Goal: Task Accomplishment & Management: Complete application form

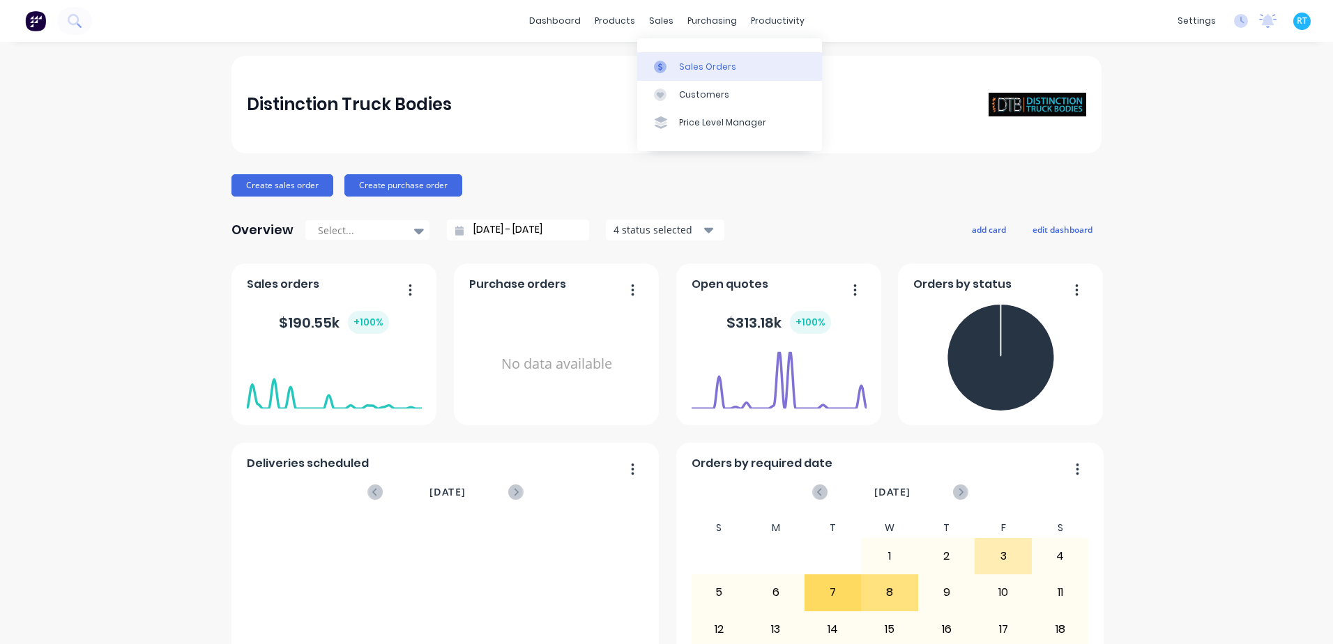
click at [671, 64] on div at bounding box center [664, 67] width 21 height 13
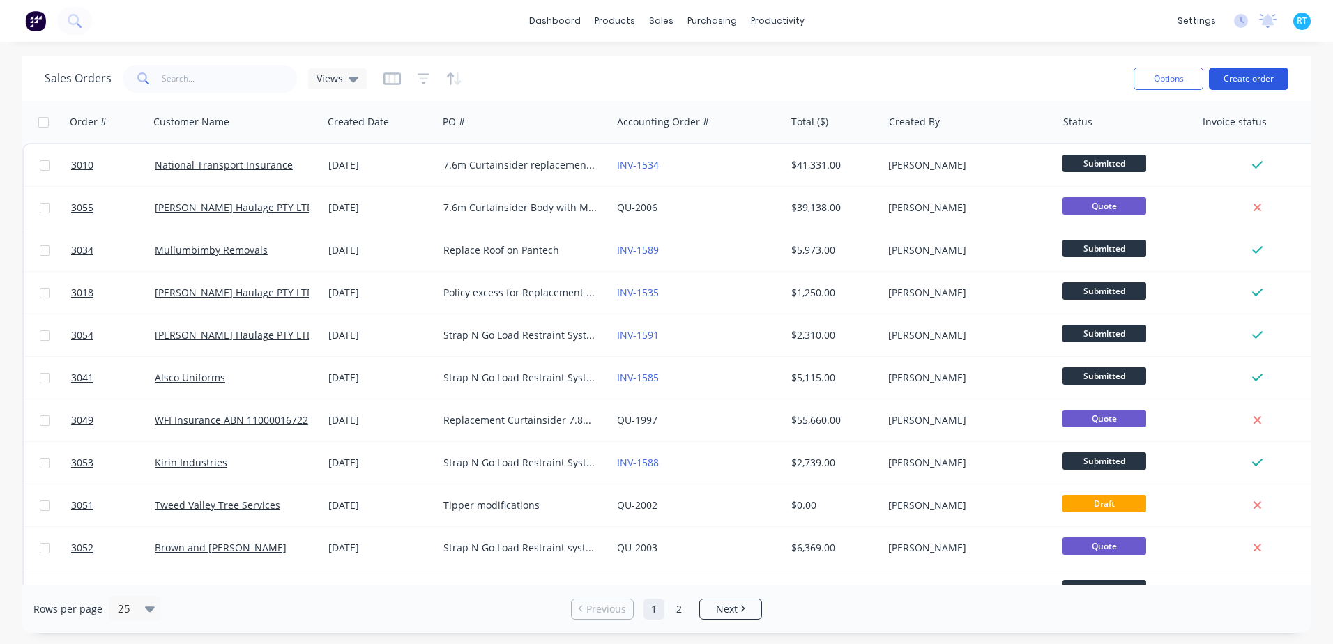
click at [1238, 86] on button "Create order" at bounding box center [1248, 79] width 79 height 22
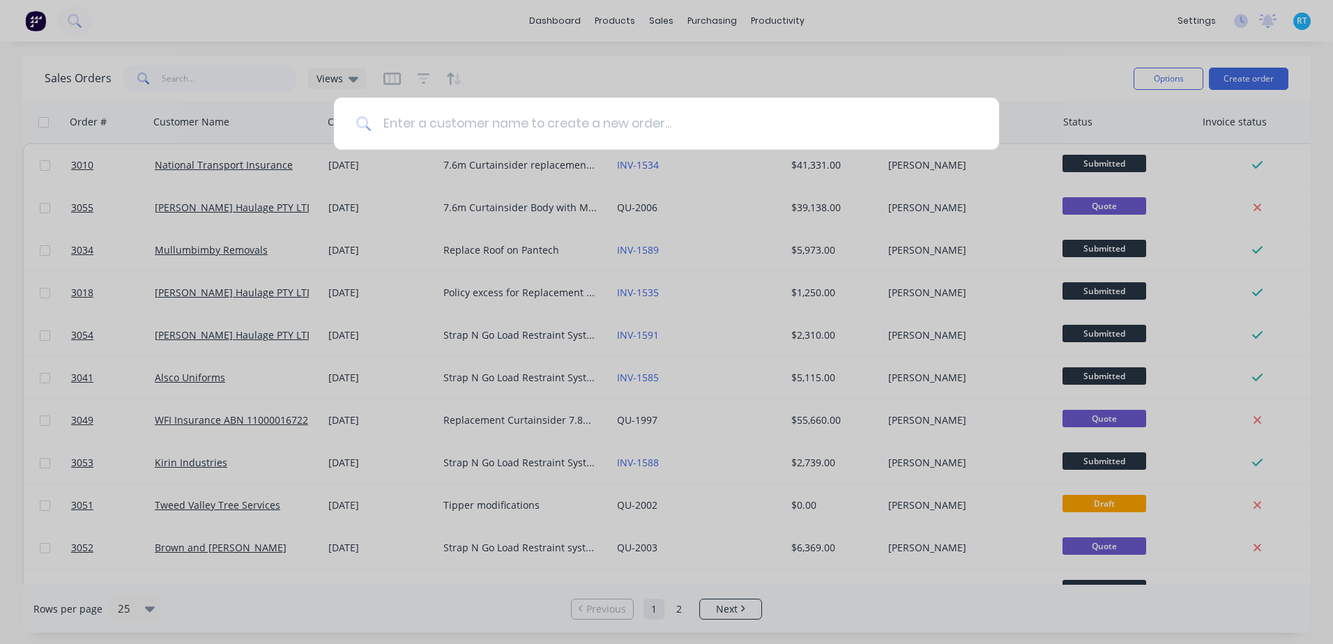
click at [622, 135] on input at bounding box center [674, 124] width 605 height 52
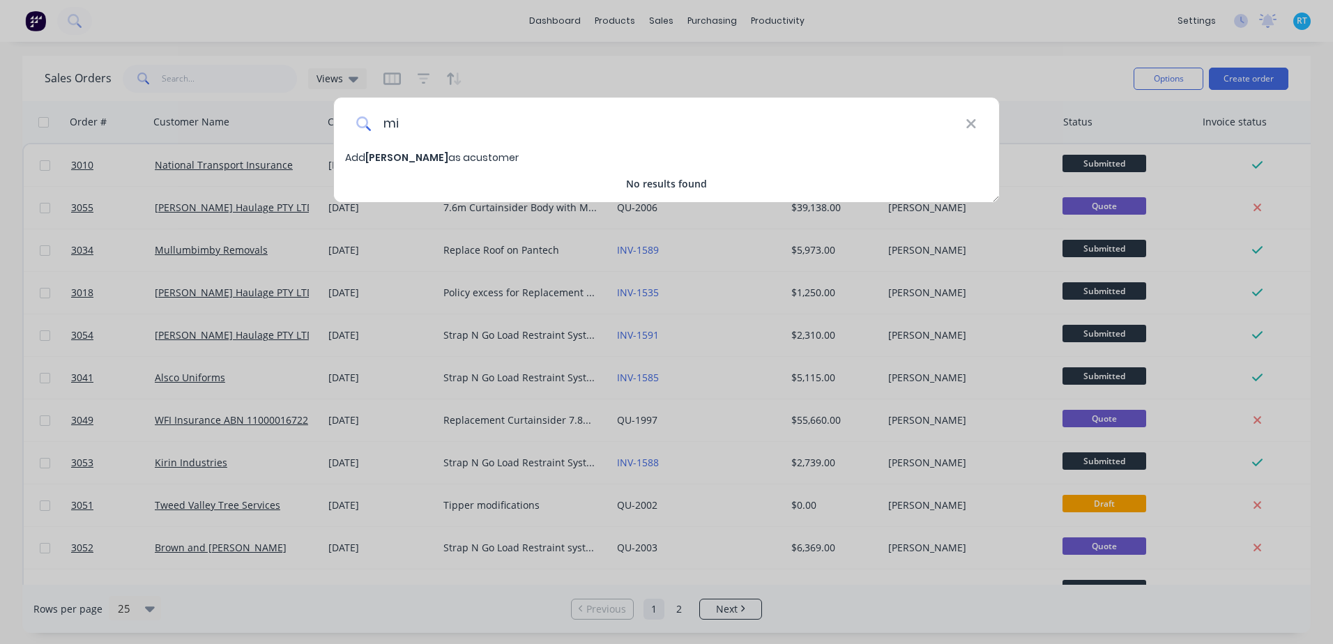
type input "m"
type input "[PERSON_NAME] Anytime Removals"
click at [479, 160] on span "[PERSON_NAME] Anytime Removals" at bounding box center [456, 158] width 183 height 14
select select "AU"
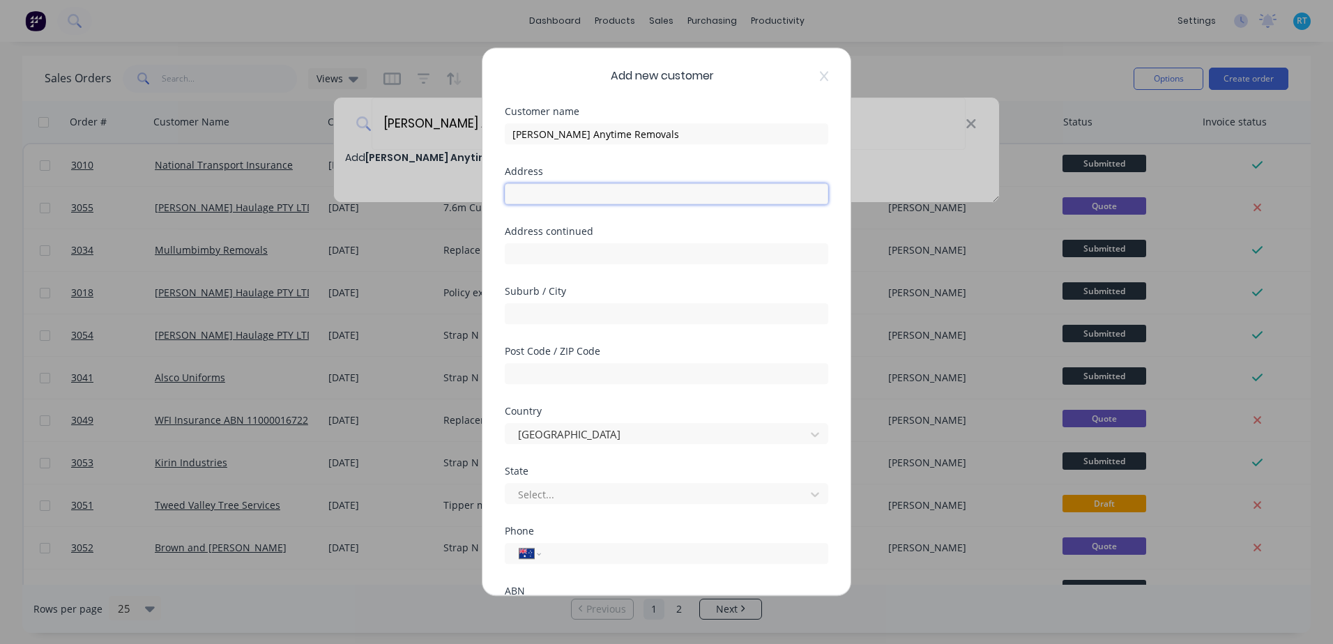
click at [526, 189] on input "text" at bounding box center [666, 193] width 323 height 21
click at [517, 235] on div "Address continued" at bounding box center [666, 232] width 323 height 10
click at [820, 80] on icon at bounding box center [824, 76] width 8 height 10
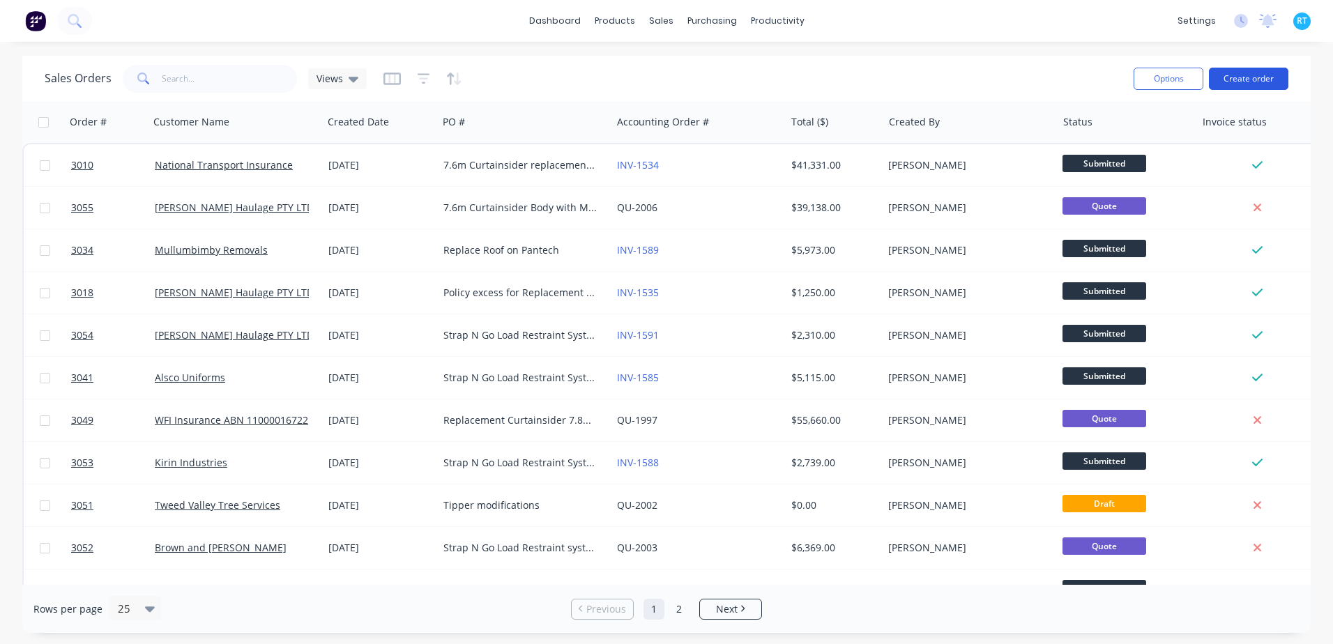
click at [1257, 70] on button "Create order" at bounding box center [1248, 79] width 79 height 22
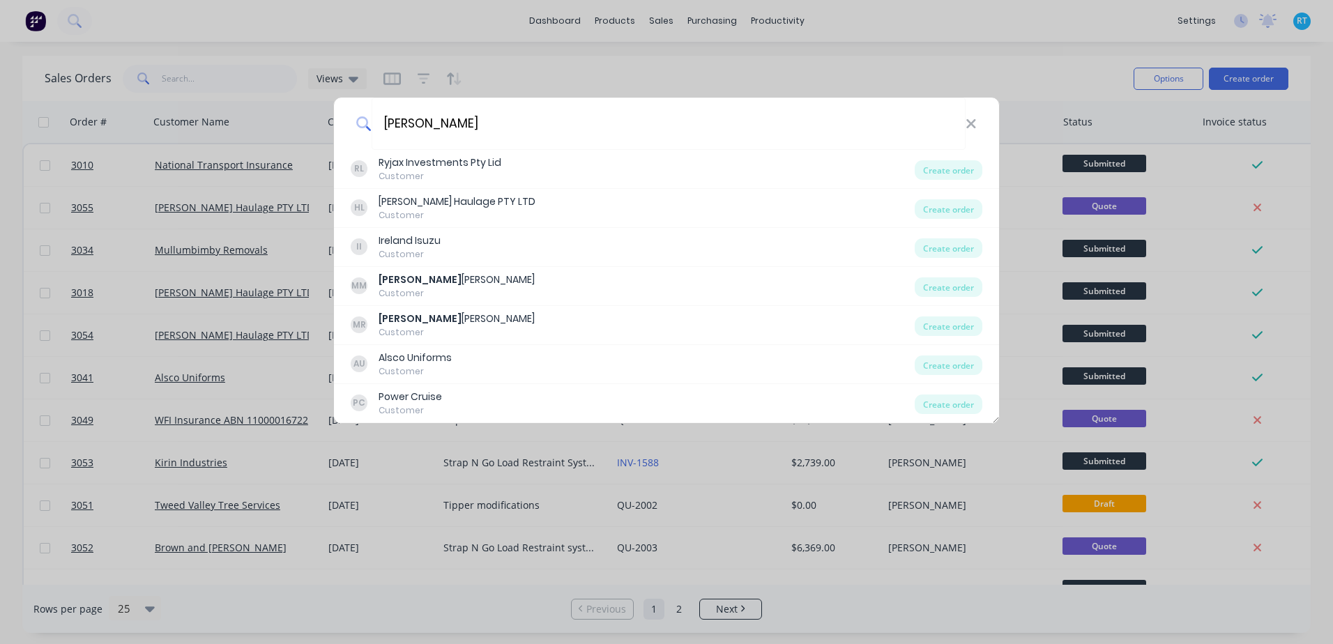
type input "[PERSON_NAME]"
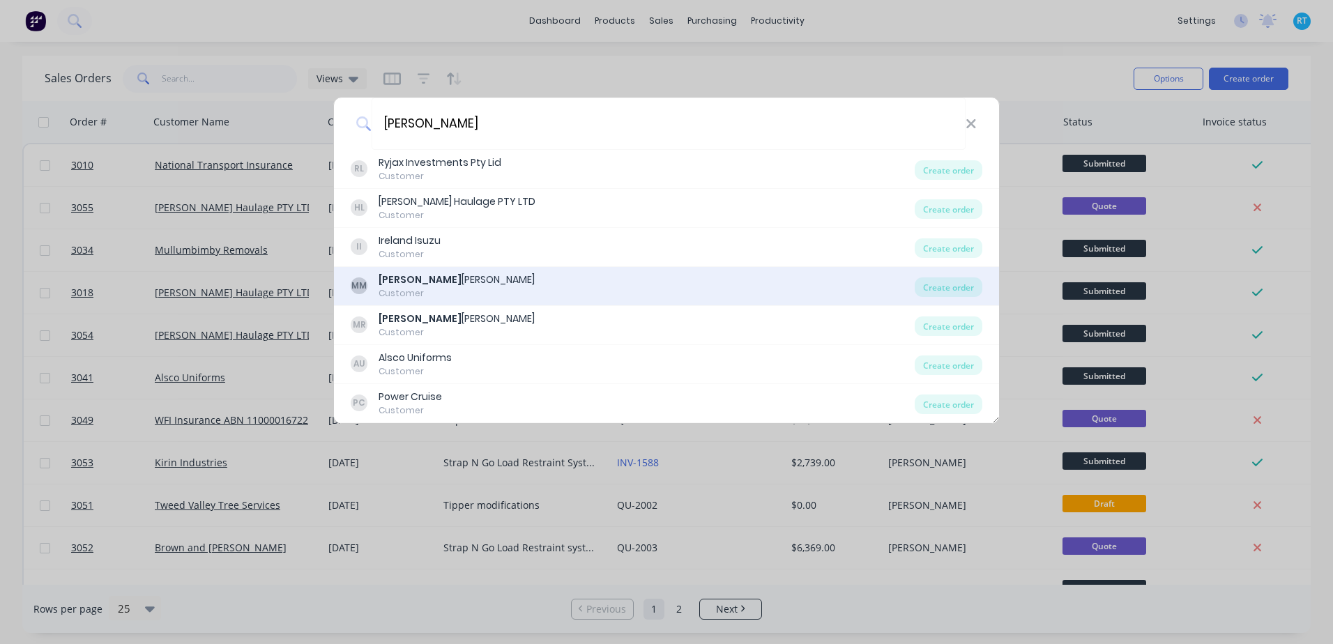
click at [402, 282] on b "[PERSON_NAME]" at bounding box center [420, 280] width 83 height 14
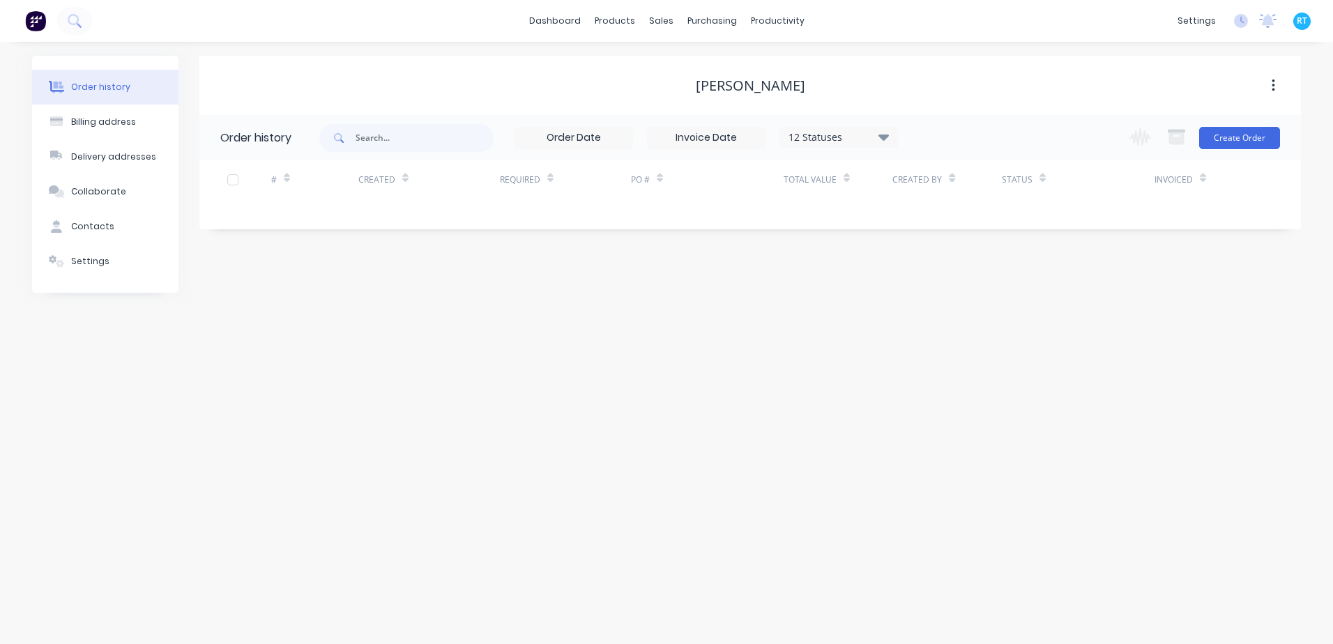
click at [712, 87] on div "[PERSON_NAME]" at bounding box center [750, 85] width 109 height 17
click at [1237, 151] on div "Change order status Submitted Waiting on Supplier In Production Ready for Pick …" at bounding box center [1200, 137] width 159 height 45
click at [1237, 139] on button "Create Order" at bounding box center [1239, 138] width 81 height 22
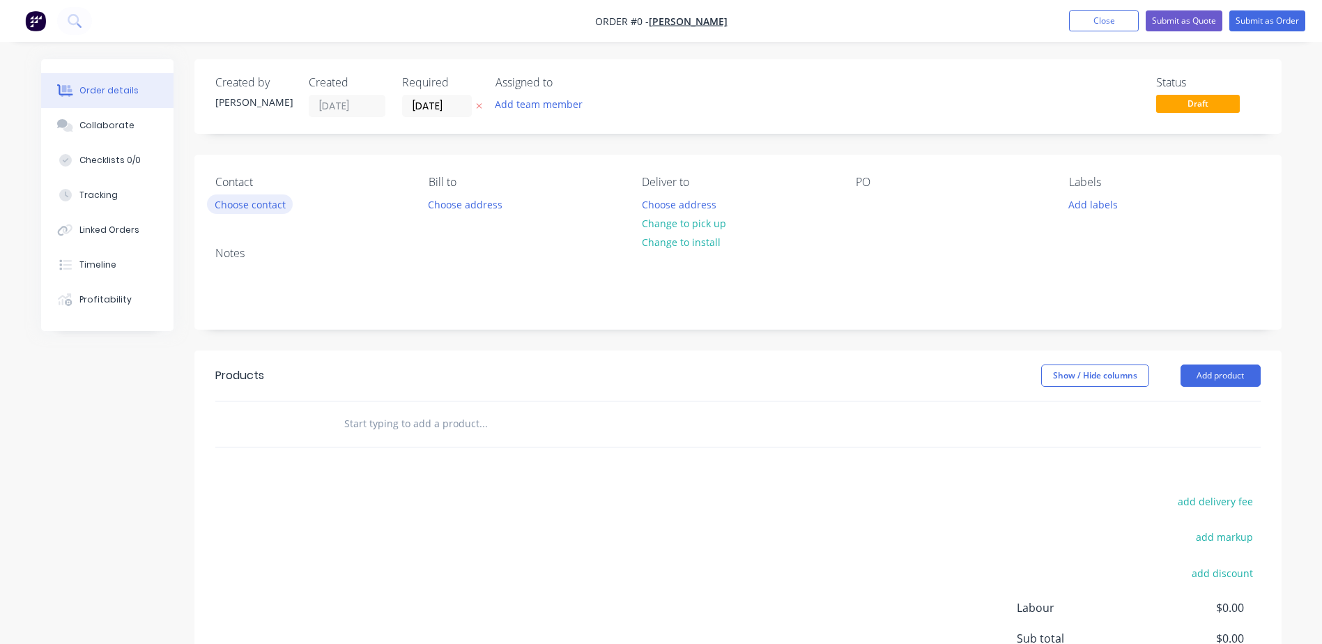
click at [267, 204] on button "Choose contact" at bounding box center [250, 203] width 86 height 19
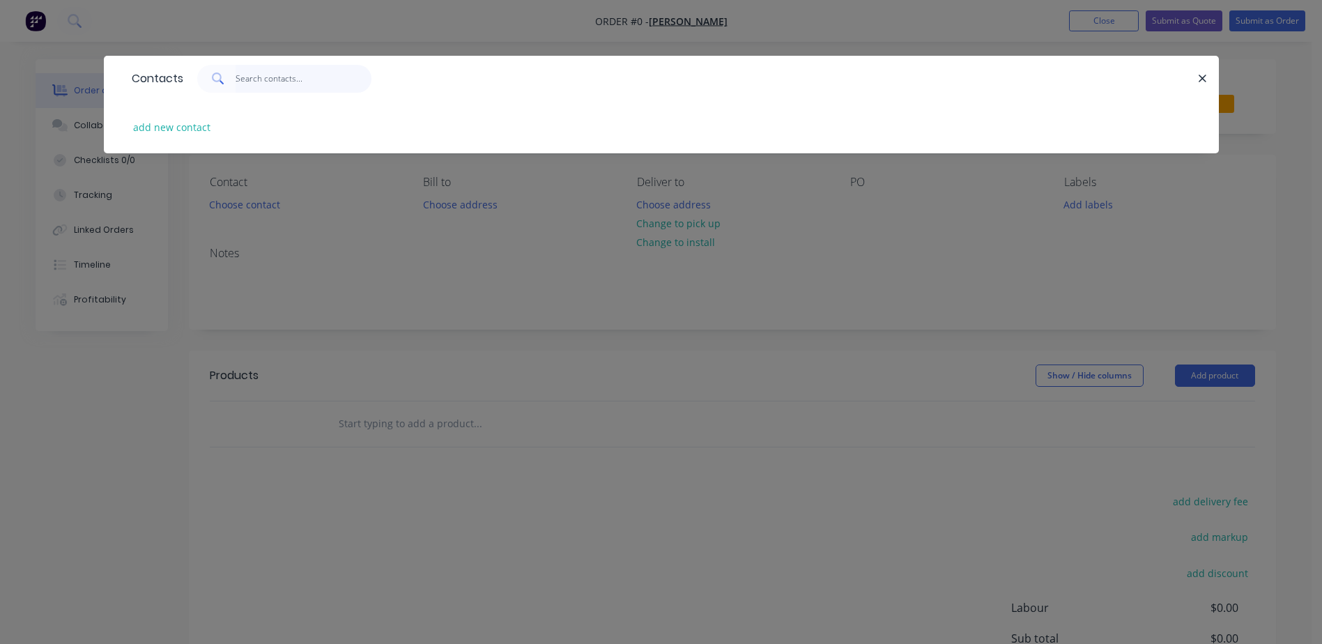
click at [335, 79] on input "text" at bounding box center [304, 79] width 136 height 28
type input "[PERSON_NAME]"
click at [178, 132] on button "add new contact" at bounding box center [172, 127] width 92 height 19
select select "AU"
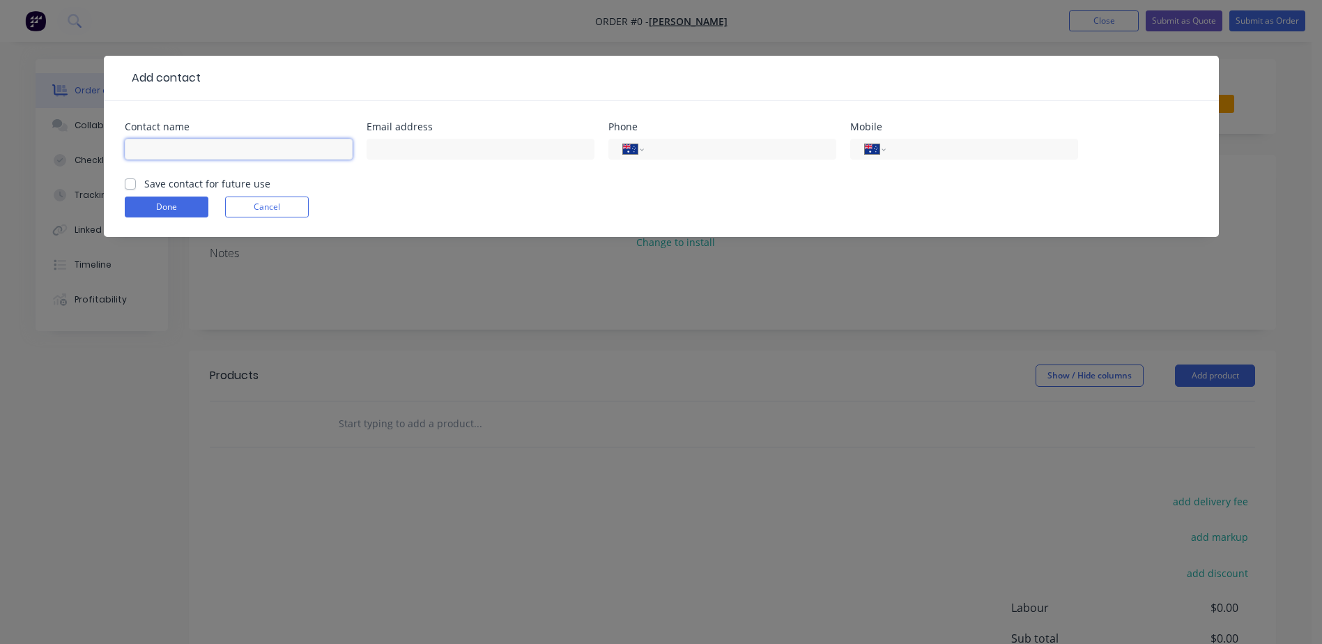
click at [199, 144] on input "text" at bounding box center [239, 149] width 228 height 21
type input "[PERSON_NAME]"
drag, startPoint x: 434, startPoint y: 151, endPoint x: 443, endPoint y: 153, distance: 9.3
click at [434, 151] on input "text" at bounding box center [481, 149] width 228 height 21
paste input "[EMAIL_ADDRESS][DOMAIN_NAME]"
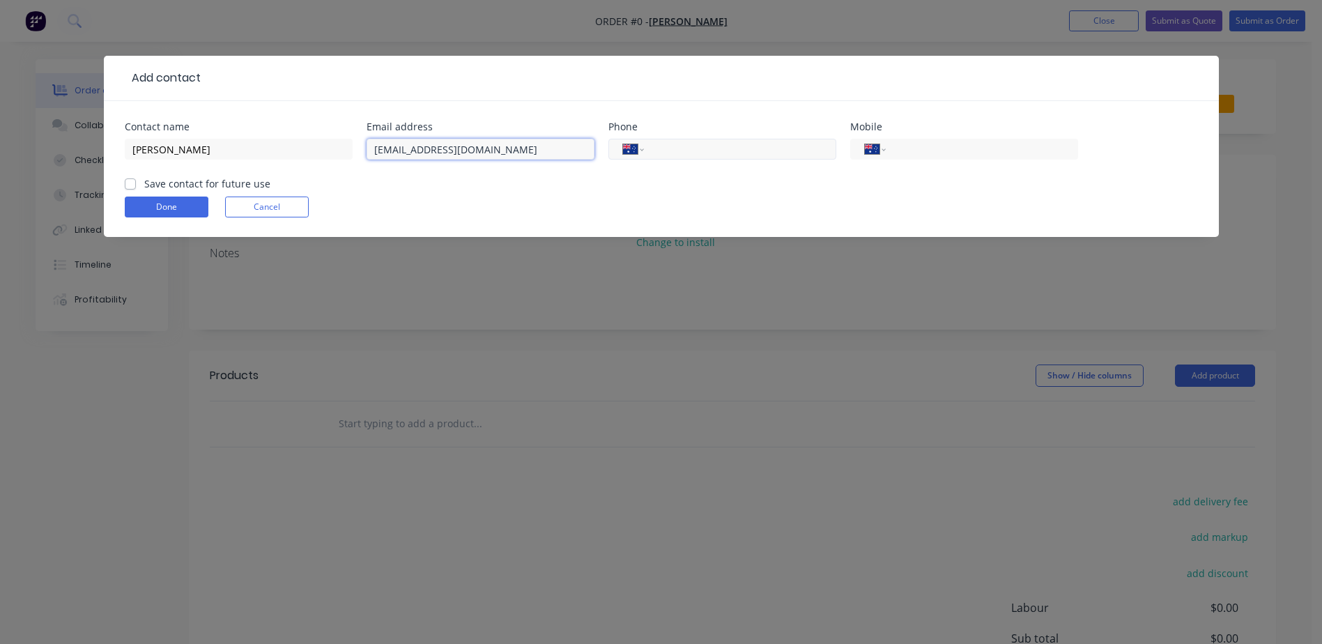
type input "[EMAIL_ADDRESS][DOMAIN_NAME]"
click at [678, 152] on input "tel" at bounding box center [737, 150] width 167 height 16
click at [689, 155] on input "tel" at bounding box center [737, 150] width 167 height 16
click at [934, 151] on input "tel" at bounding box center [979, 150] width 167 height 16
type input "61 411 617 921"
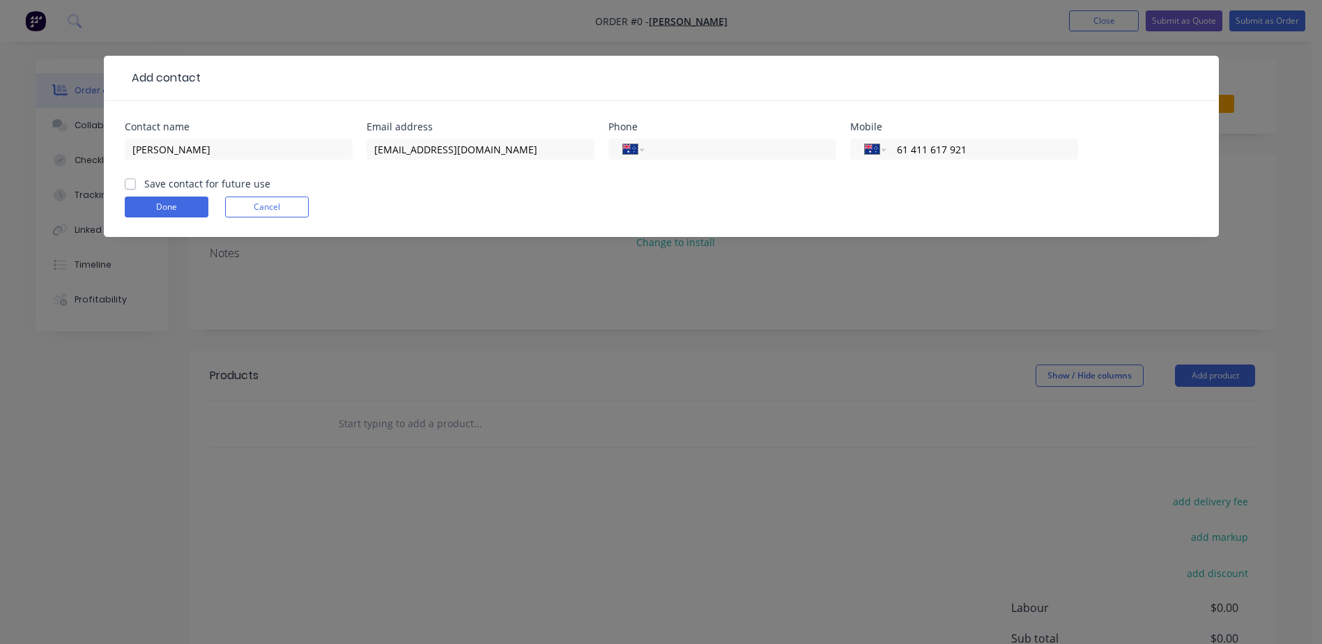
click at [1007, 183] on form "Contact name [PERSON_NAME] Email address [EMAIL_ADDRESS][DOMAIN_NAME] Phone Int…" at bounding box center [662, 179] width 1074 height 115
click at [887, 151] on div "International [GEOGRAPHIC_DATA] [GEOGRAPHIC_DATA] [GEOGRAPHIC_DATA] [GEOGRAPHIC…" at bounding box center [964, 149] width 228 height 21
click at [881, 151] on select "International [GEOGRAPHIC_DATA] [GEOGRAPHIC_DATA] [GEOGRAPHIC_DATA] [GEOGRAPHIC…" at bounding box center [875, 149] width 21 height 20
click at [865, 139] on select "International [GEOGRAPHIC_DATA] [GEOGRAPHIC_DATA] [GEOGRAPHIC_DATA] [GEOGRAPHIC…" at bounding box center [875, 149] width 21 height 20
click at [899, 149] on input "61 411 617 921" at bounding box center [979, 150] width 167 height 16
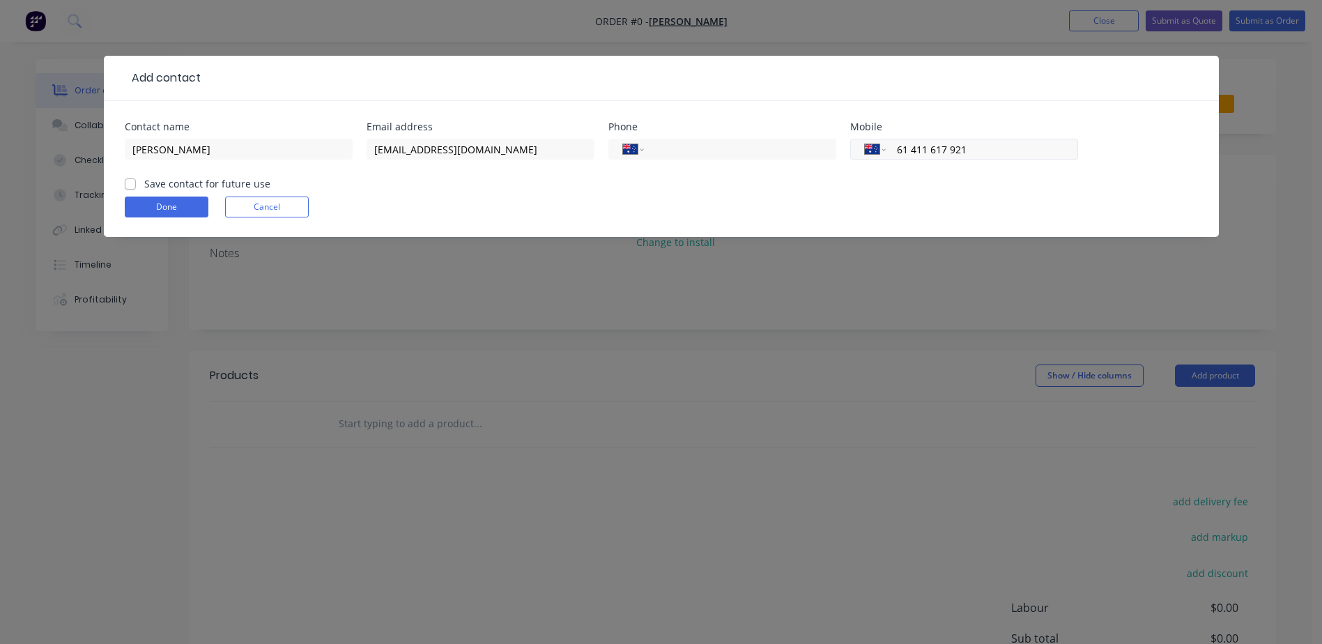
click at [938, 144] on input "61 411 617 921" at bounding box center [979, 150] width 167 height 16
click at [992, 144] on input "61 411 617 921" at bounding box center [979, 150] width 167 height 16
click at [977, 189] on form "Contact name [PERSON_NAME] Email address [EMAIL_ADDRESS][DOMAIN_NAME] Phone Int…" at bounding box center [662, 179] width 1074 height 115
click at [171, 207] on button "Done" at bounding box center [167, 207] width 84 height 21
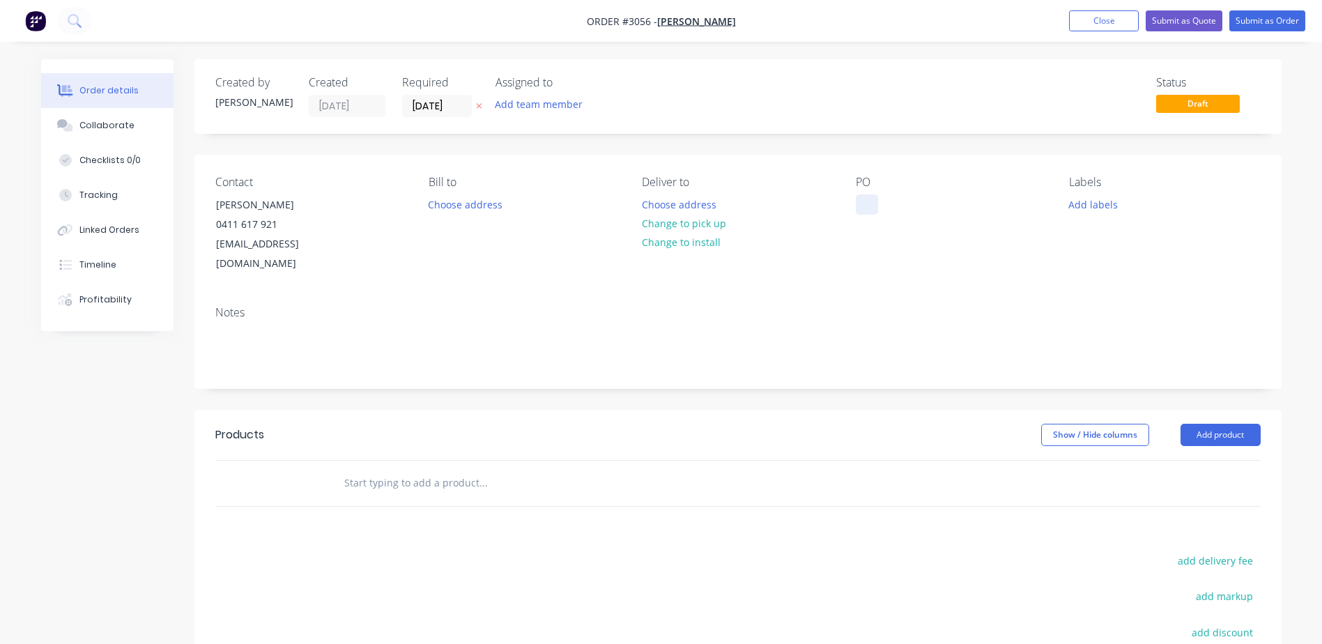
click at [869, 204] on div at bounding box center [867, 204] width 22 height 20
click at [848, 260] on div "Contact [PERSON_NAME] [PHONE_NUMBER] [EMAIL_ADDRESS][DOMAIN_NAME] [PERSON_NAME]…" at bounding box center [737, 225] width 1087 height 140
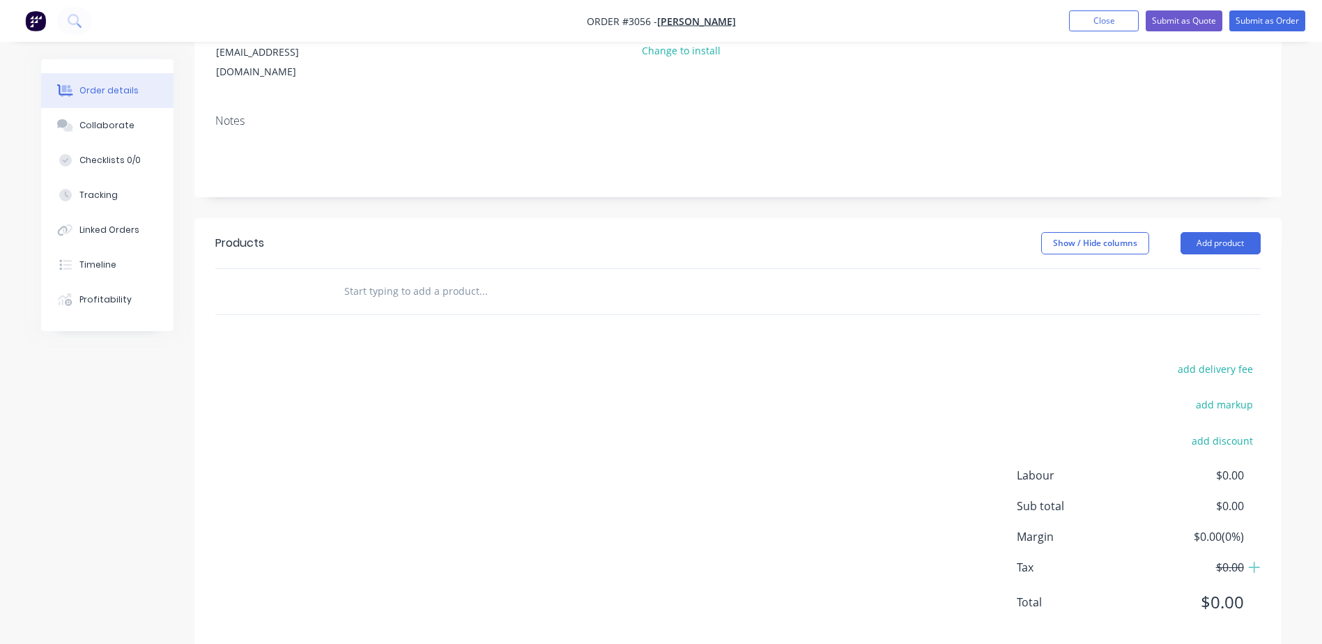
scroll to position [199, 0]
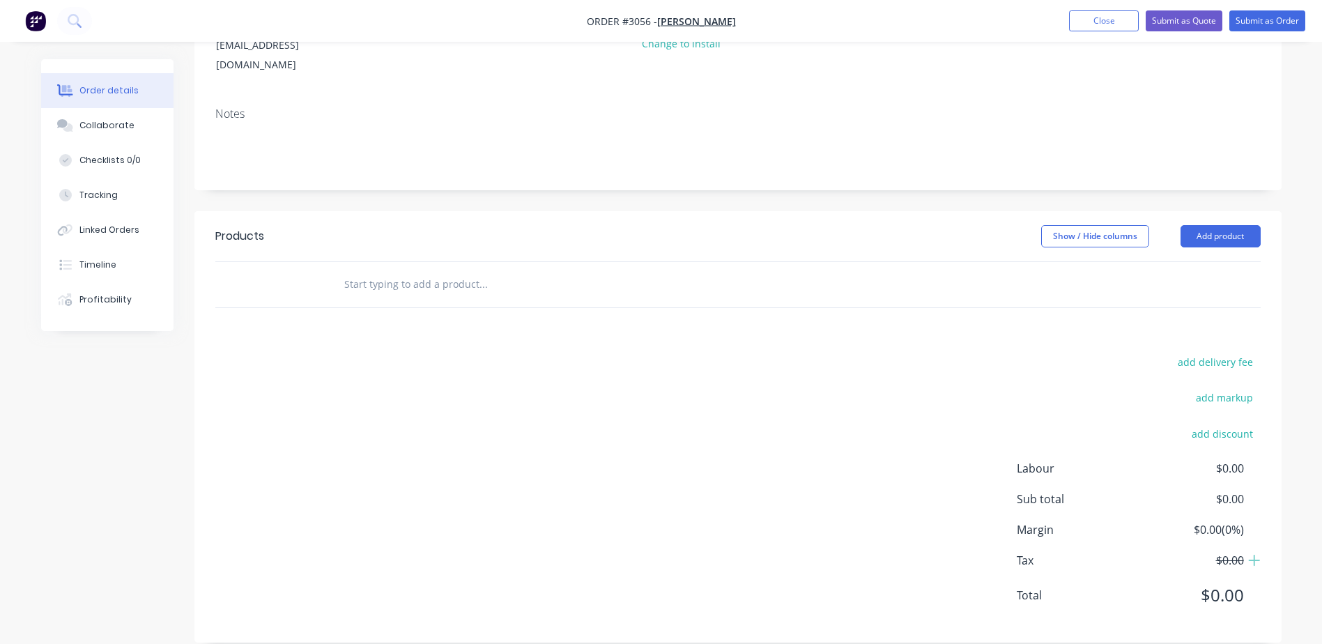
click at [375, 270] on input "text" at bounding box center [483, 284] width 279 height 28
paste input "Cut, clean and paint two lengths of 100mm x 50mm steel channel slide runners"
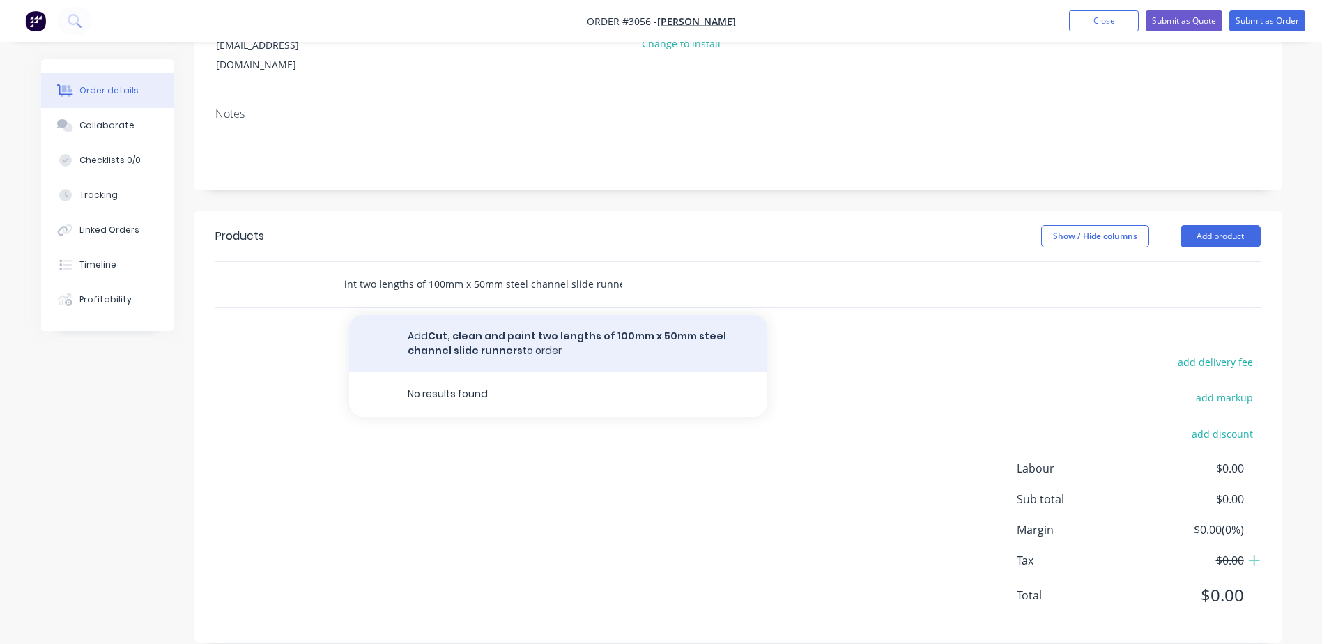
type input "Cut, clean and paint two lengths of 100mm x 50mm steel channel slide runners"
click at [416, 328] on button "Add Cut, clean and paint two lengths of 100mm x 50mm steel channel slide runner…" at bounding box center [558, 343] width 418 height 57
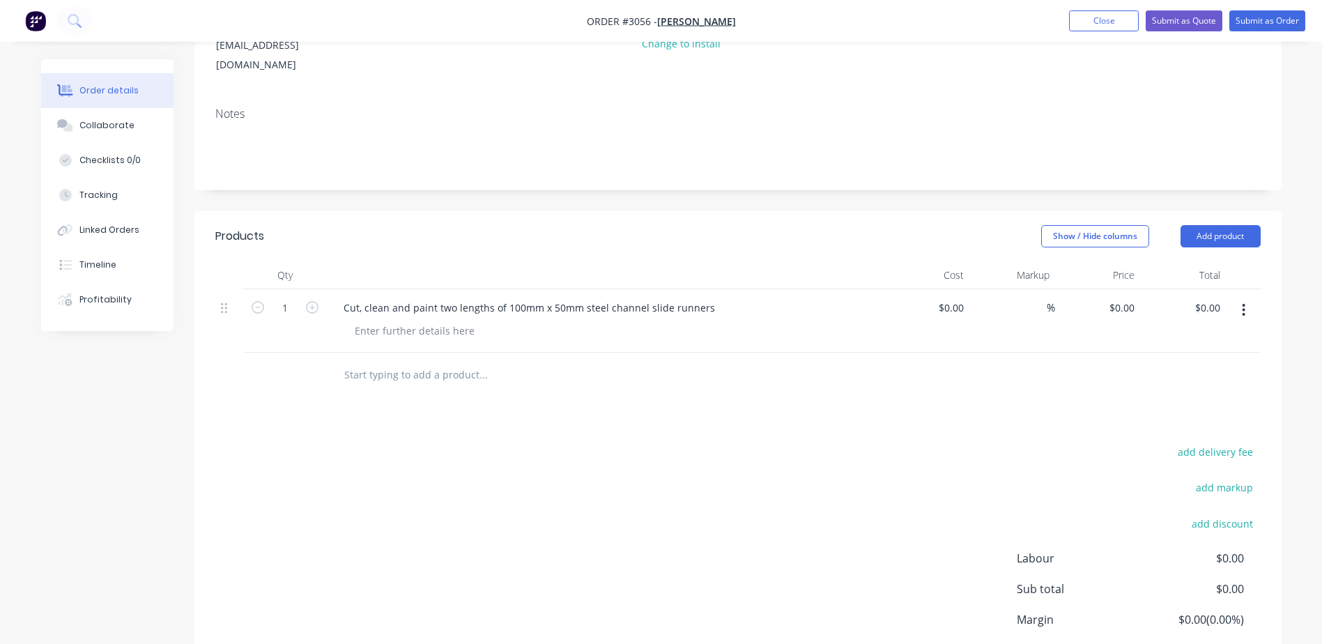
click at [1244, 304] on icon "button" at bounding box center [1244, 310] width 3 height 13
click at [1175, 420] on div "Delete" at bounding box center [1194, 430] width 107 height 20
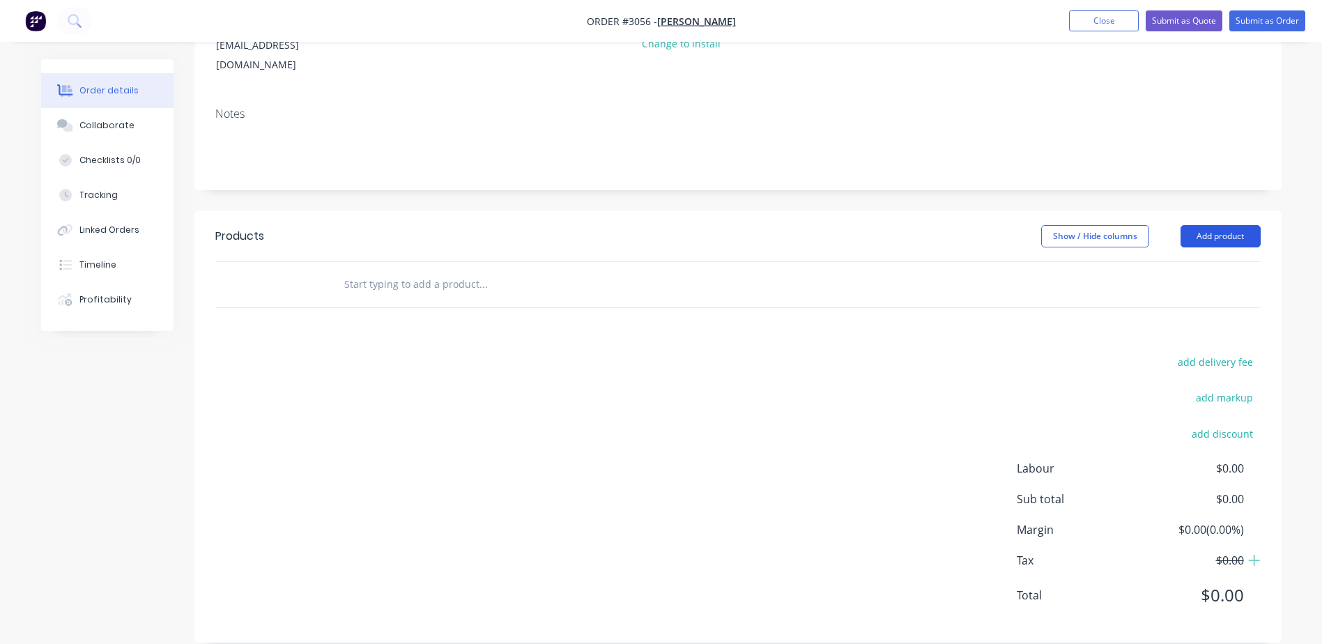
click at [1235, 225] on button "Add product" at bounding box center [1221, 236] width 80 height 22
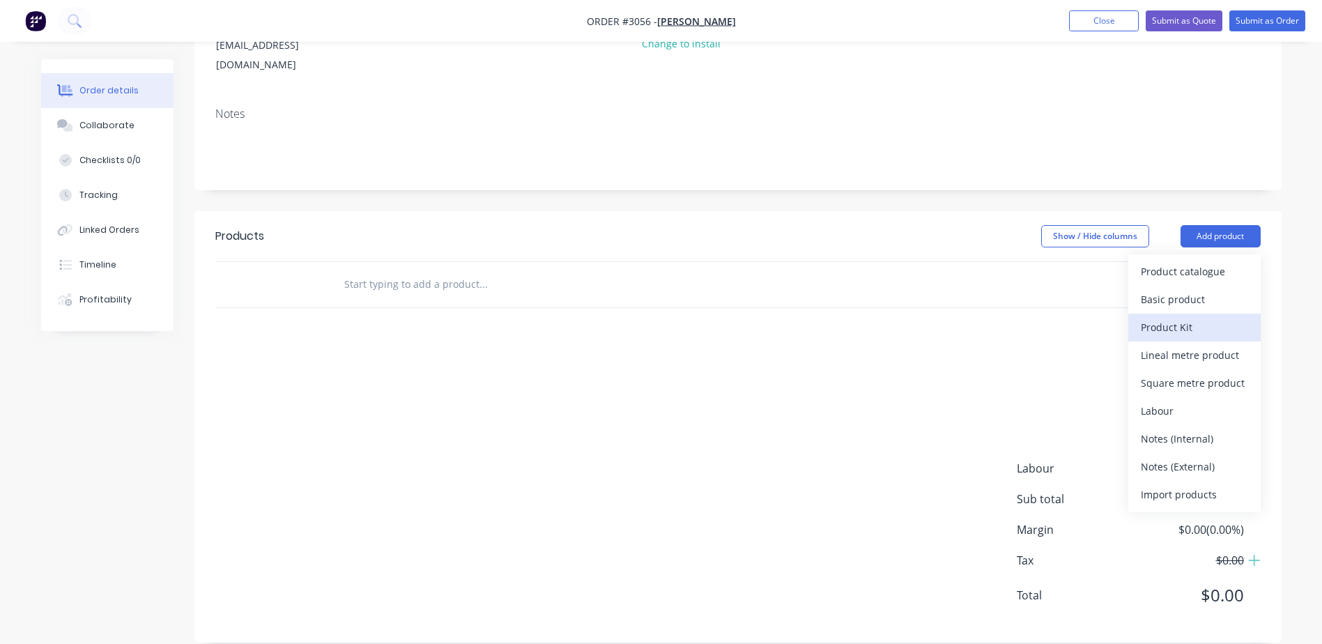
click at [1186, 317] on div "Product Kit" at bounding box center [1194, 327] width 107 height 20
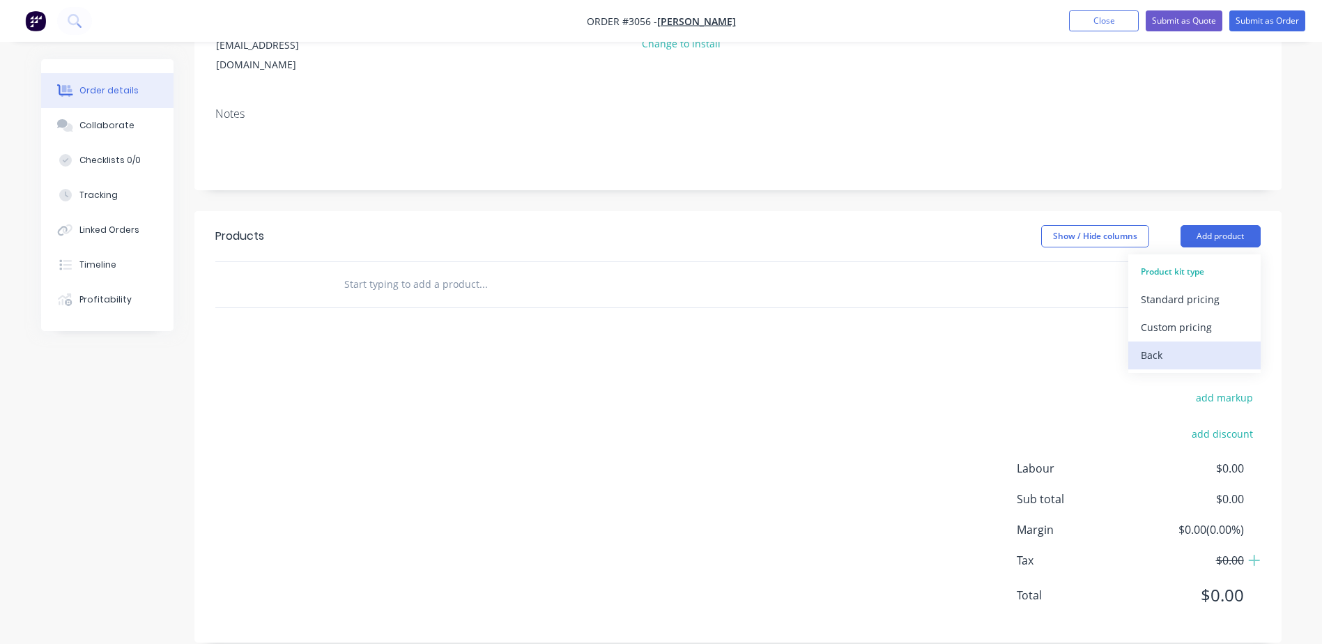
click at [1164, 345] on div "Back" at bounding box center [1194, 355] width 107 height 20
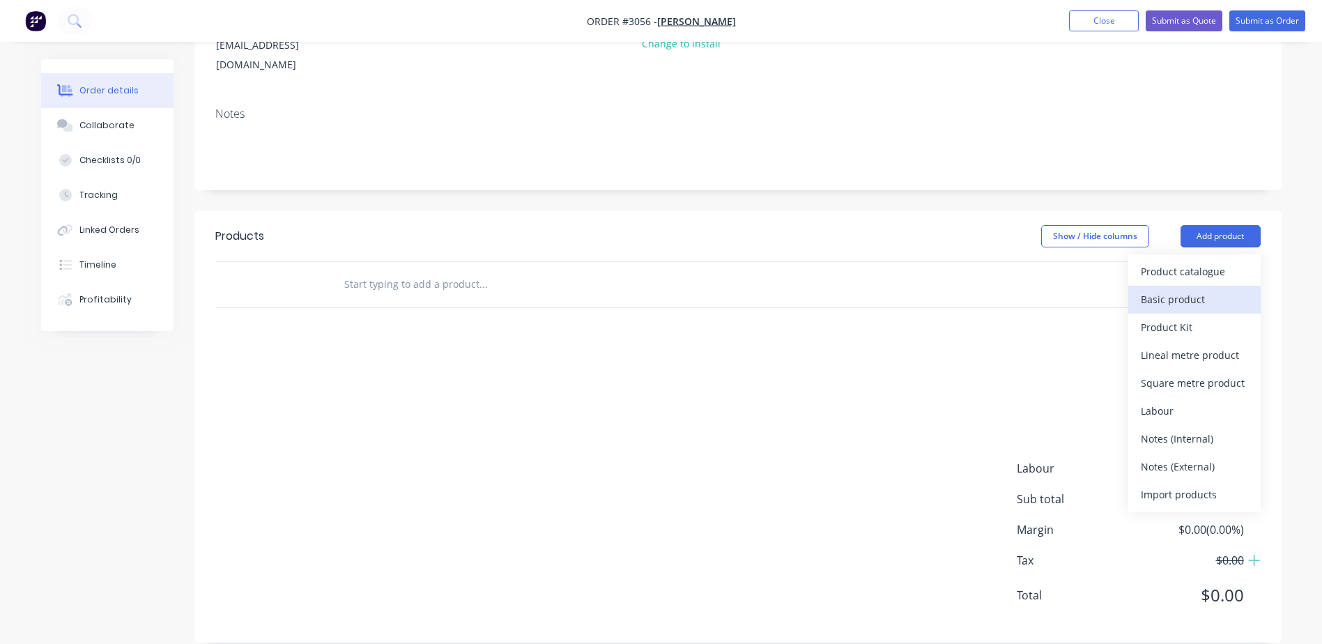
click at [1170, 289] on div "Basic product" at bounding box center [1194, 299] width 107 height 20
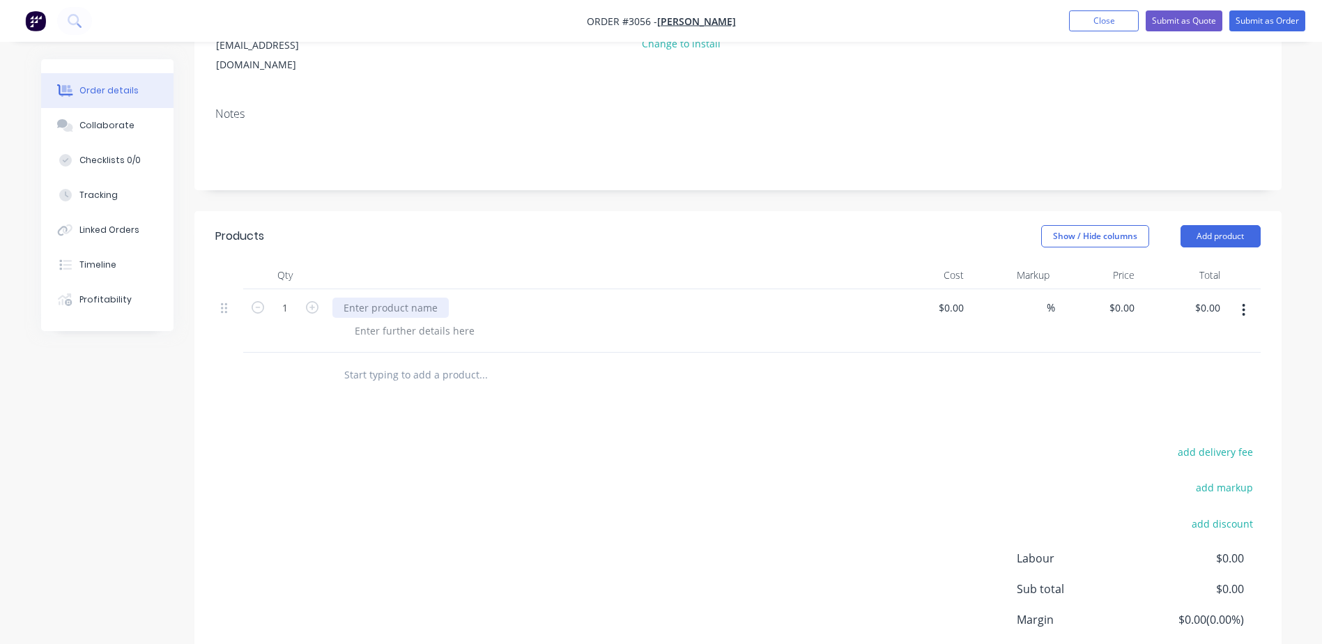
click at [374, 298] on div at bounding box center [391, 308] width 116 height 20
click at [708, 361] on div at bounding box center [542, 375] width 418 height 28
click at [1206, 298] on input "0.00" at bounding box center [1210, 308] width 32 height 20
type input "2000"
type input "$2,000.00"
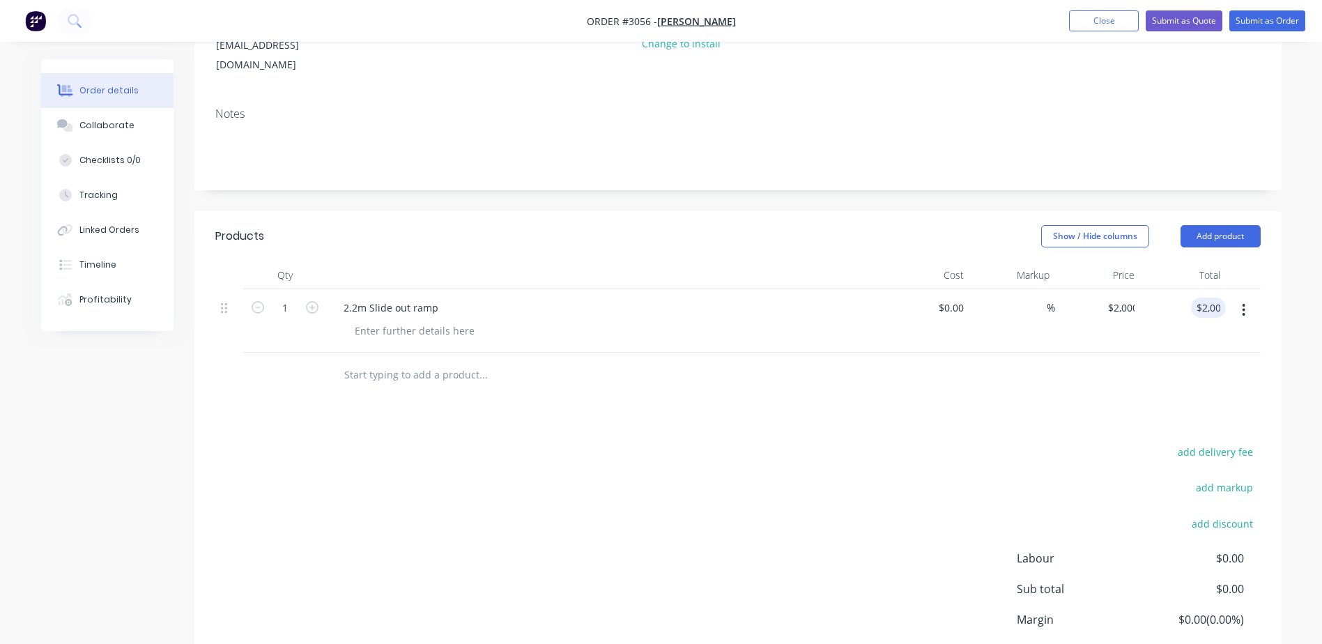
click at [985, 405] on div "Products Show / Hide columns Add product Qty Cost Markup Price Total 1 2.2m Sli…" at bounding box center [737, 471] width 1087 height 521
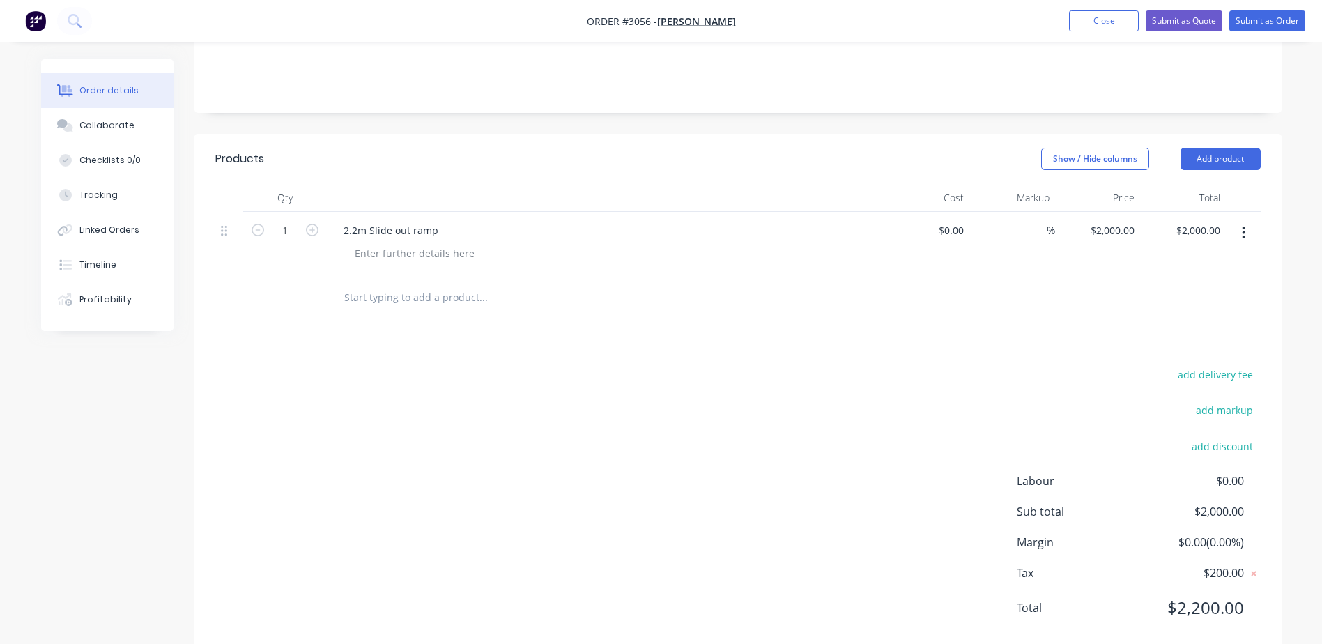
scroll to position [289, 0]
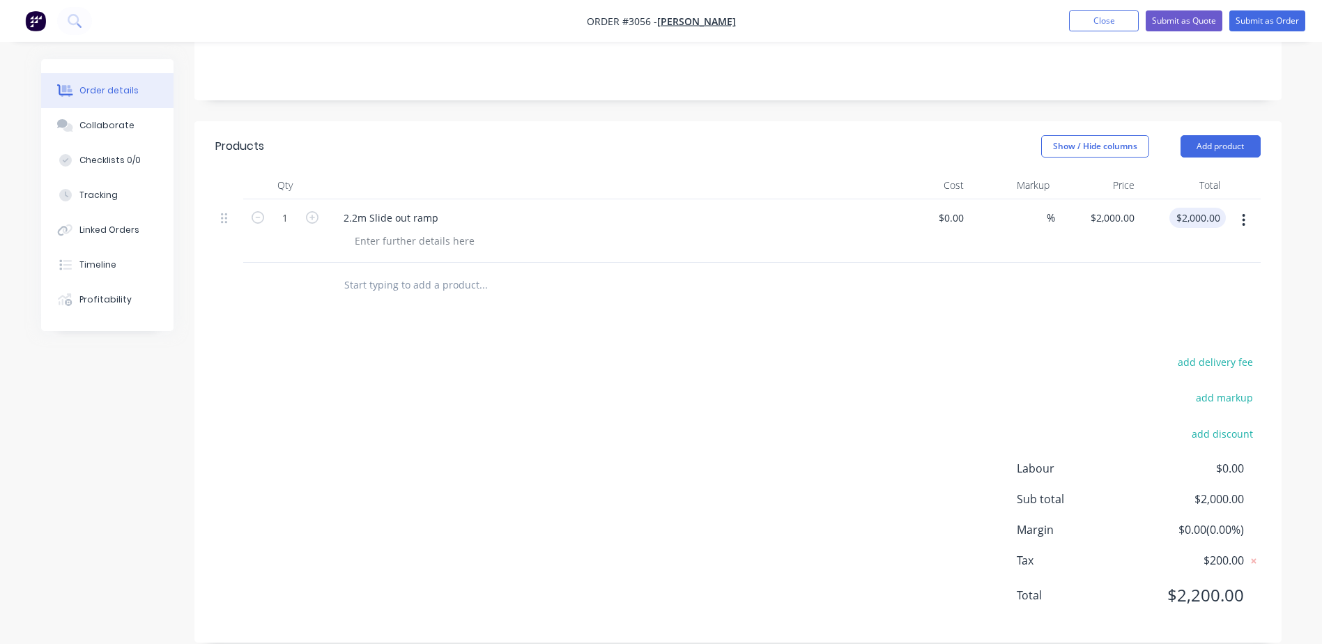
type input "2000.00"
drag, startPoint x: 1188, startPoint y: 192, endPoint x: 1251, endPoint y: 210, distance: 65.1
click at [1189, 208] on input "2000.00" at bounding box center [1200, 218] width 51 height 20
type input "1900"
type input "$1,900.00"
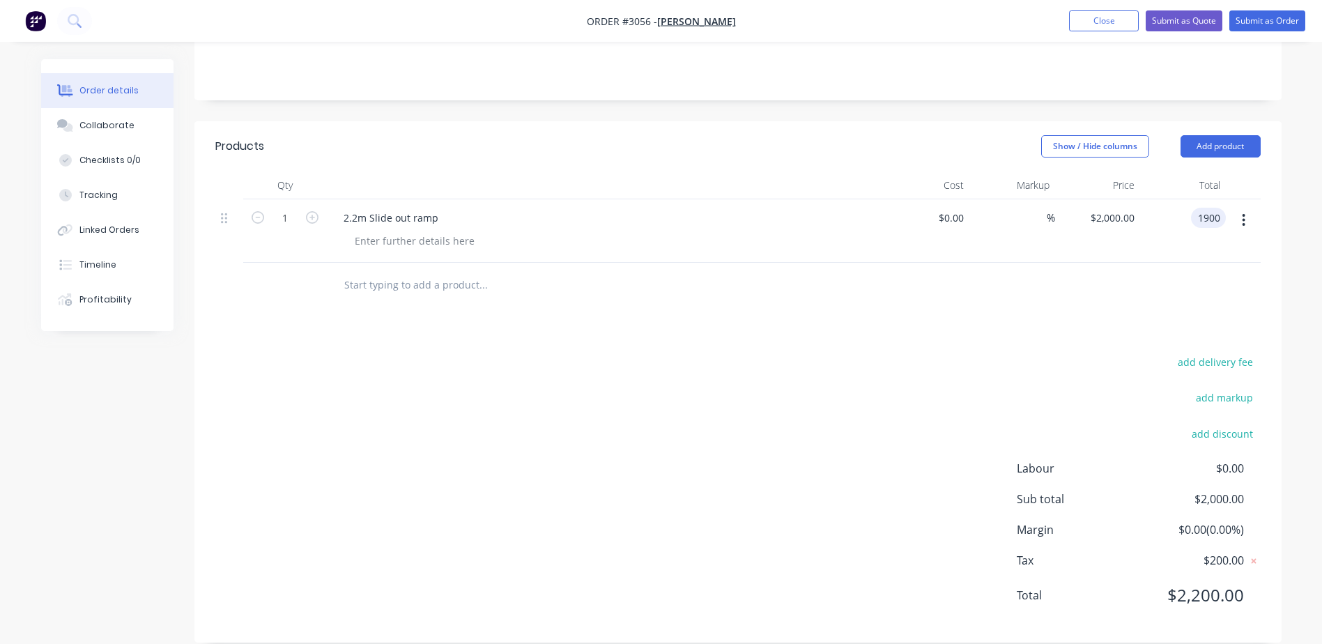
type input "$1,900.00"
click at [1180, 303] on div "Products Show / Hide columns Add product Qty Cost Markup Price Total 1 2.2m Sli…" at bounding box center [737, 381] width 1087 height 521
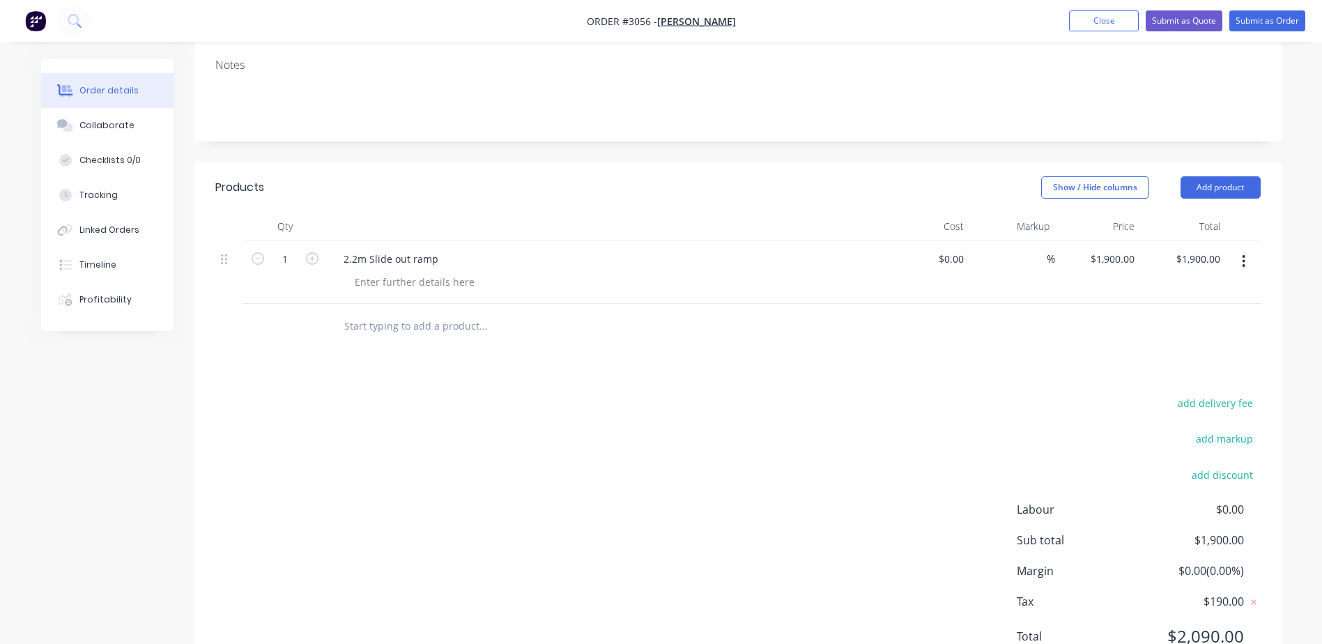
scroll to position [219, 0]
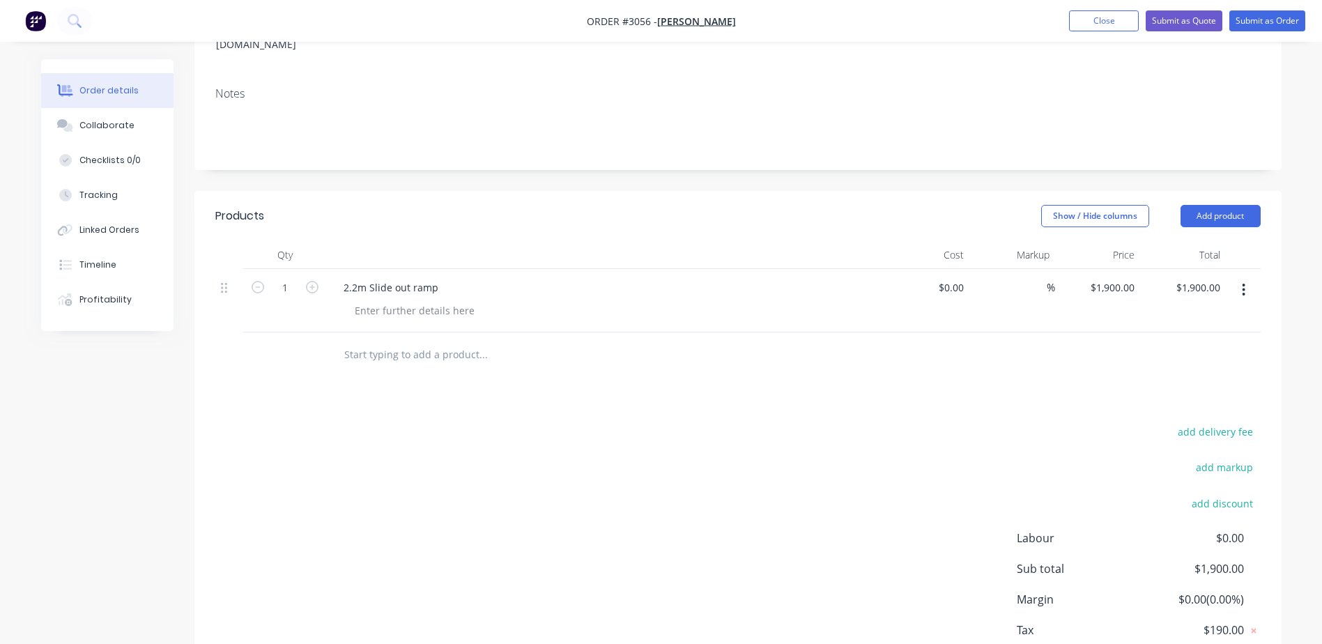
click at [379, 341] on input "text" at bounding box center [483, 355] width 279 height 28
paste input "Cut, clean and paint two lengths of 100mm x 50mm steel channel slide runners"
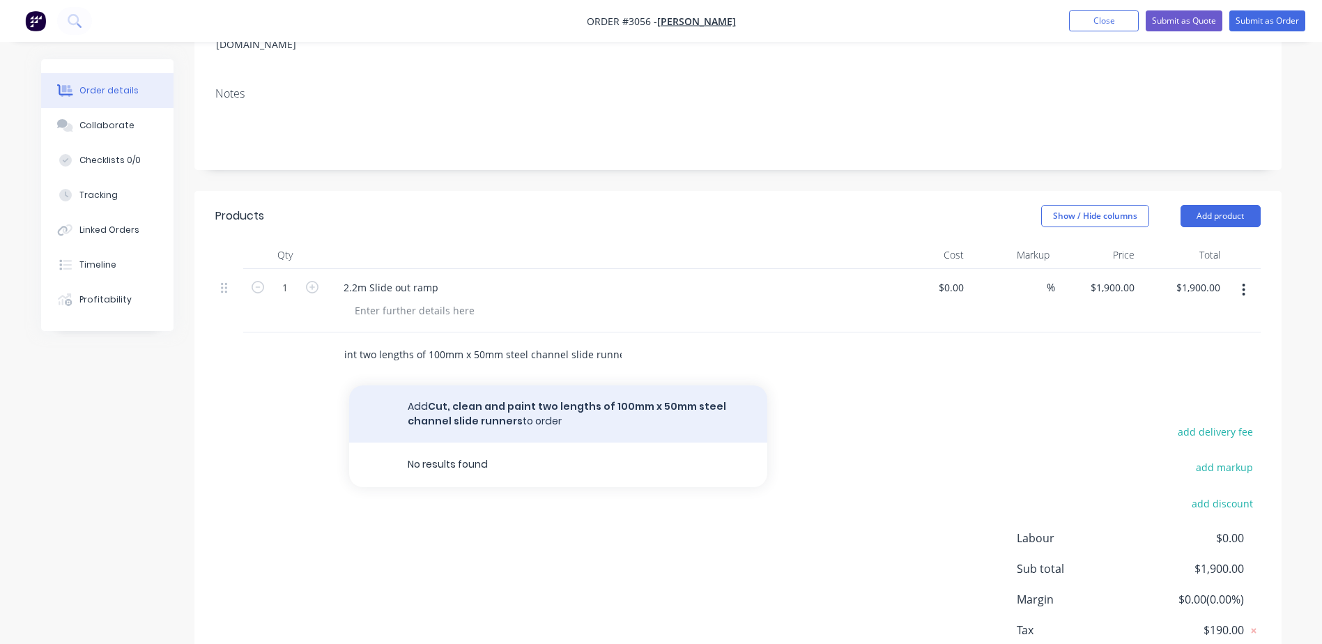
type input "Cut, clean and paint two lengths of 100mm x 50mm steel channel slide runners"
click at [499, 392] on button "Add Cut, clean and paint two lengths of 100mm x 50mm steel channel slide runner…" at bounding box center [558, 413] width 418 height 57
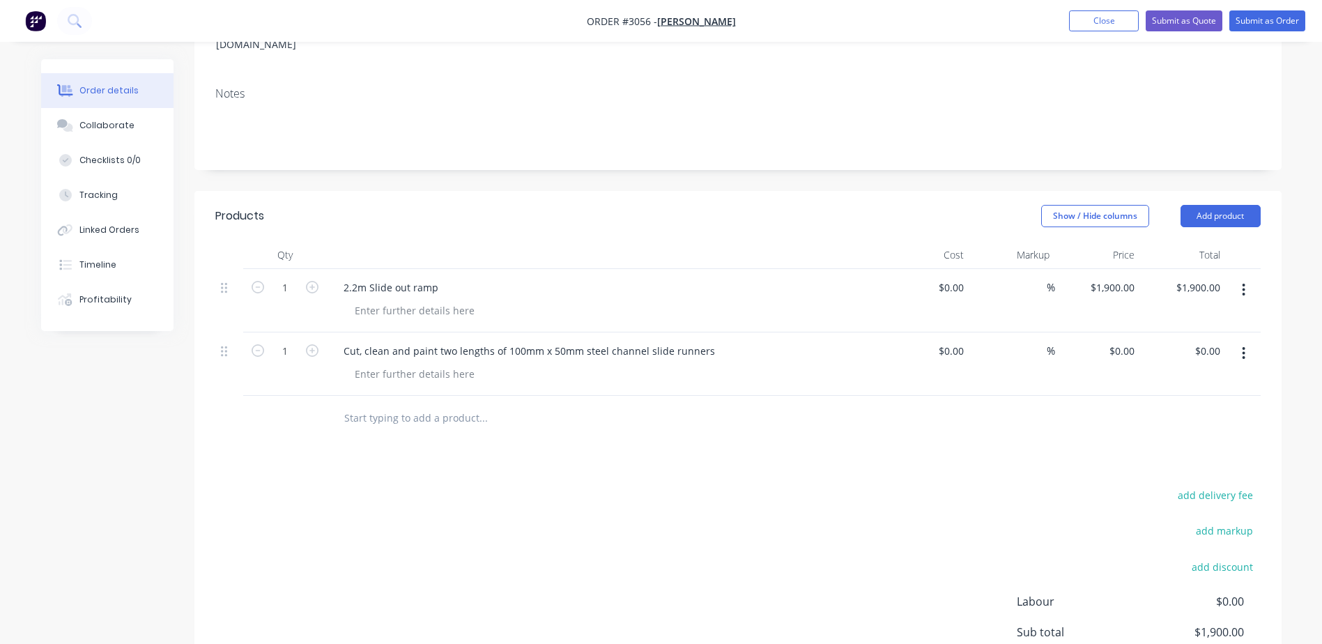
click at [448, 404] on input "text" at bounding box center [483, 418] width 279 height 28
click at [490, 269] on div "2.2m Slide out ramp" at bounding box center [606, 300] width 558 height 63
click at [377, 404] on input "text" at bounding box center [483, 418] width 279 height 28
paste input "Install (weld) two 100mm x 50mm steel channel slide runners to inside steam bea…"
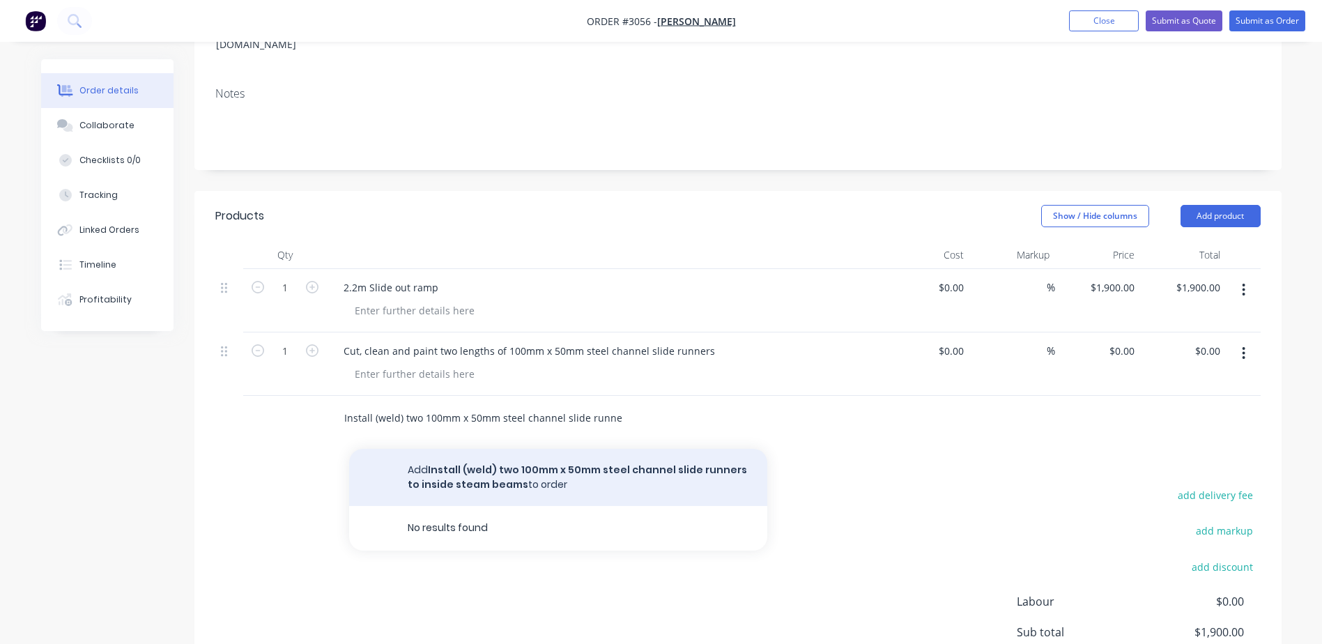
scroll to position [0, 106]
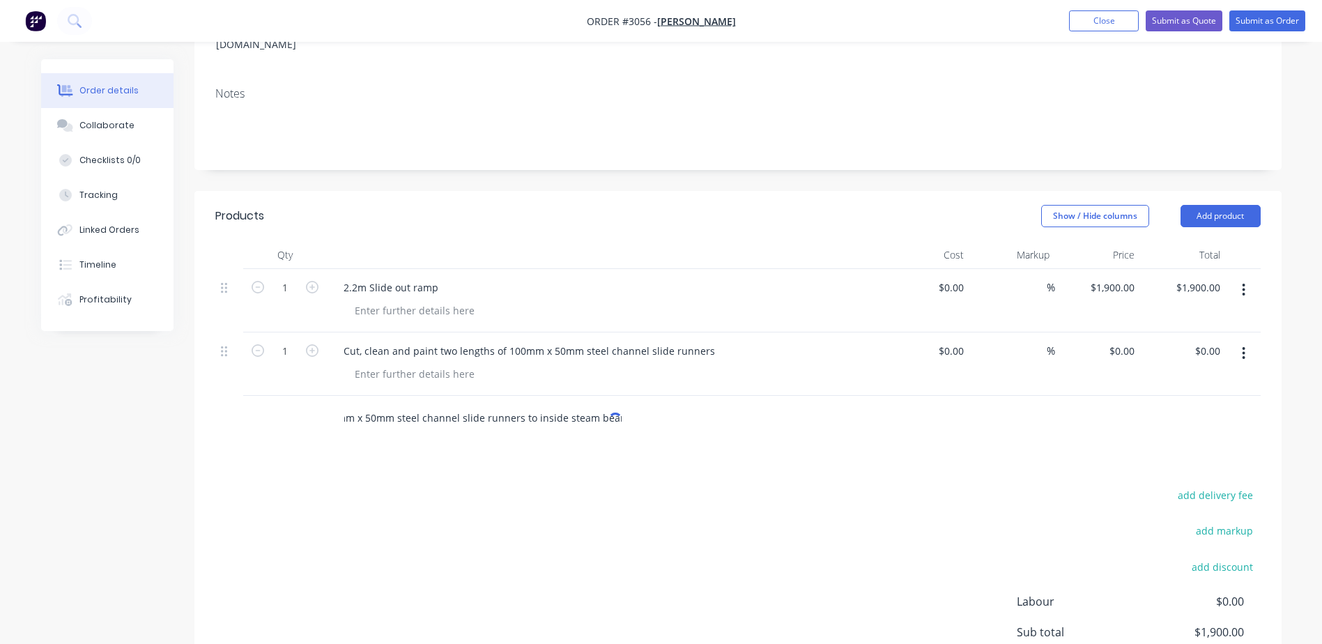
type input "Install (weld) two 100mm x 50mm steel channel slide runners to inside steam bea…"
click at [471, 445] on div "Products Show / Hide columns Add product Qty Cost Markup Price Total 1 2.2m Sli…" at bounding box center [737, 483] width 1087 height 585
click at [517, 406] on input "Install (weld) two 100mm x 50mm steel channel slide runners to inside steam bea…" at bounding box center [483, 418] width 279 height 28
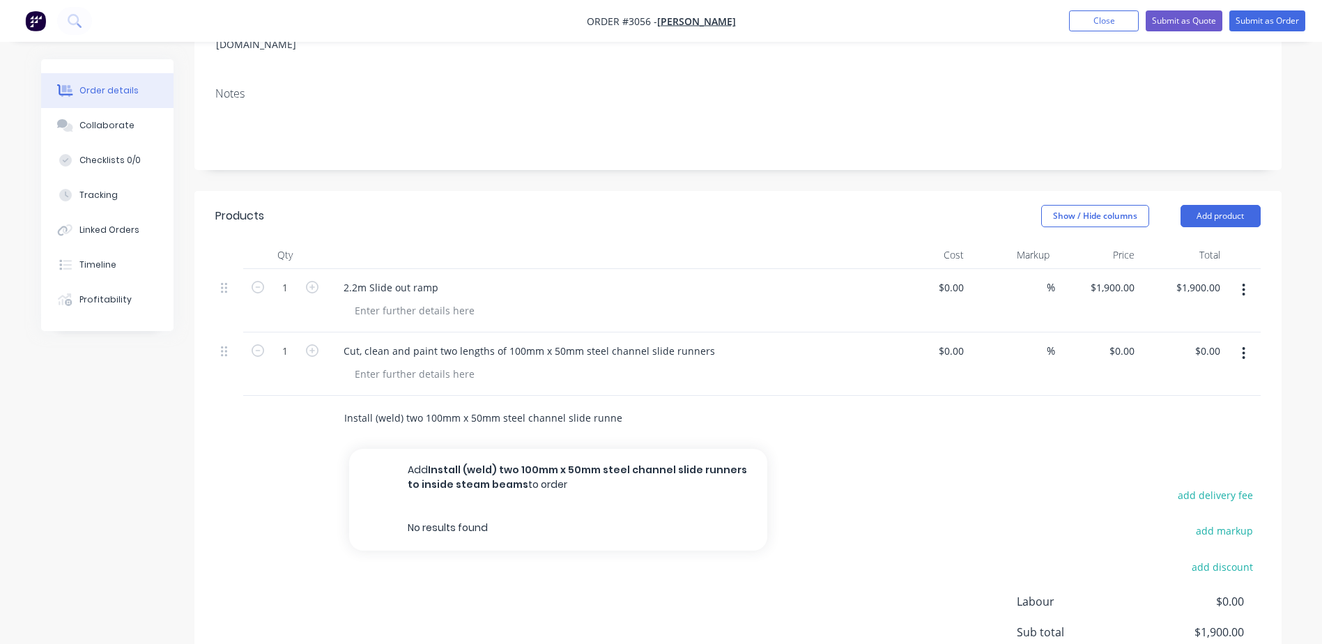
click at [621, 404] on input "Install (weld) two 100mm x 50mm steel channel slide runners to inside steam bea…" at bounding box center [483, 418] width 279 height 28
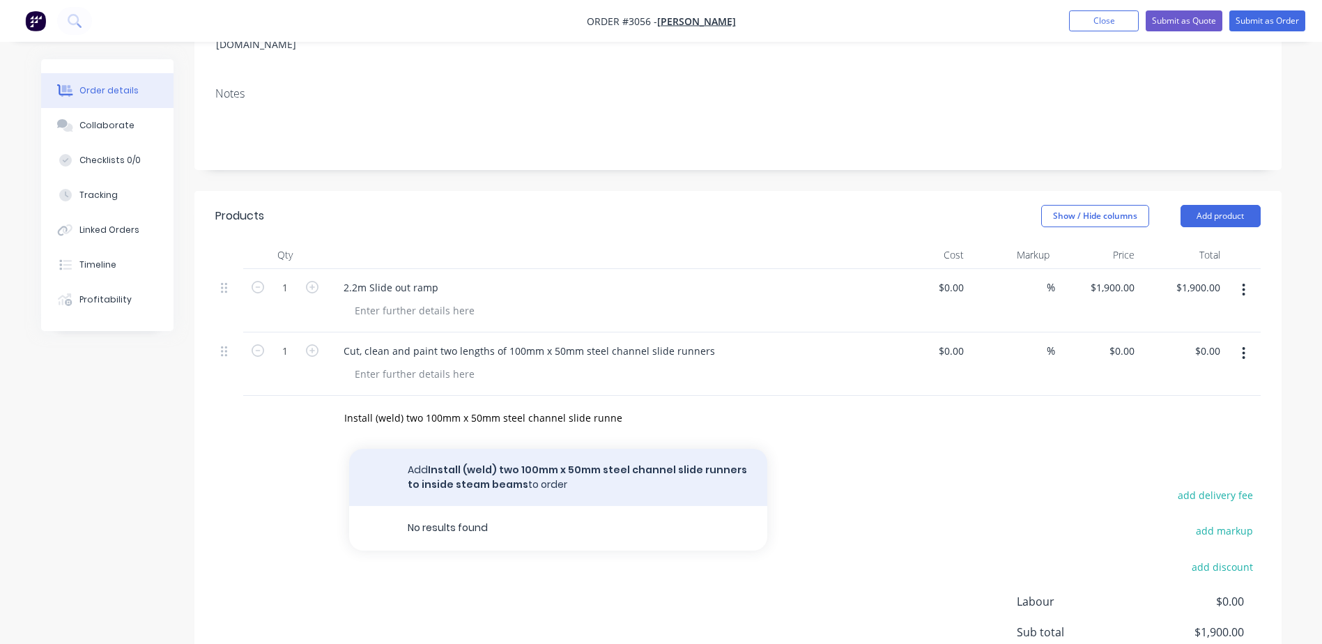
click at [625, 456] on button "Add Install (weld) two 100mm x 50mm steel channel slide runners to inside steam…" at bounding box center [558, 477] width 418 height 57
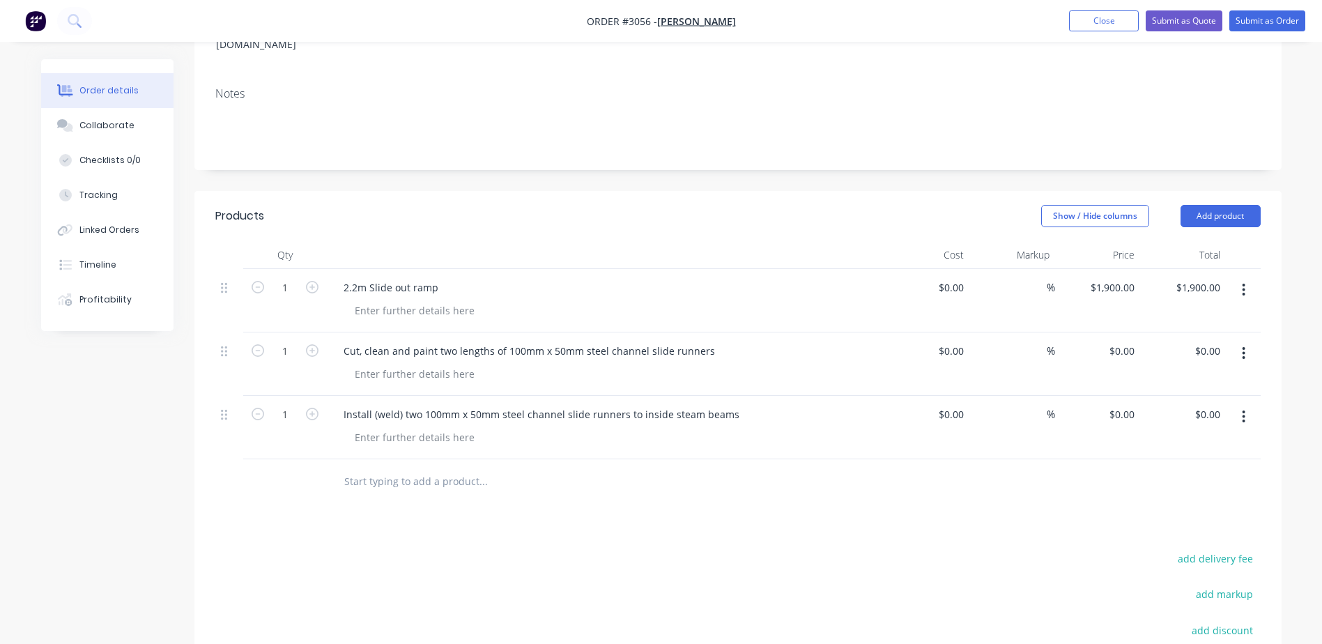
click at [472, 468] on input "text" at bounding box center [483, 482] width 279 height 28
click at [403, 468] on input "text" at bounding box center [483, 482] width 279 height 28
paste input "Fabricate 800mm x 2200mm aluminum ramp with wooden flat board"
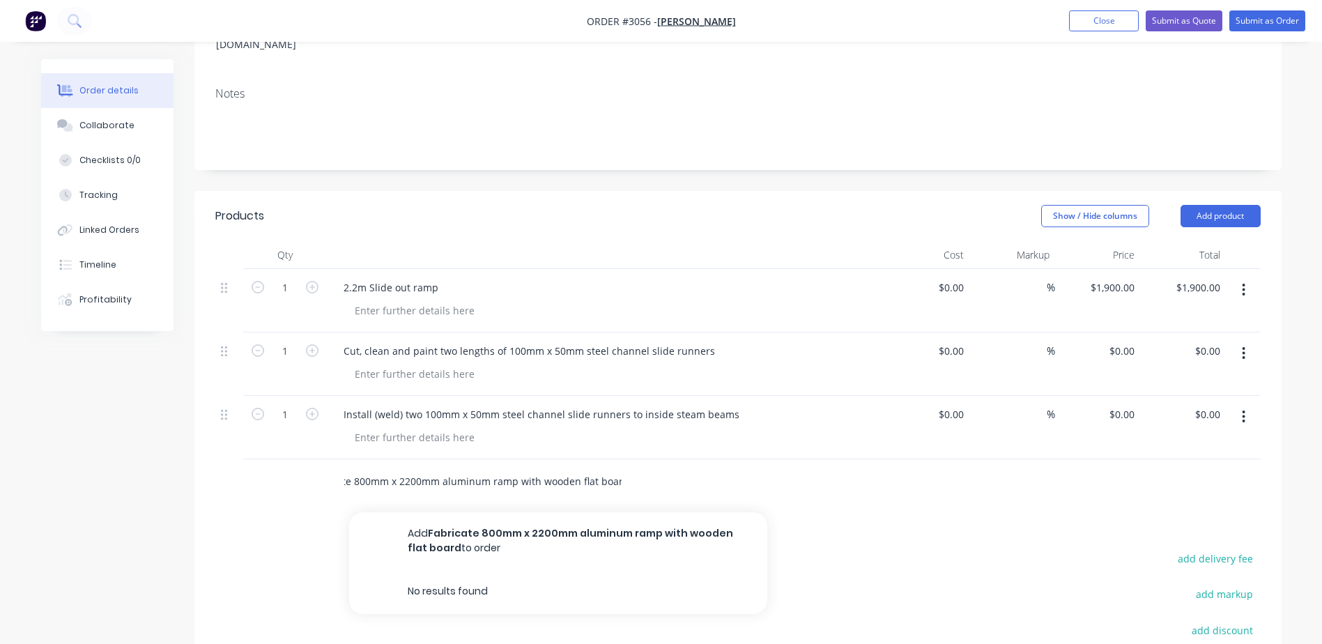
type input "Fabricate 800mm x 2200mm aluminum ramp with wooden flat board"
click at [523, 522] on div "Products Show / Hide columns Add product Qty Cost Markup Price Total 1 2.2m Sli…" at bounding box center [737, 515] width 1087 height 648
click at [523, 468] on input "Fabricate 800mm x 2200mm aluminum ramp with wooden flat board" at bounding box center [483, 482] width 279 height 28
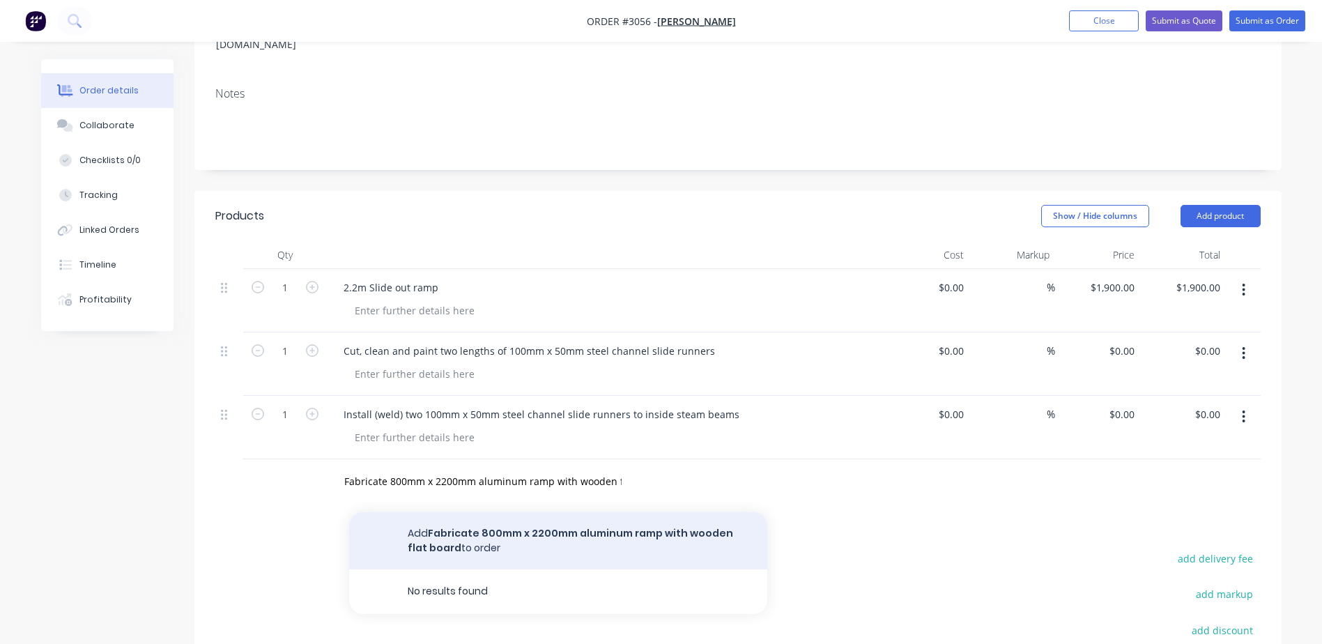
click at [603, 536] on button "Add Fabricate 800mm x 2200mm aluminum ramp with wooden flat board to order" at bounding box center [558, 540] width 418 height 57
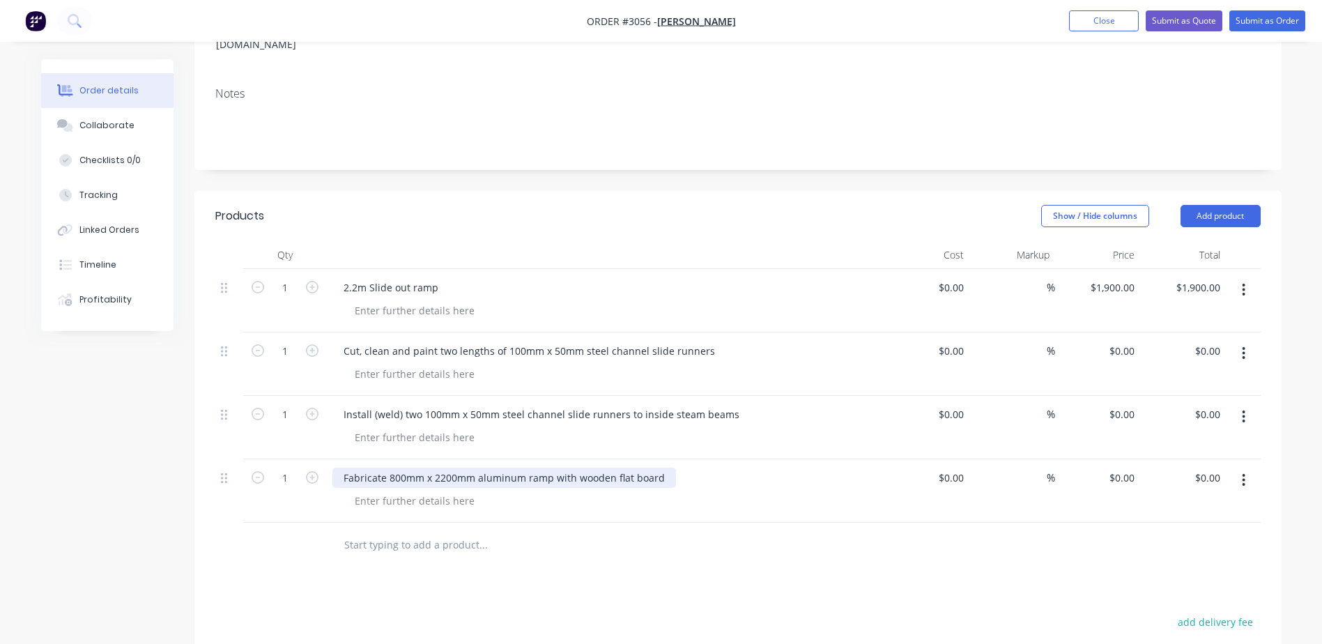
click at [653, 468] on div "Fabricate 800mm x 2200mm aluminum ramp with wooden flat board" at bounding box center [505, 478] width 344 height 20
click at [623, 468] on div "Fabricate 800mm x 2200mm aluminum ramp with aluminum" at bounding box center [486, 478] width 307 height 20
click at [451, 531] on input "text" at bounding box center [483, 545] width 279 height 28
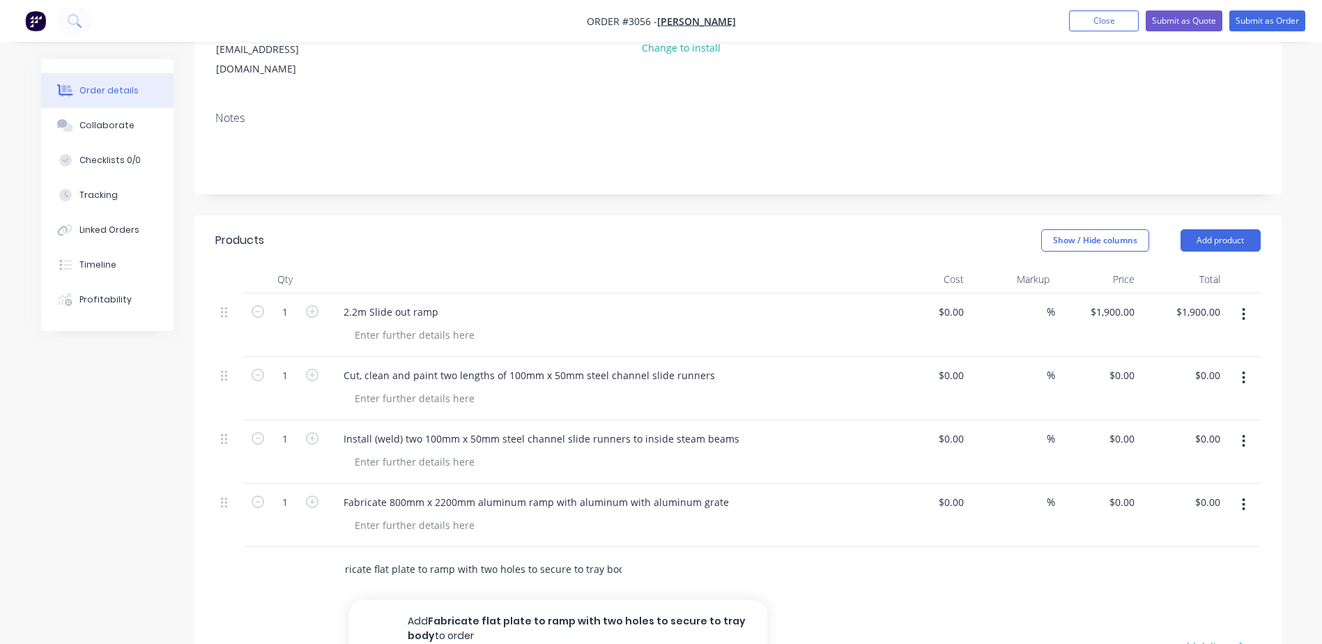
scroll to position [151, 0]
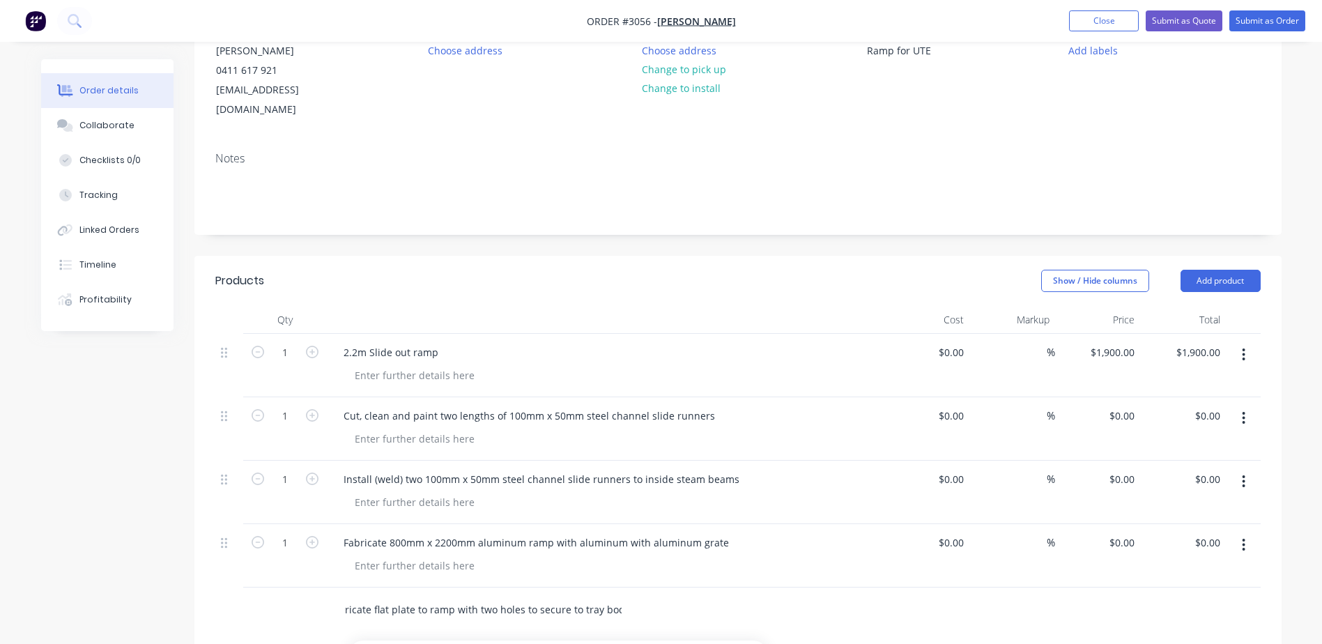
type input "Fabricate flat plate to ramp with two holes to secure to tray body"
click at [654, 562] on div "Fabricate 800mm x 2200mm aluminum ramp with aluminum with aluminum grate" at bounding box center [606, 558] width 558 height 63
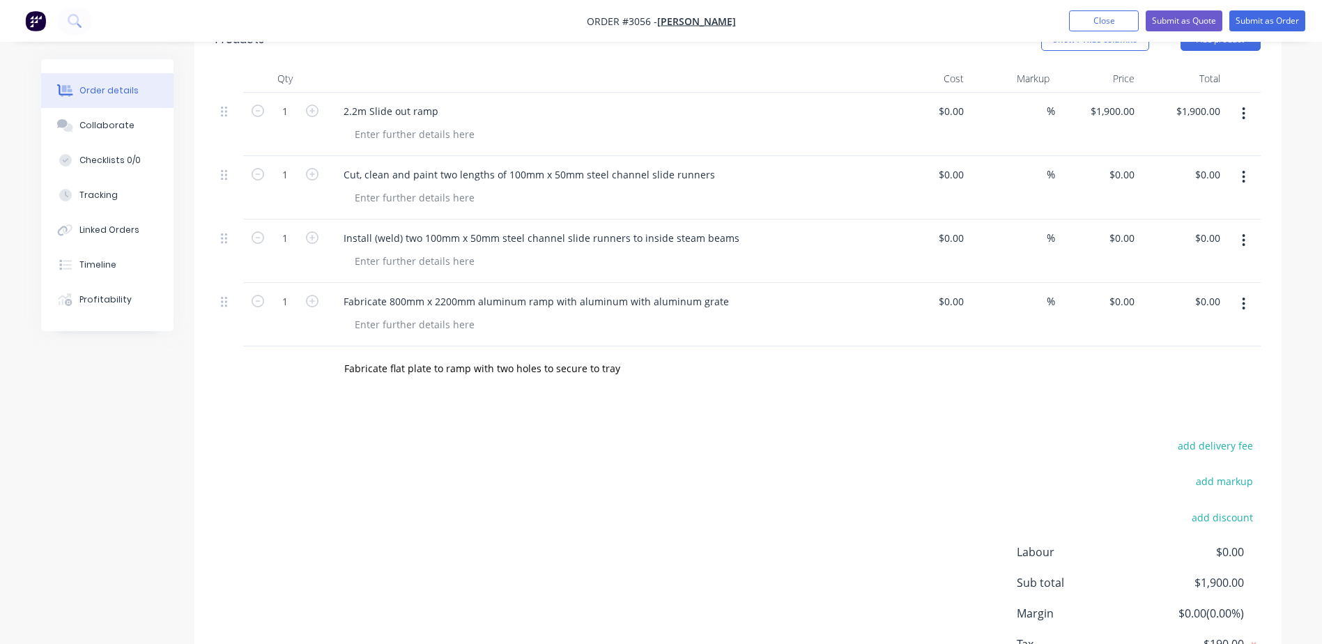
scroll to position [479, 0]
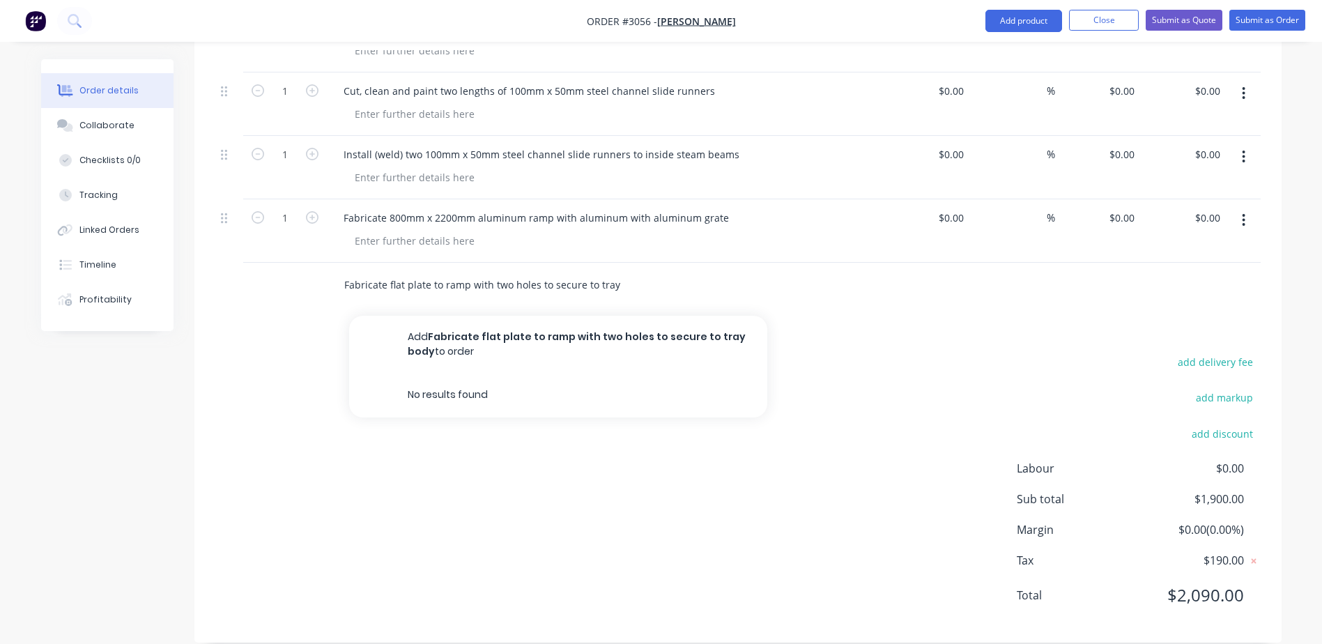
click at [619, 271] on input "Fabricate flat plate to ramp with two holes to secure to tray body" at bounding box center [483, 285] width 279 height 28
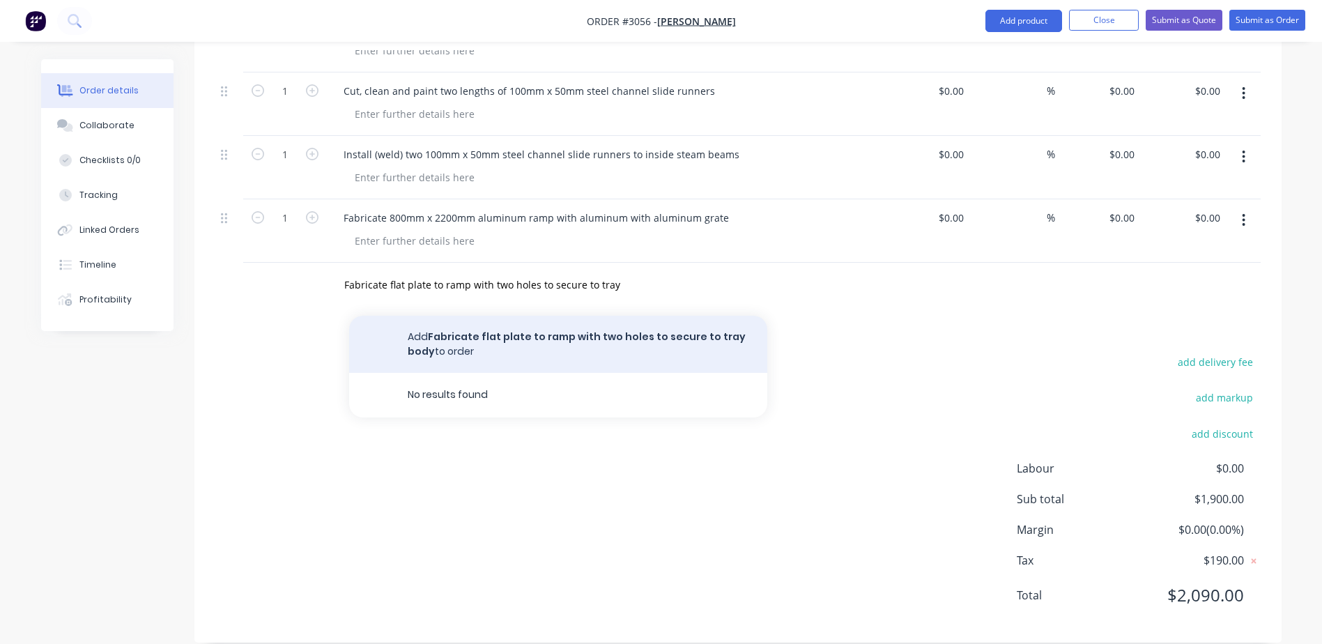
click at [684, 321] on button "Add Fabricate flat plate to ramp with two holes to secure to tray body to order" at bounding box center [558, 344] width 418 height 57
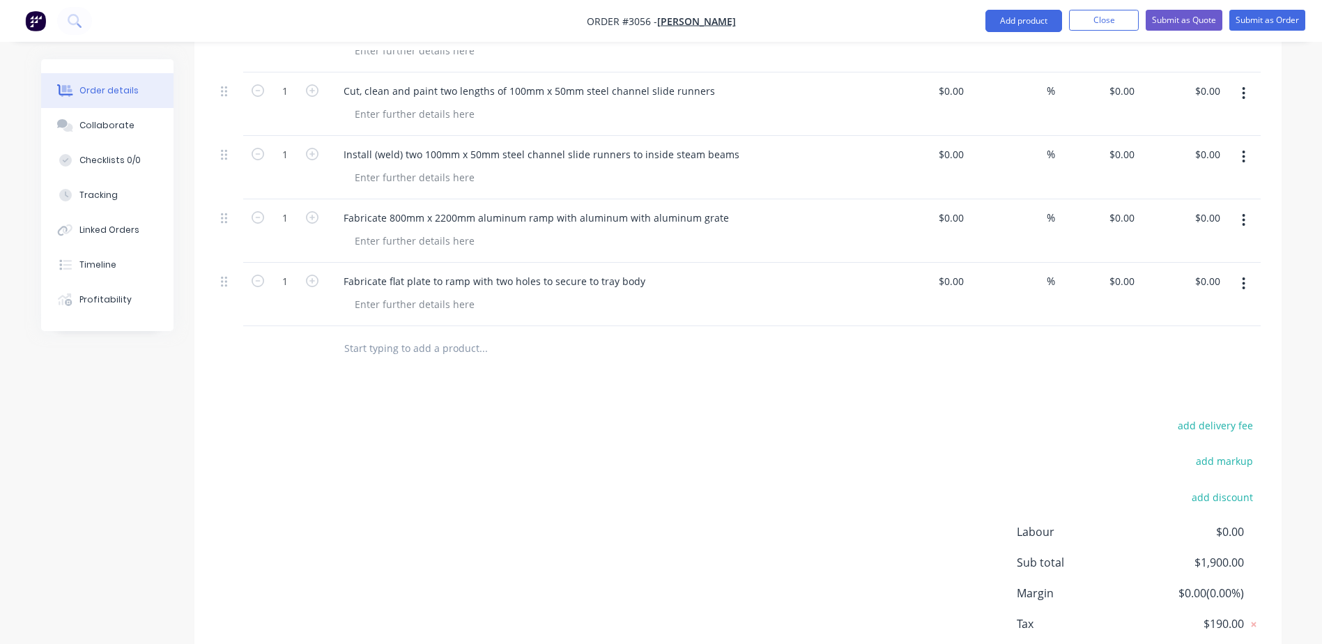
click at [447, 335] on input "text" at bounding box center [483, 349] width 279 height 28
click at [496, 294] on div at bounding box center [611, 304] width 535 height 20
click at [428, 335] on input "text" at bounding box center [483, 349] width 279 height 28
paste input "Slide ramp into new steel slide runners and fabricate locking mechanism (Spring…"
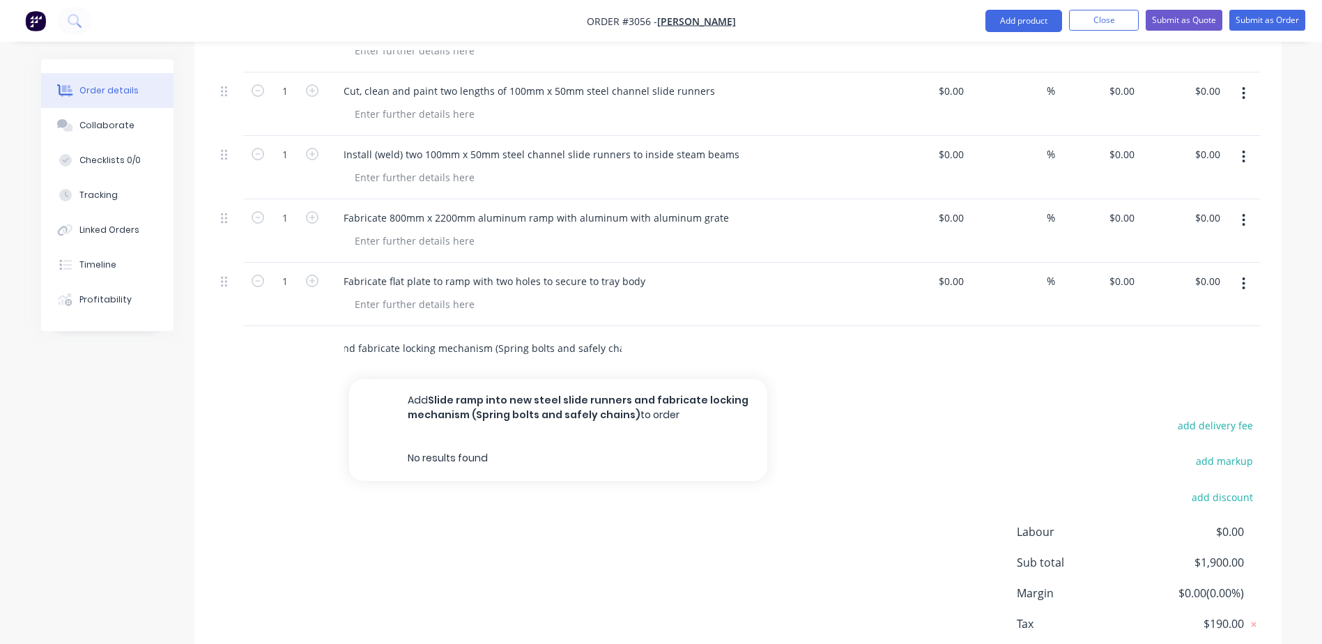
type input "Slide ramp into new steel slide runners and fabricate locking mechanism (Spring…"
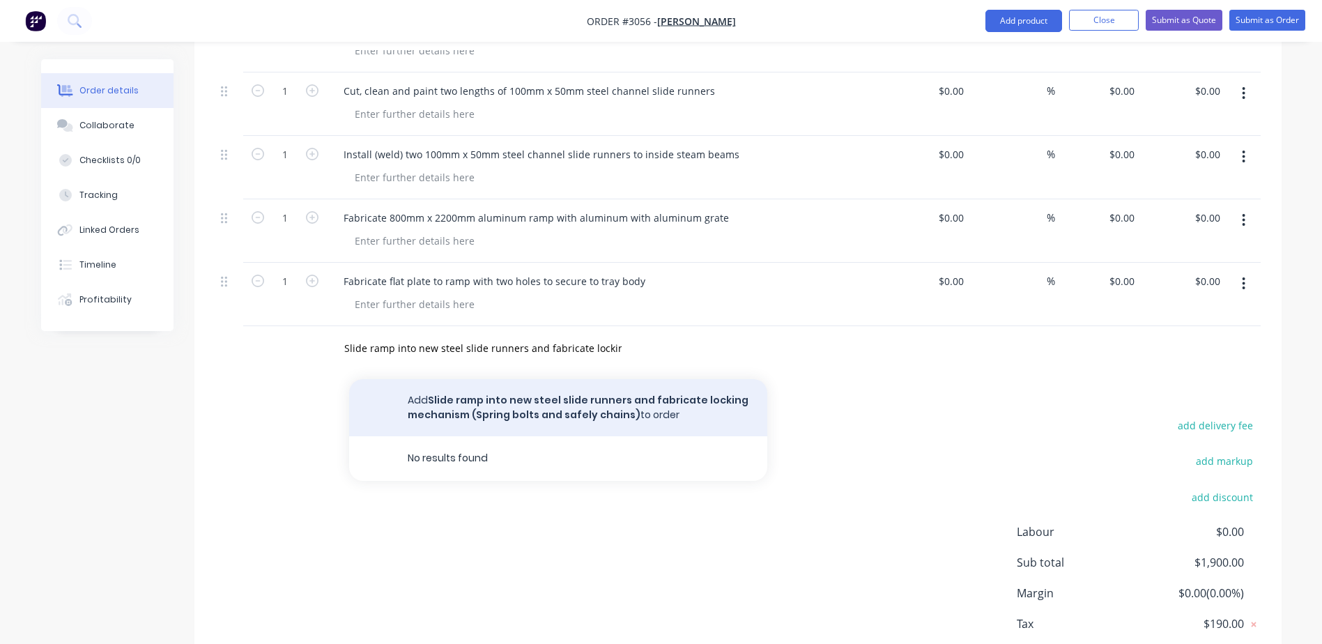
click at [509, 379] on button "Add Slide ramp into new steel slide runners and fabricate locking mechanism (Sp…" at bounding box center [558, 407] width 418 height 57
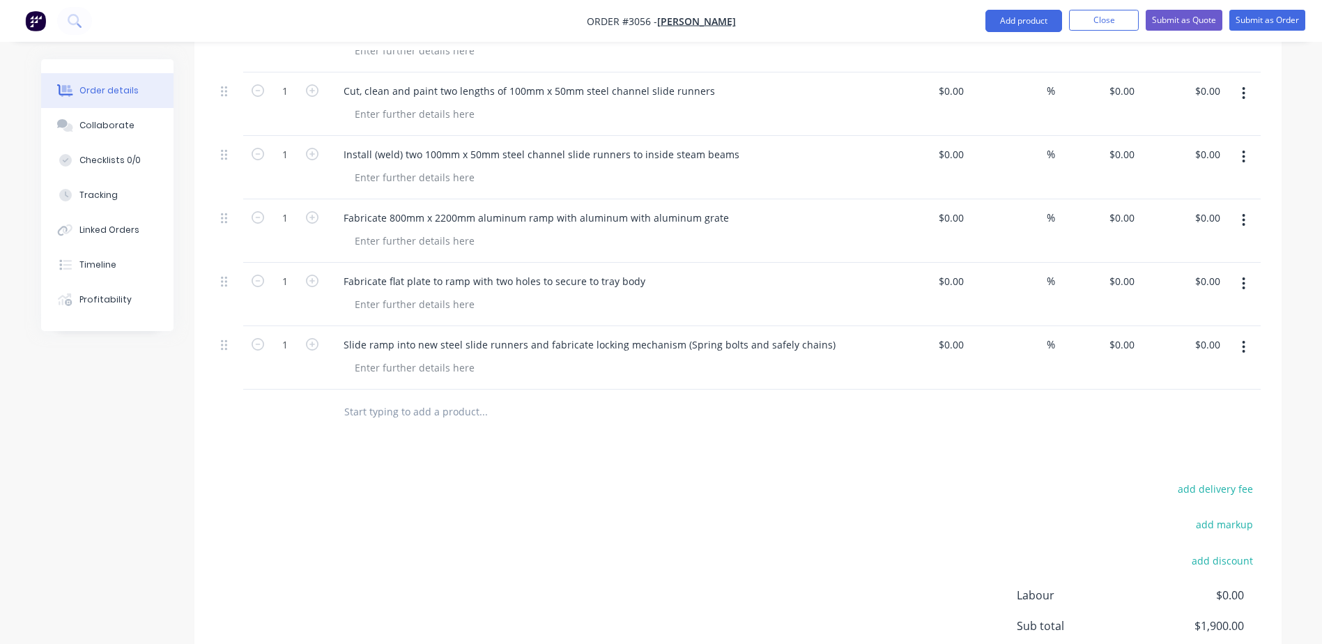
click at [384, 398] on input "text" at bounding box center [483, 412] width 279 height 28
paste input "Cost of materials, Paints & consumables, Locks etc"
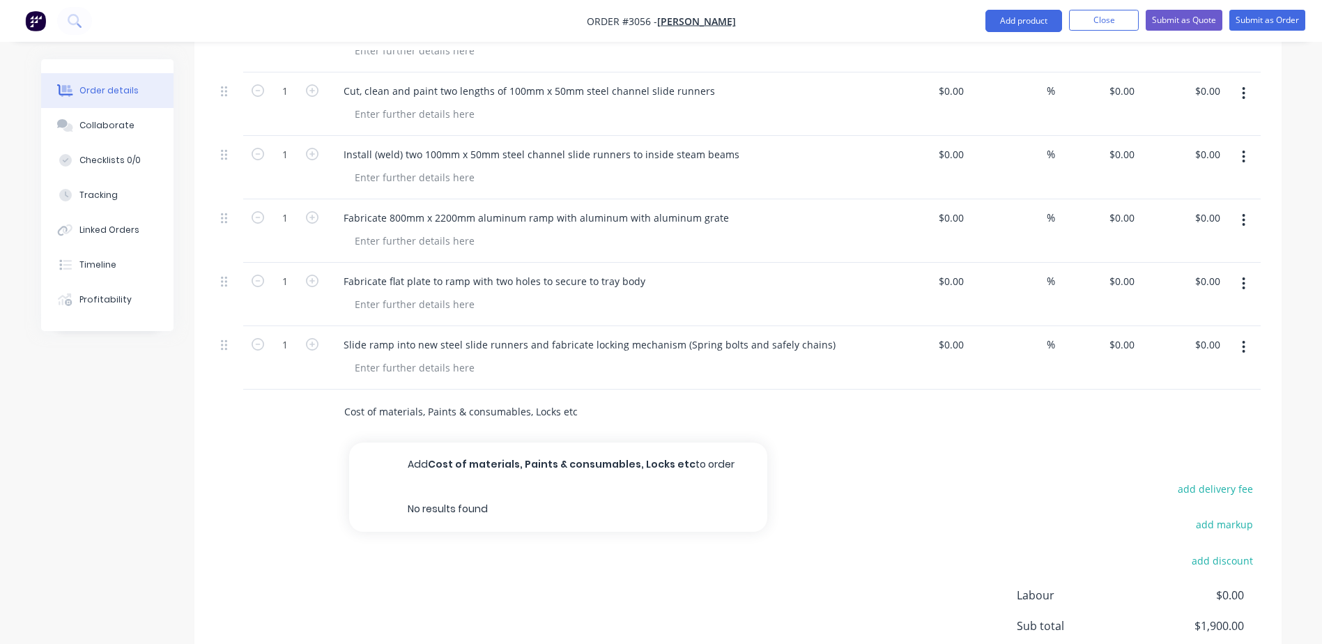
type input "Cost of materials, Paints & consumables, Locks etc"
click at [483, 452] on div "Products Show / Hide columns Add product Qty Cost Markup Price Total 1 2.2m Sli…" at bounding box center [737, 350] width 1087 height 839
click at [505, 408] on div "Cost of materials, Paints & consumables, Locks etc" at bounding box center [578, 412] width 502 height 45
click at [573, 398] on input "Cost of materials, Paints & consumables, Locks etc" at bounding box center [483, 412] width 279 height 28
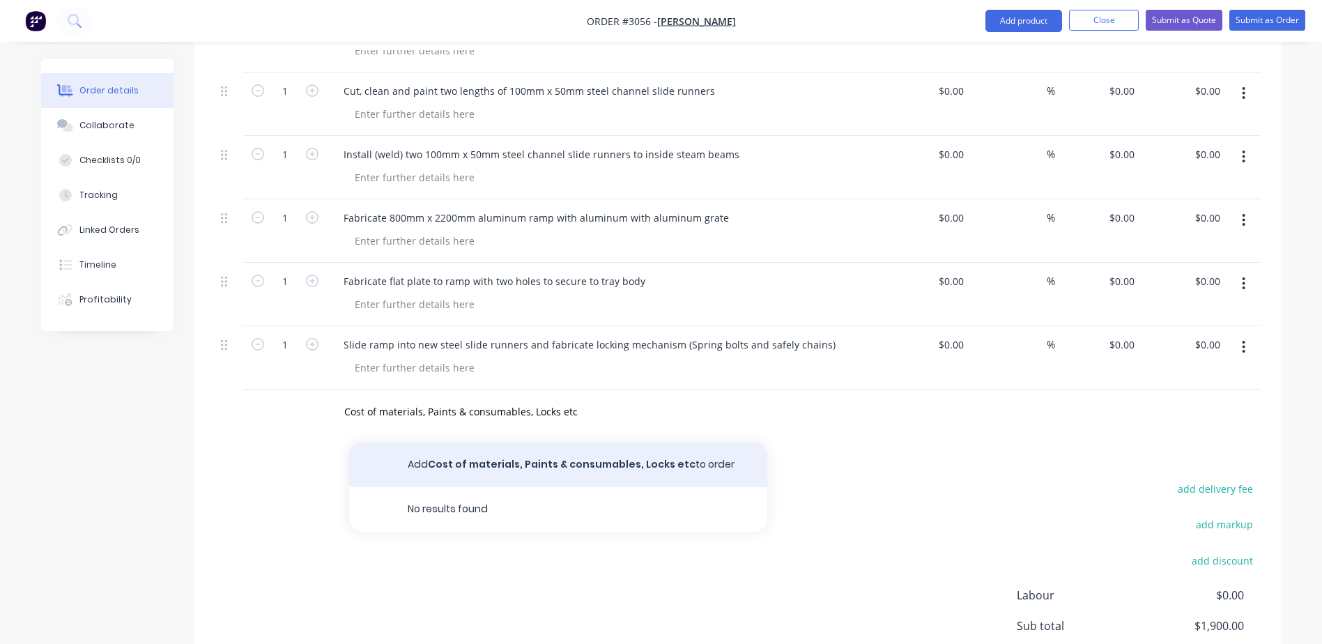
click at [588, 448] on button "Add Cost of materials, Paints & consumables, Locks etc to order" at bounding box center [558, 465] width 418 height 45
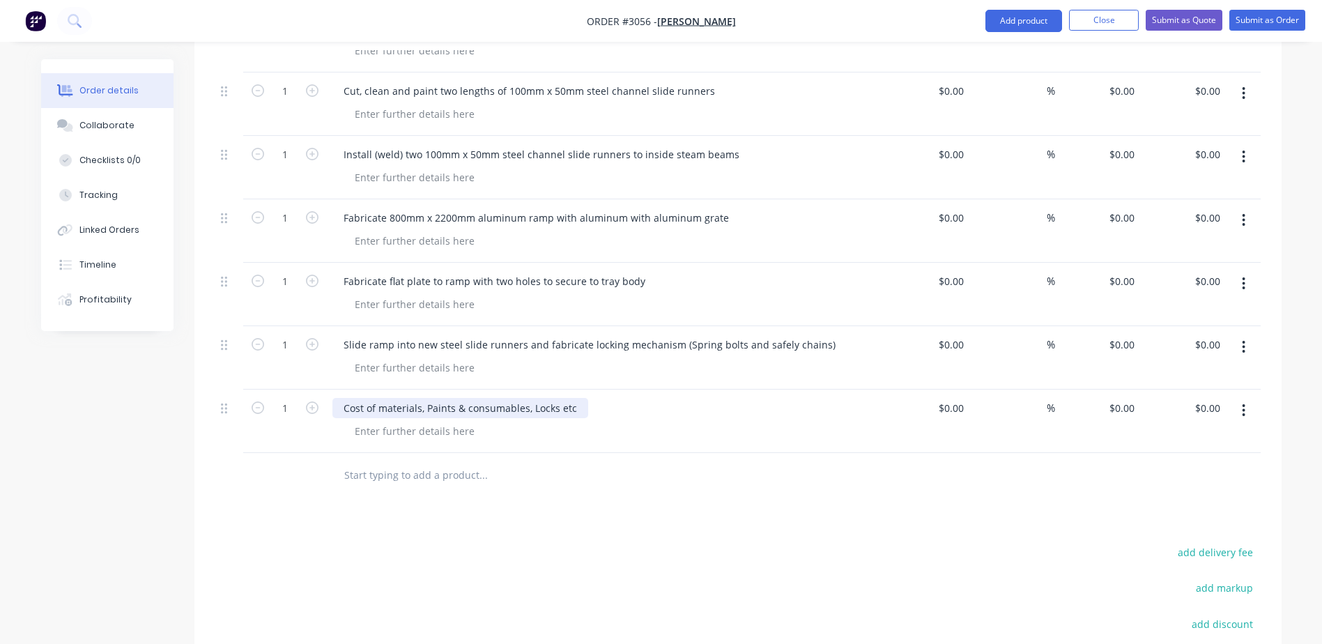
click at [387, 398] on div "Cost of materials, Paints & consumables, Locks etc" at bounding box center [461, 408] width 256 height 20
click at [430, 398] on div "Cost of materials, Paints & consumables, Locks etc" at bounding box center [461, 408] width 256 height 20
click at [471, 398] on div "Cost of materials, Paints & consumables, Locks etc" at bounding box center [461, 408] width 256 height 20
click at [452, 398] on div "Cost of materials, Paints & consumables, Locks etc" at bounding box center [461, 408] width 256 height 20
drag, startPoint x: 464, startPoint y: 390, endPoint x: 425, endPoint y: 394, distance: 39.9
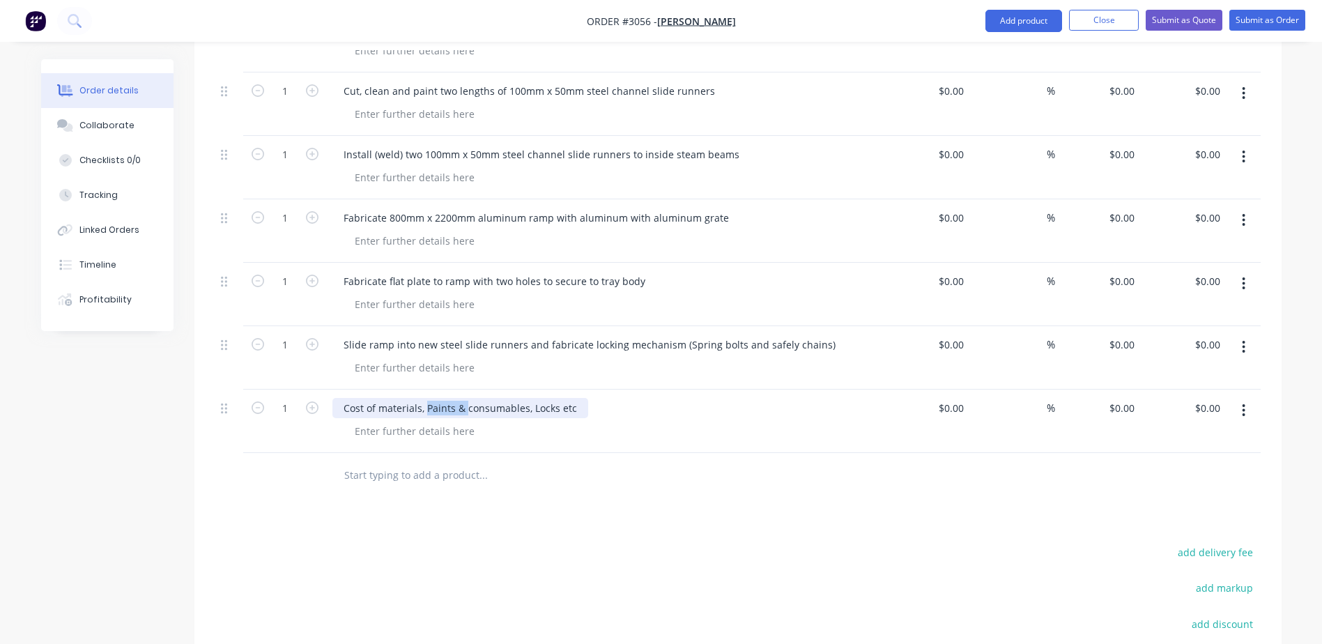
click at [425, 398] on div "Cost of materials, Paints & consumables, Locks etc" at bounding box center [461, 408] width 256 height 20
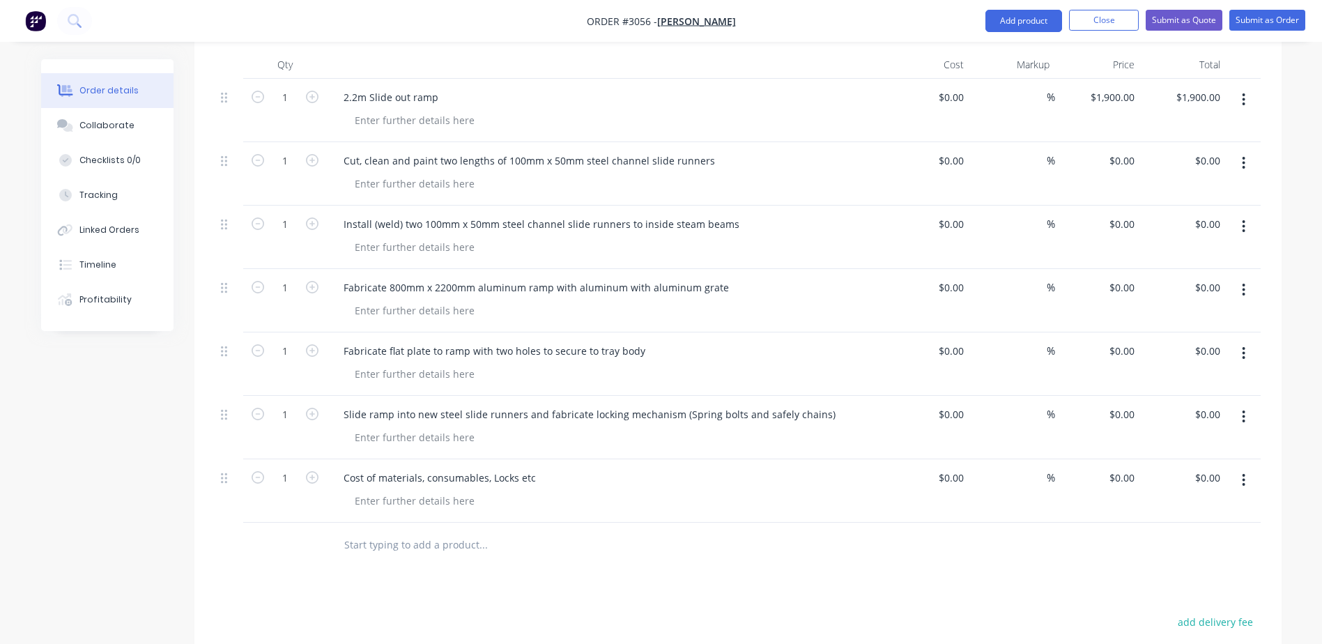
click at [953, 523] on div at bounding box center [738, 545] width 1046 height 45
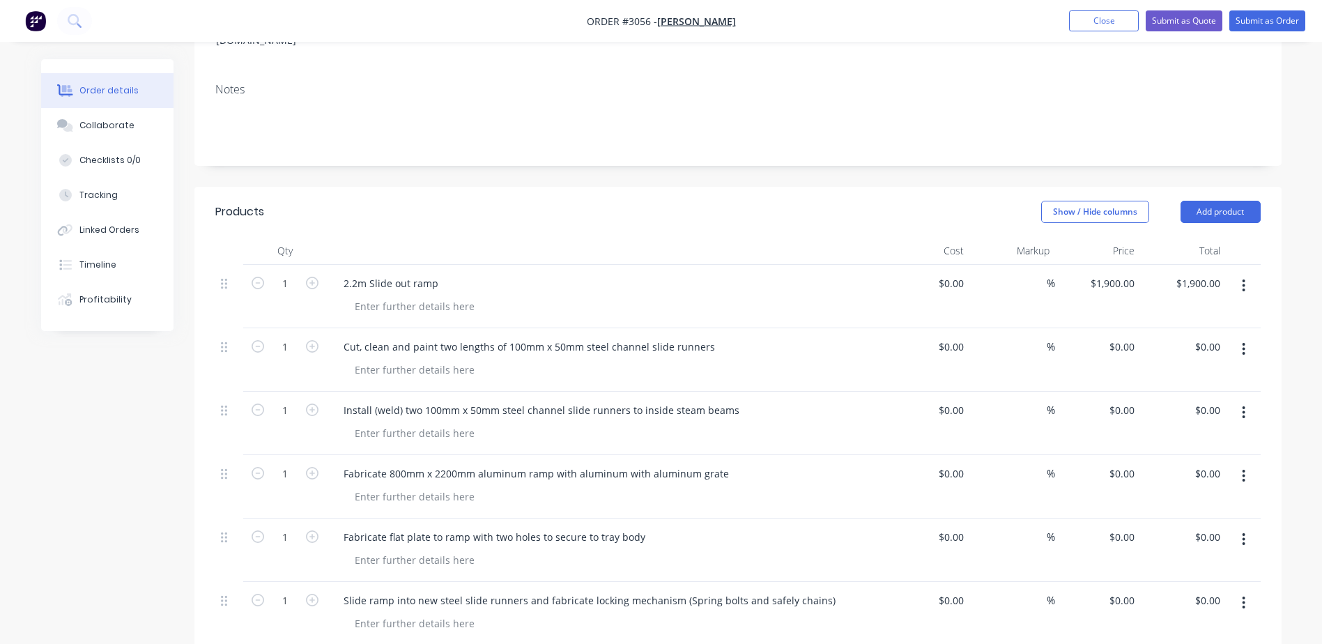
scroll to position [321, 0]
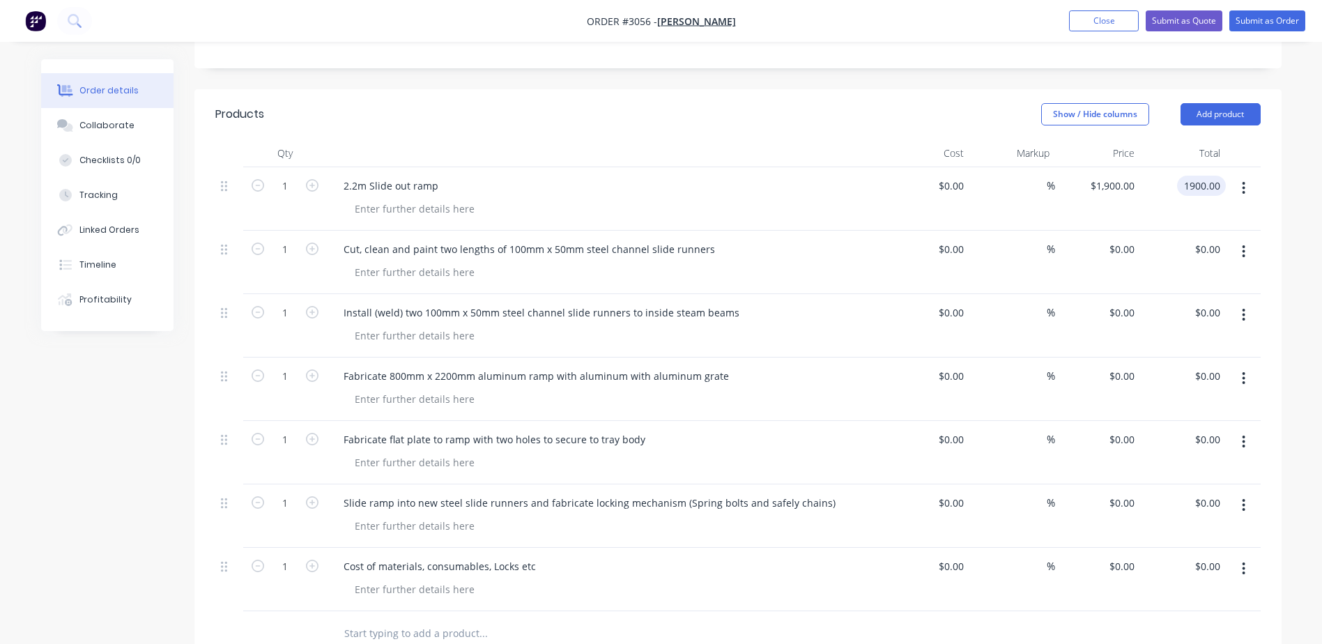
click at [1205, 176] on input "1900.00" at bounding box center [1204, 186] width 43 height 20
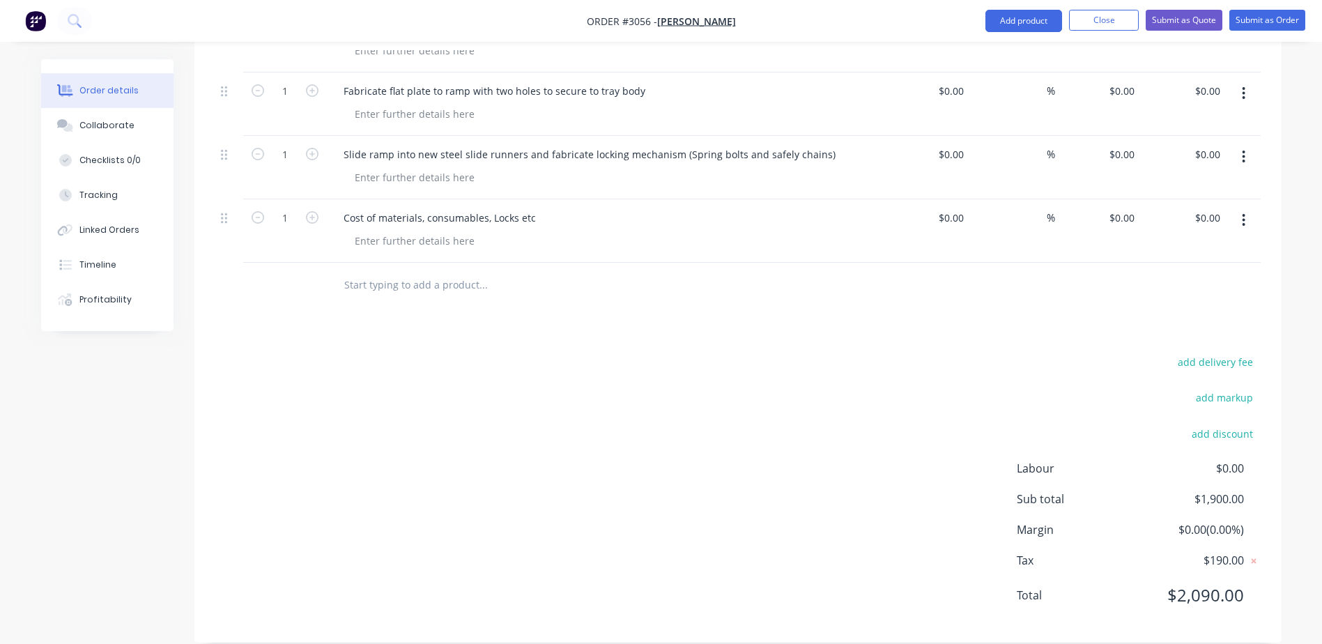
scroll to position [480, 0]
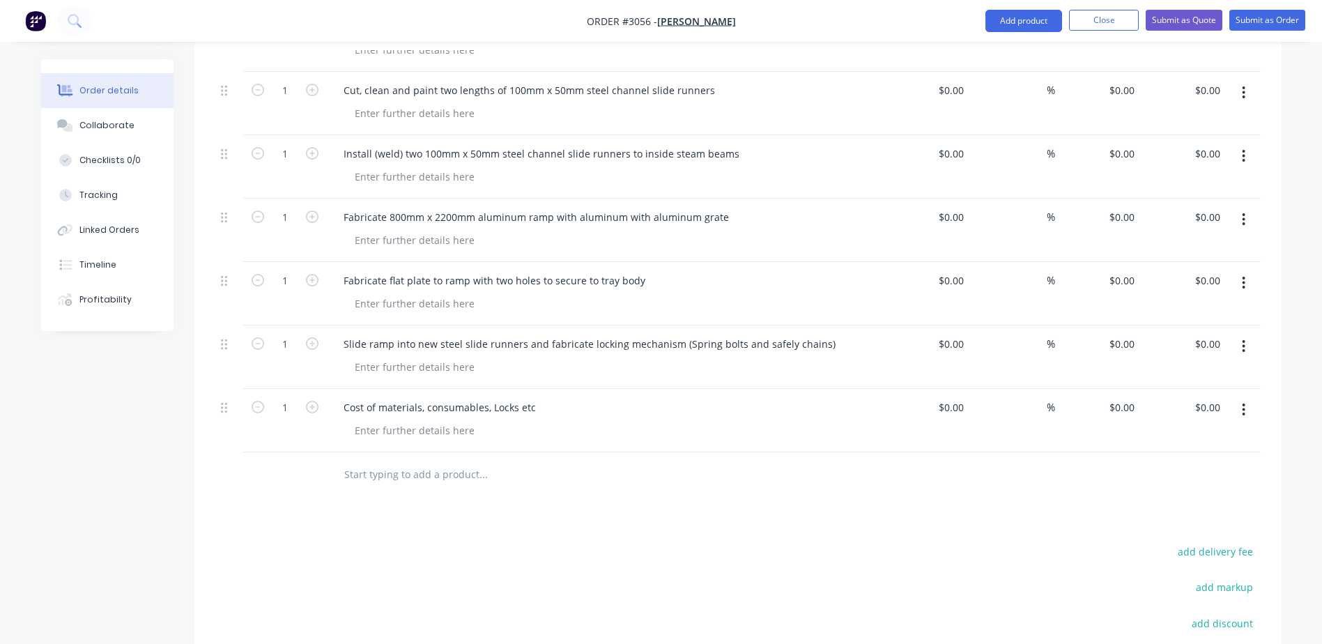
type input "2000"
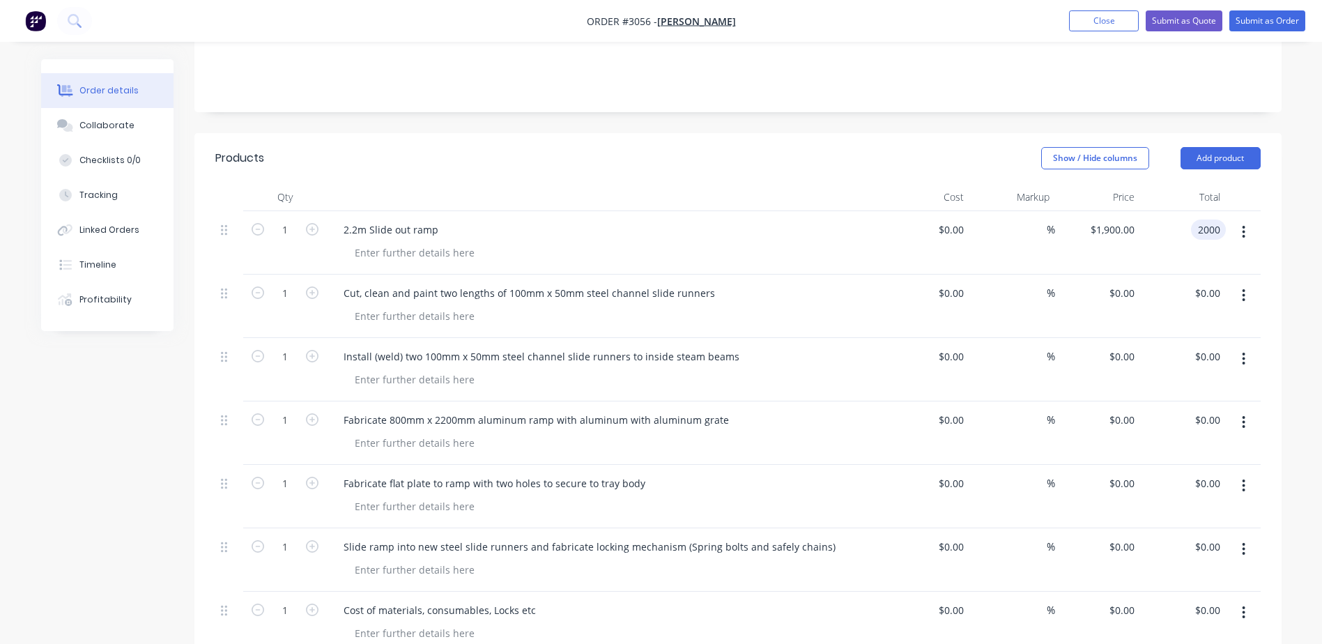
scroll to position [251, 0]
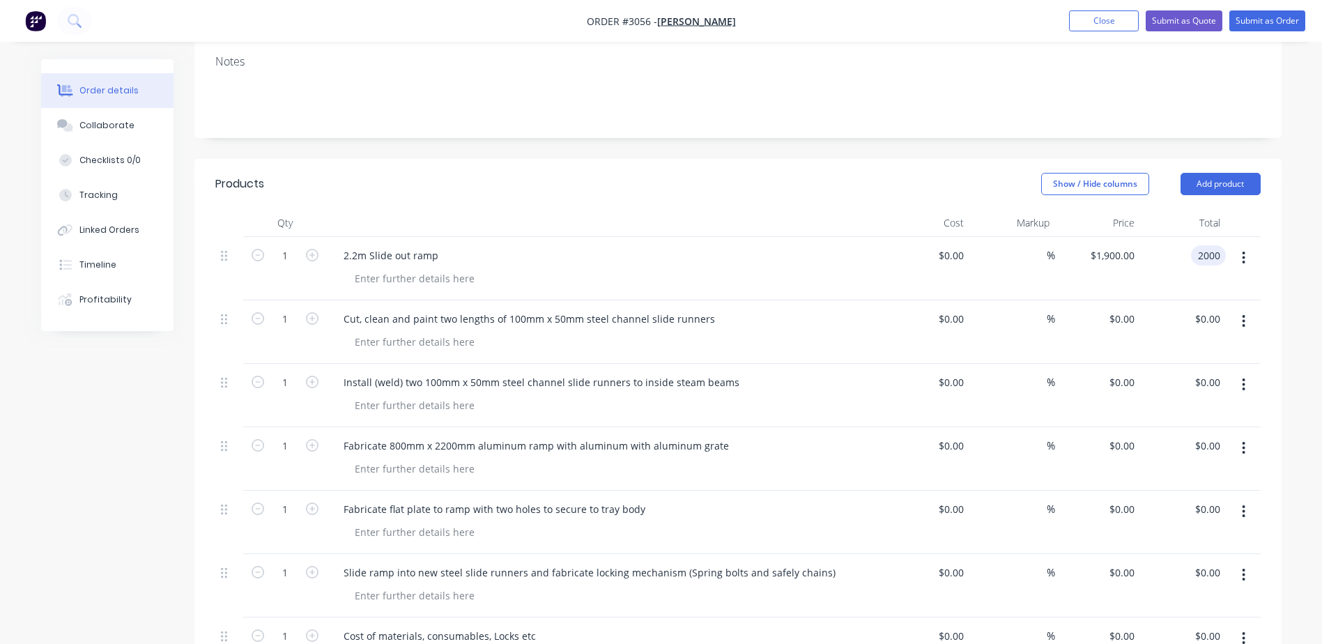
type input "$2,000.00"
click at [1177, 255] on div "$2,000.00 2000" at bounding box center [1183, 268] width 86 height 63
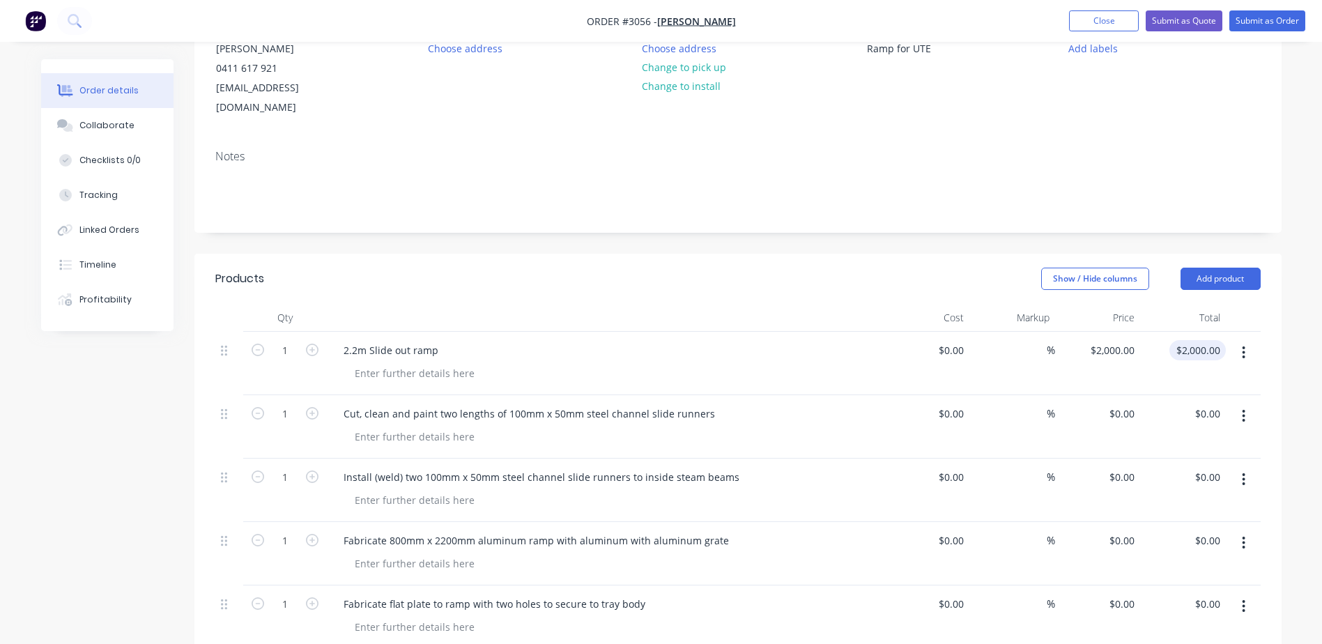
scroll to position [181, 0]
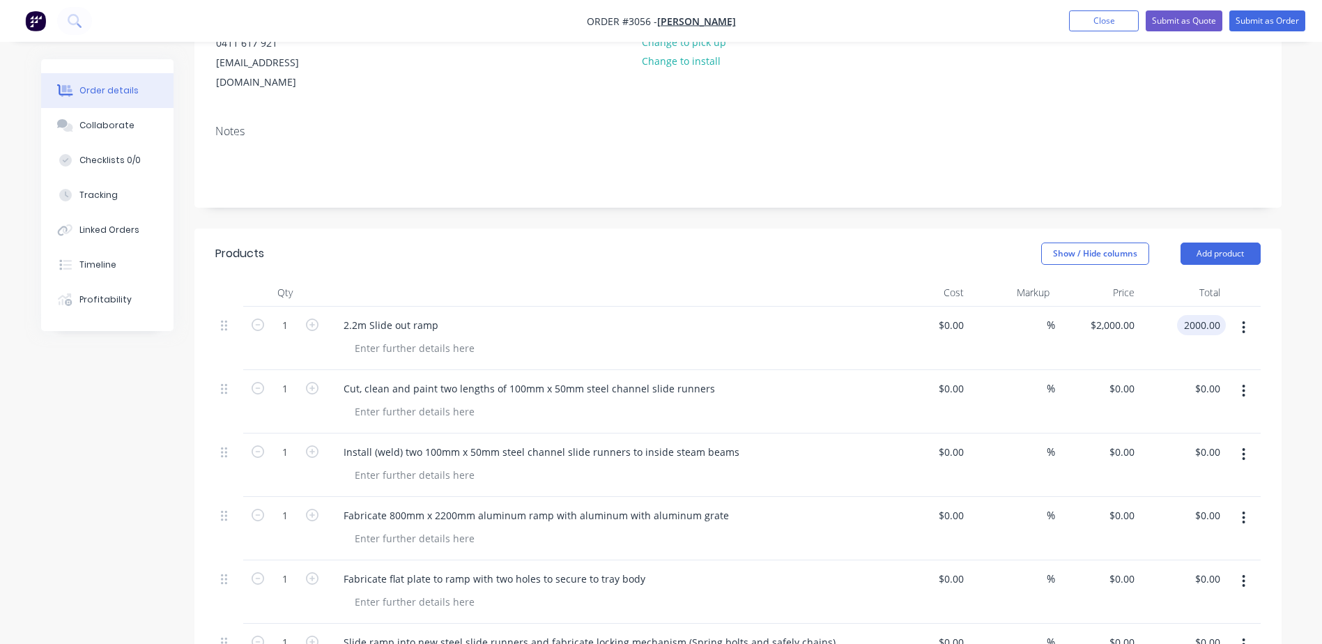
click at [1198, 315] on input "2000.00" at bounding box center [1204, 325] width 43 height 20
type input "1900"
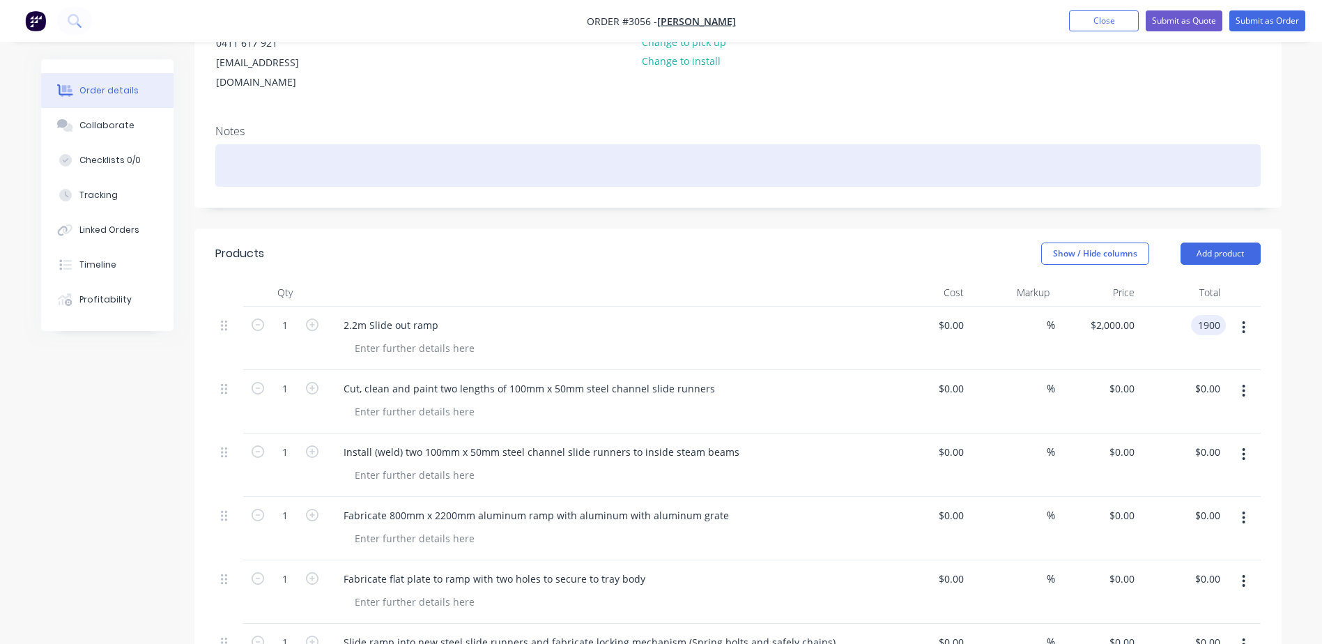
type input "$1,900.00"
click at [1076, 148] on div at bounding box center [738, 165] width 1046 height 43
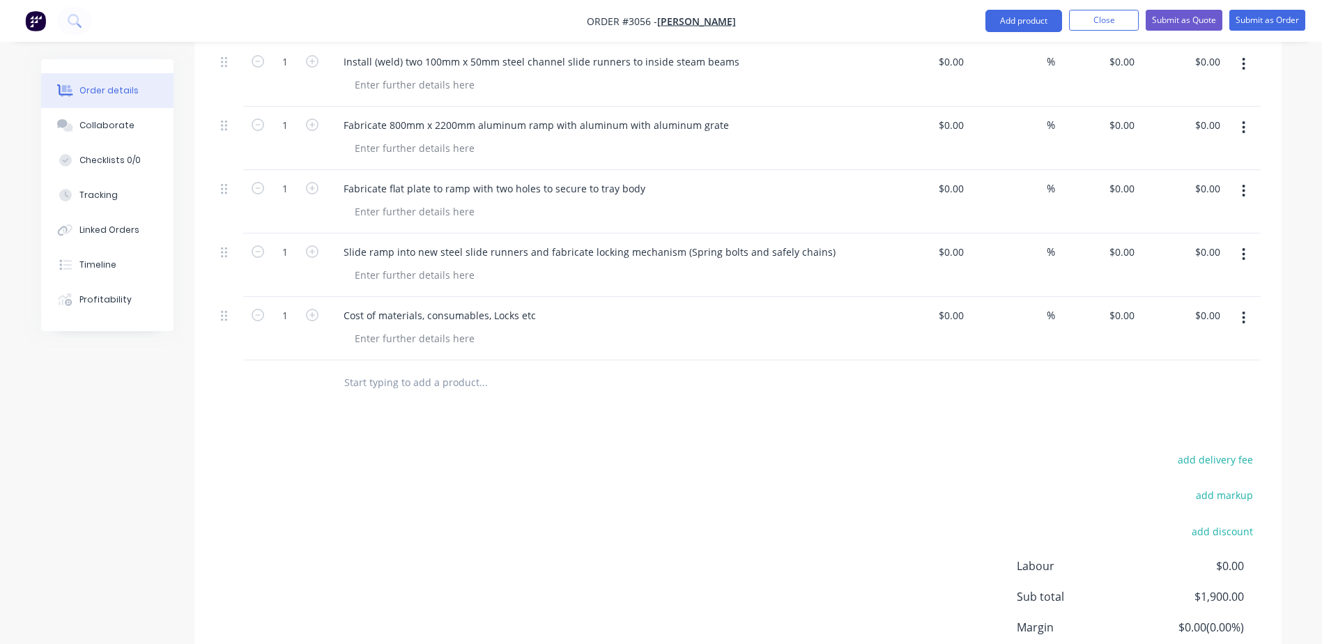
scroll to position [669, 0]
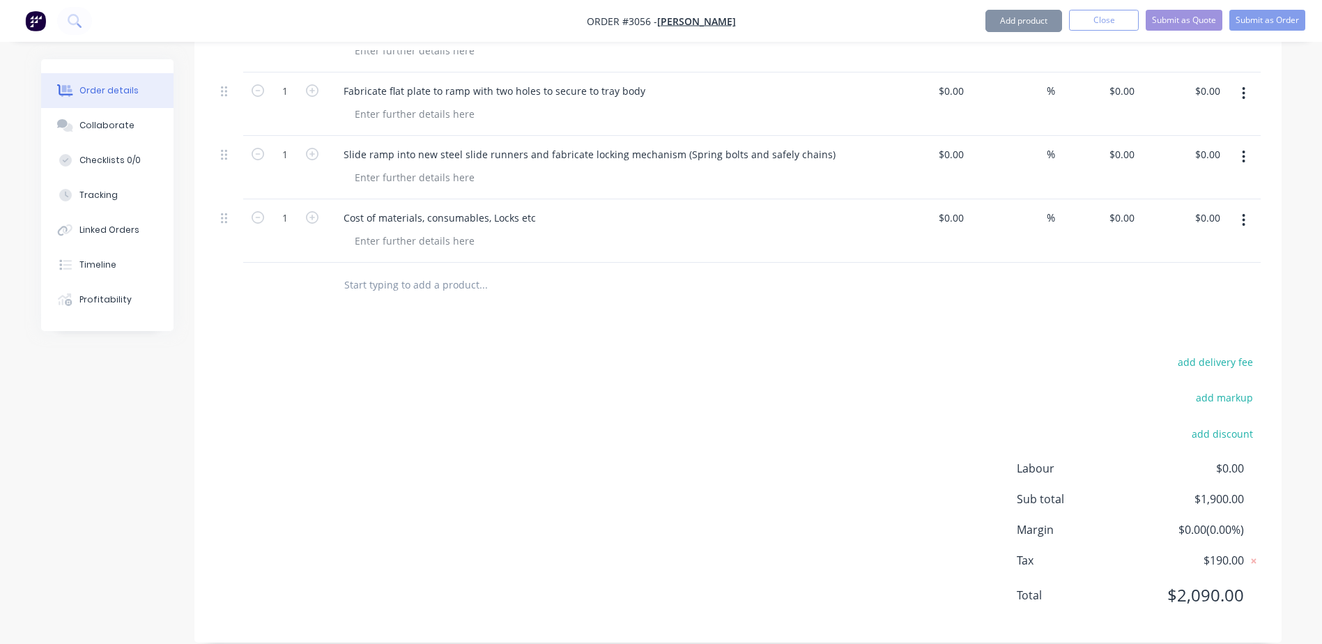
click at [877, 441] on div "add delivery fee add markup add discount Labour $0.00 Sub total $1,900.00 Margi…" at bounding box center [738, 487] width 1046 height 269
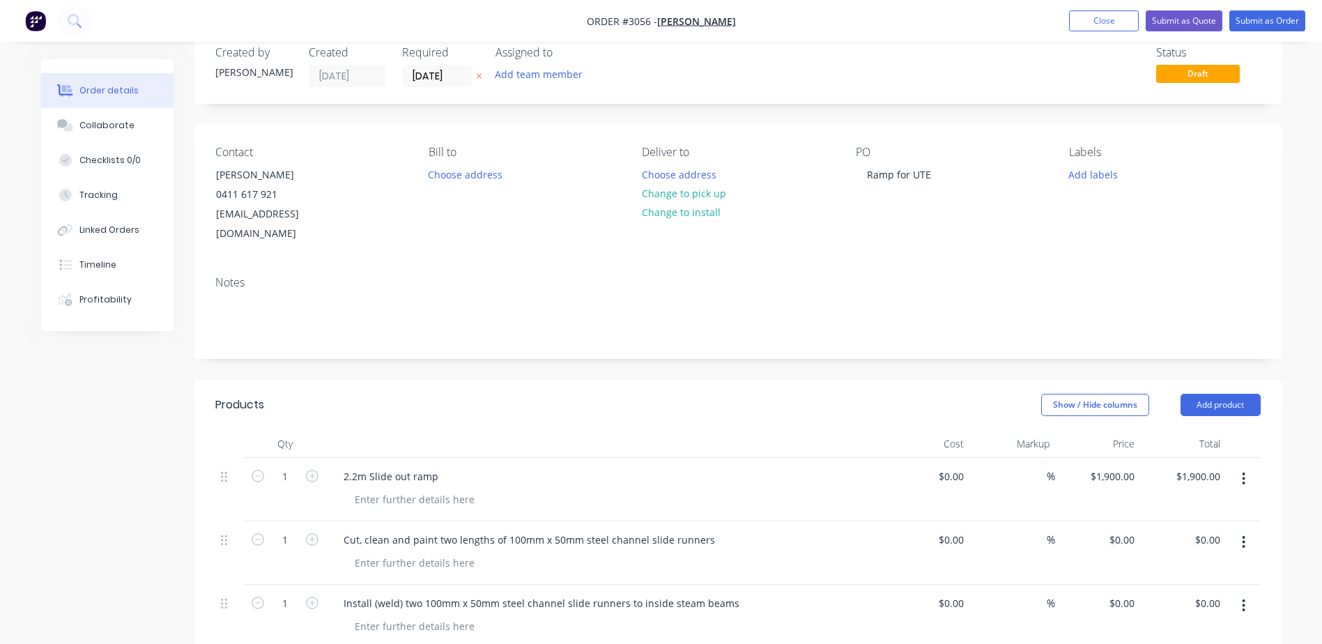
scroll to position [70, 0]
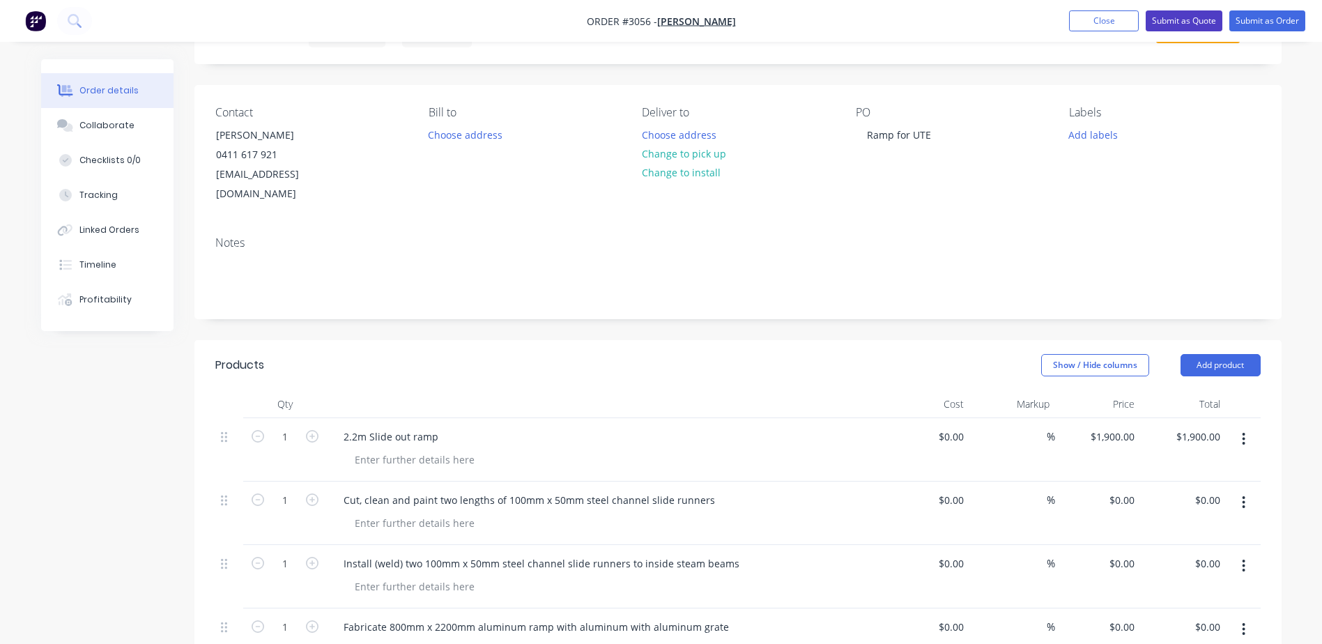
click at [1198, 22] on button "Submit as Quote" at bounding box center [1184, 20] width 77 height 21
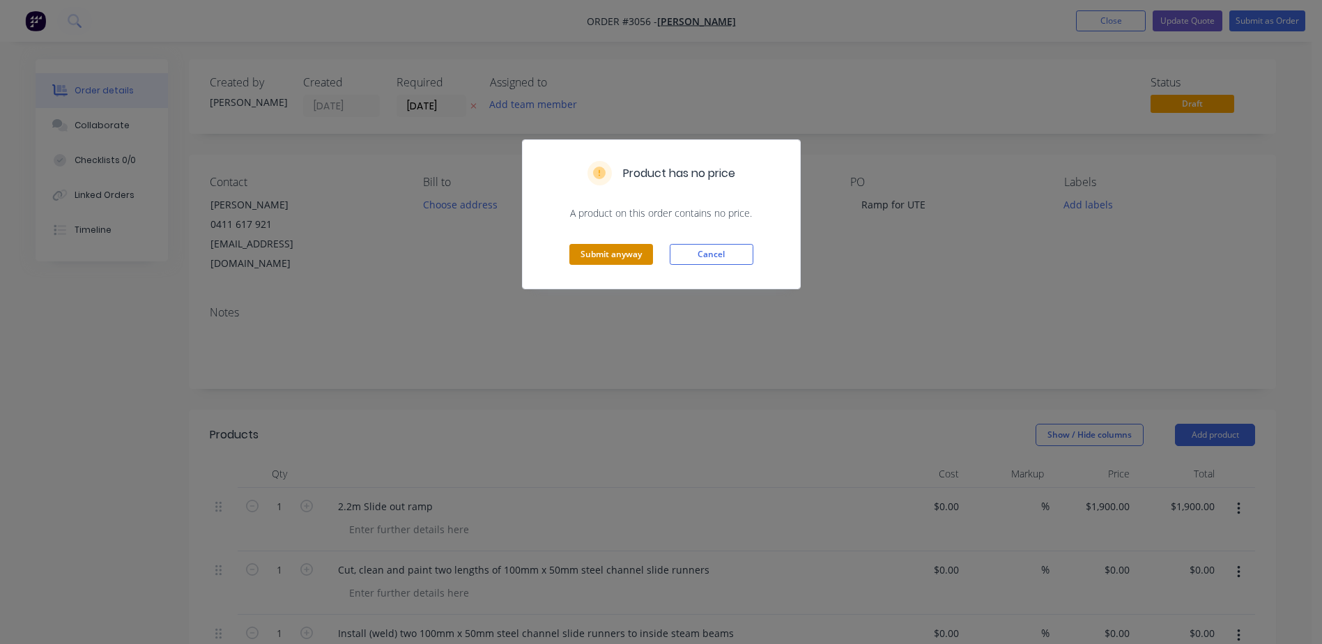
click at [616, 254] on button "Submit anyway" at bounding box center [612, 254] width 84 height 21
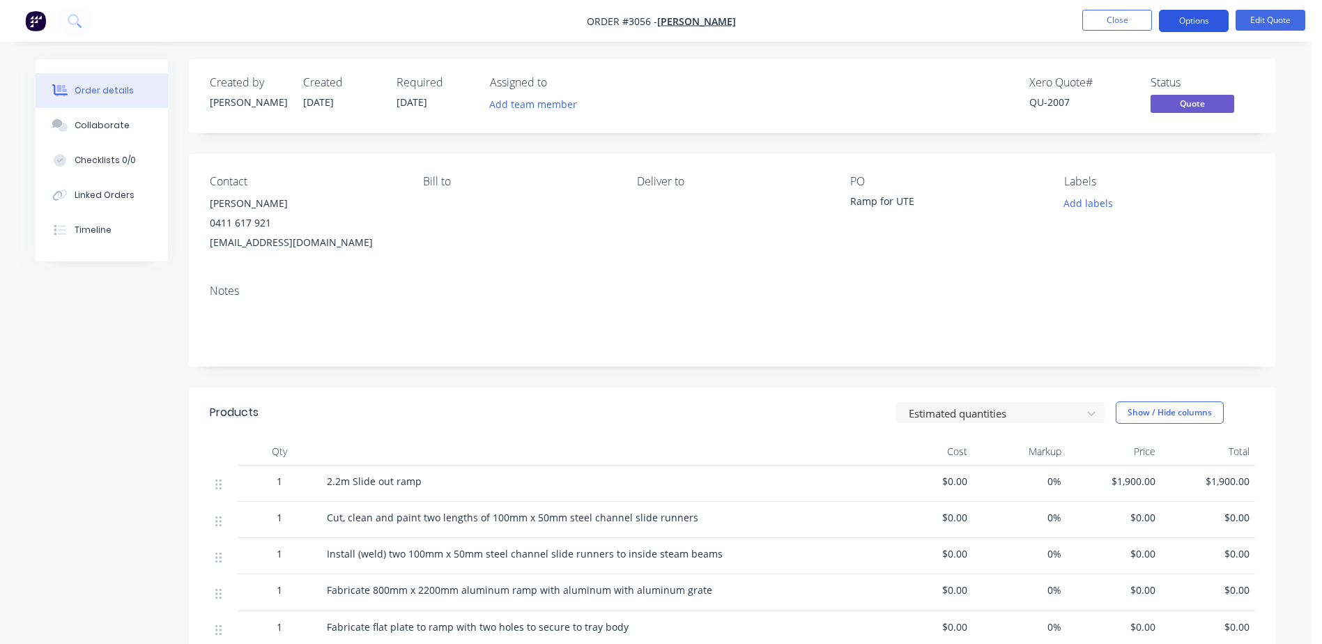
click at [1201, 26] on button "Options" at bounding box center [1194, 21] width 70 height 22
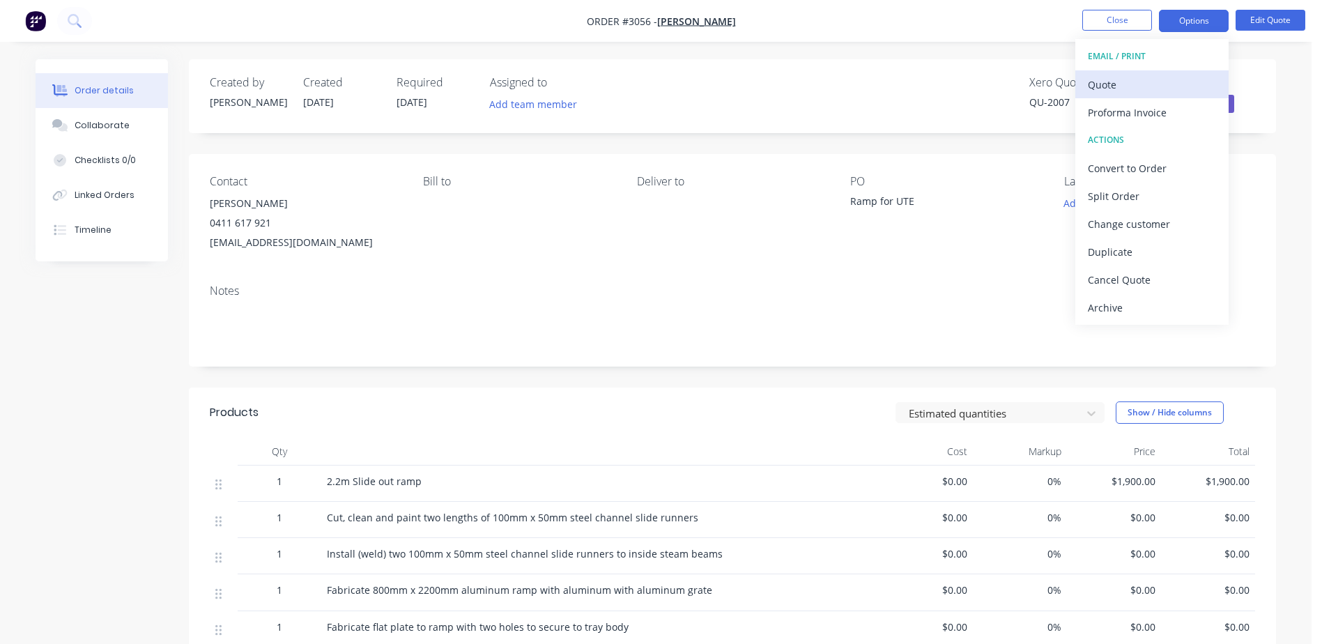
click at [1125, 80] on div "Quote" at bounding box center [1152, 85] width 128 height 20
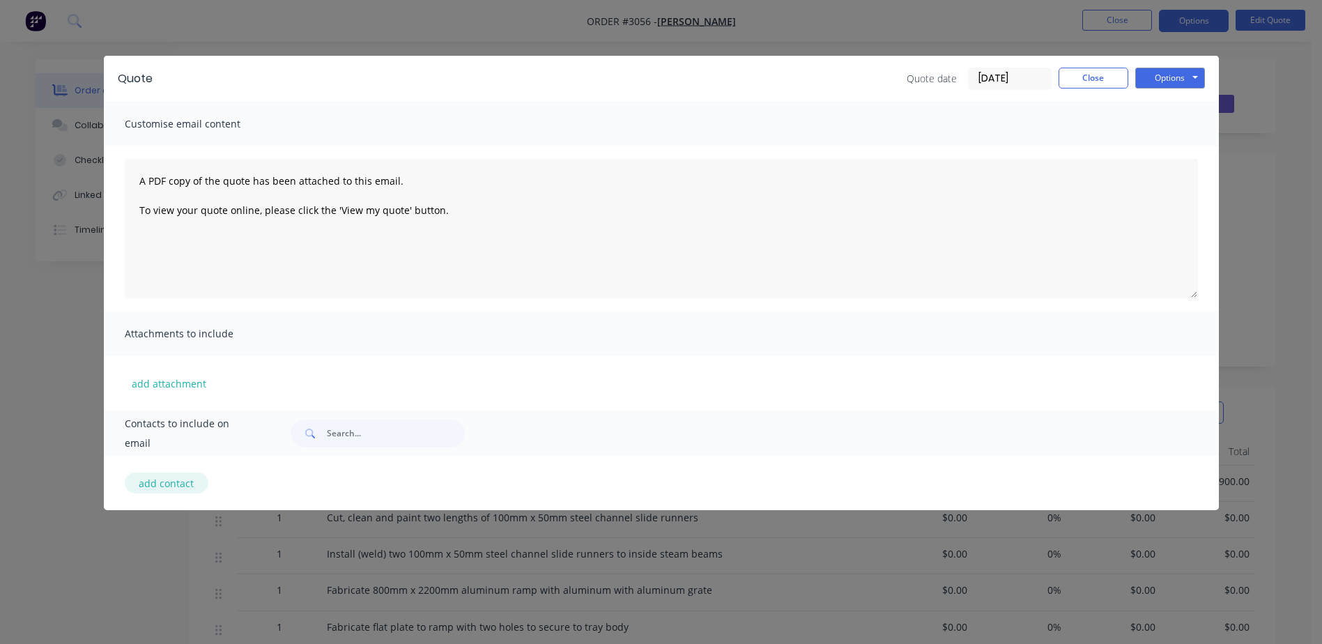
drag, startPoint x: 192, startPoint y: 480, endPoint x: 180, endPoint y: 486, distance: 13.4
click at [190, 481] on div "add contact" at bounding box center [661, 483] width 1115 height 54
click at [179, 486] on button "add contact" at bounding box center [167, 483] width 84 height 21
select select "AU"
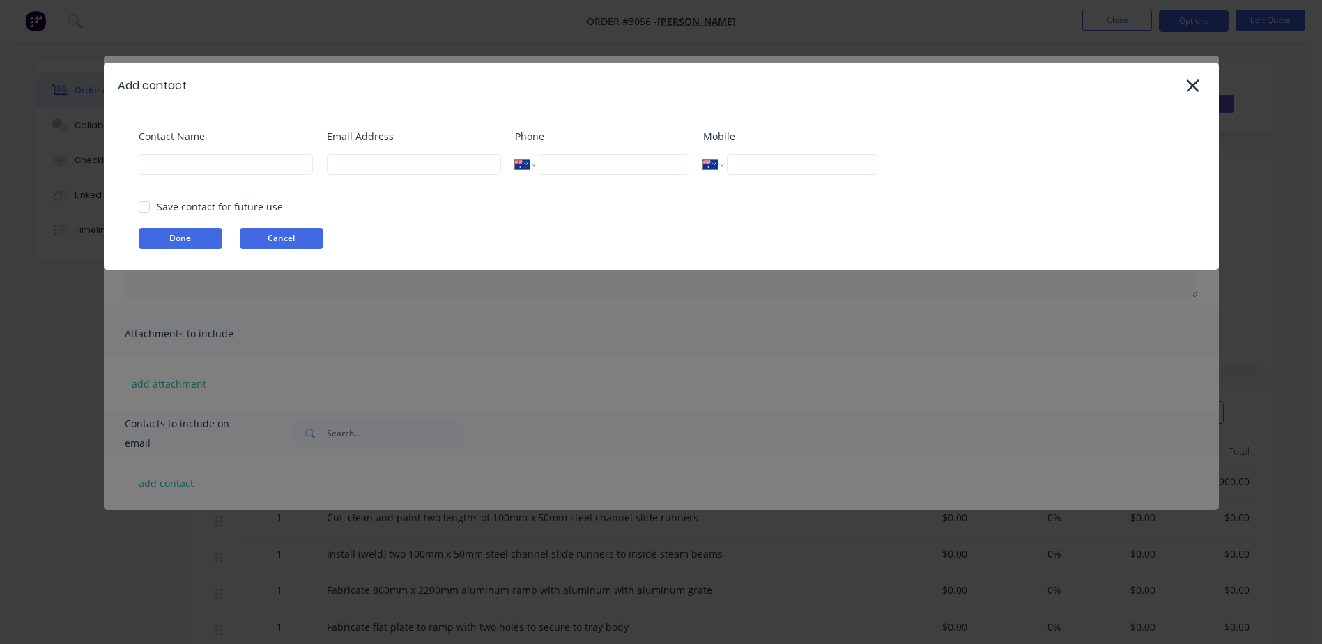
click at [289, 237] on button "Cancel" at bounding box center [282, 238] width 84 height 21
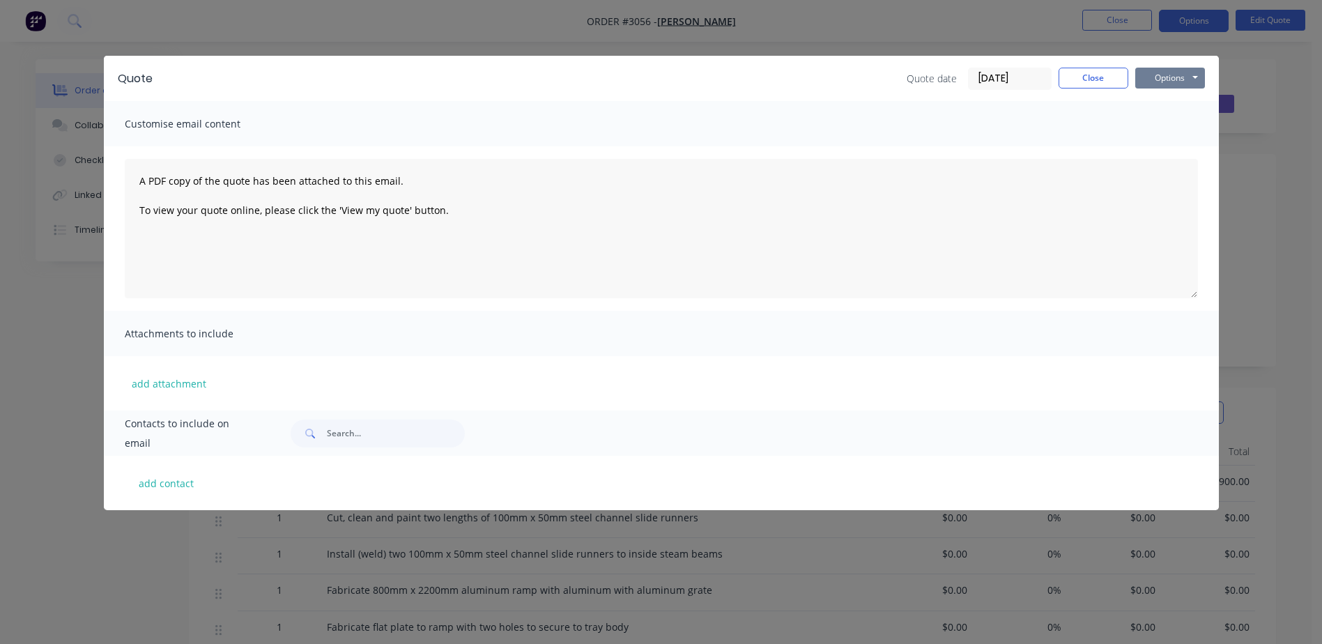
click at [1188, 80] on button "Options" at bounding box center [1171, 78] width 70 height 21
click at [1186, 104] on button "Preview" at bounding box center [1180, 102] width 89 height 23
click at [1152, 79] on button "Options" at bounding box center [1171, 78] width 70 height 21
click at [215, 474] on div "add contact" at bounding box center [661, 483] width 1115 height 54
click at [185, 484] on button "add contact" at bounding box center [167, 483] width 84 height 21
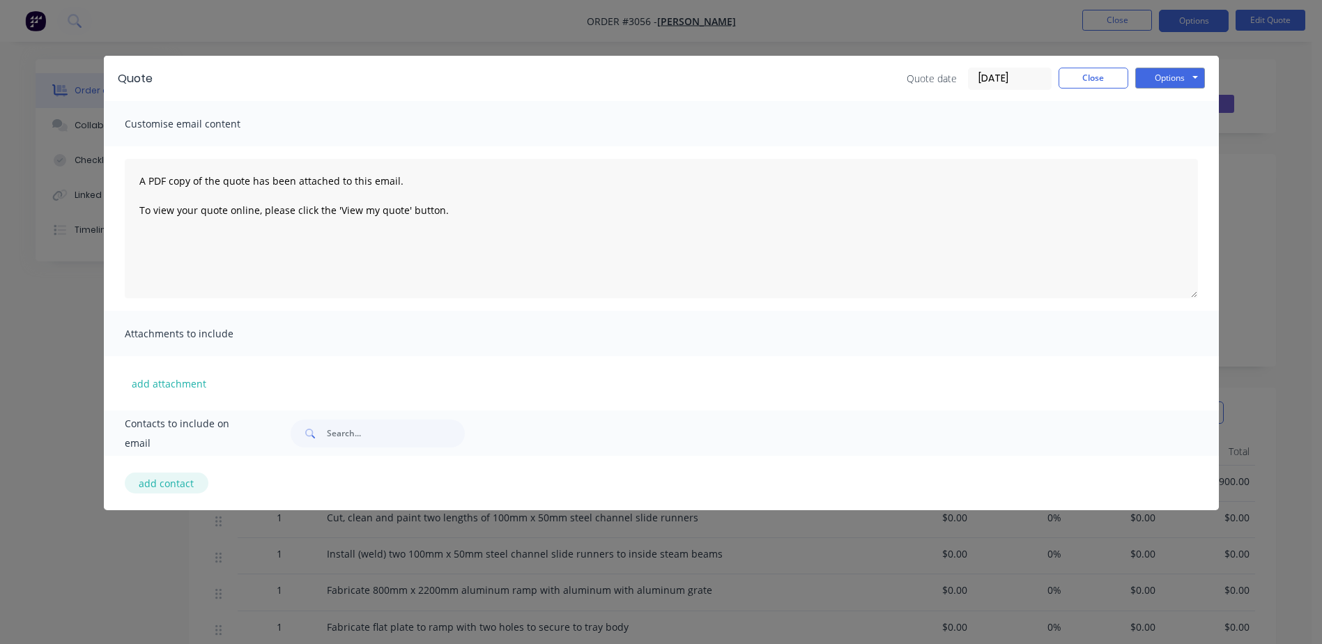
select select "AU"
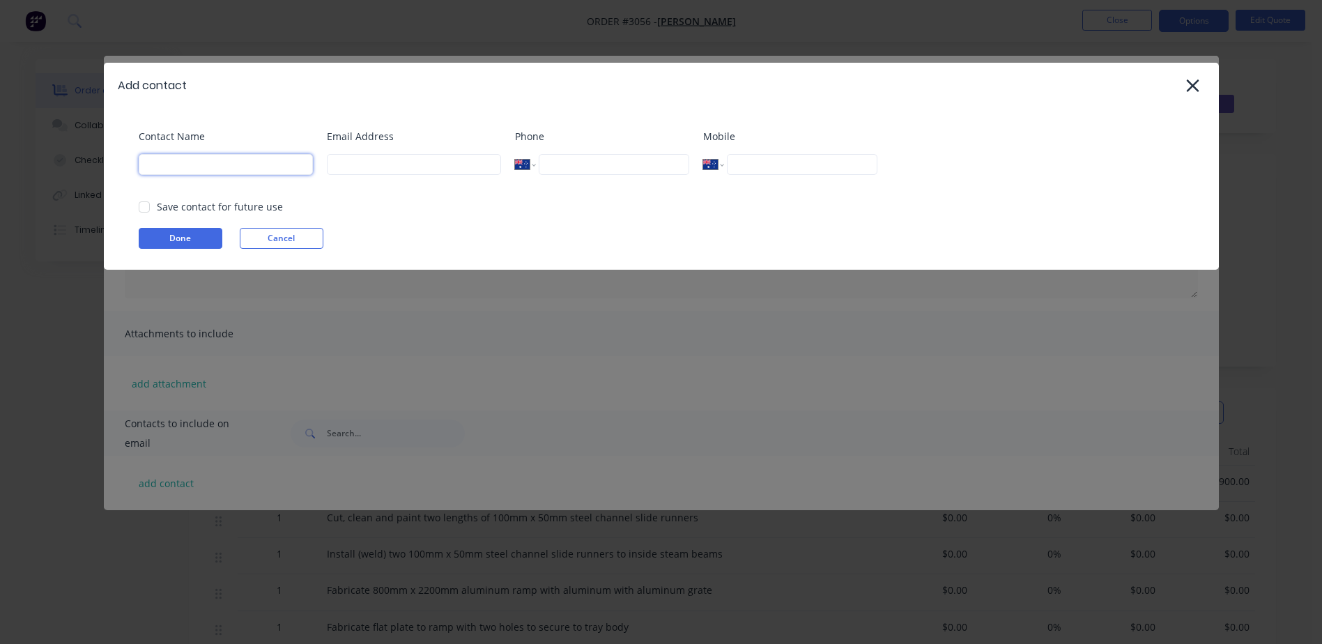
click at [220, 169] on input at bounding box center [226, 164] width 174 height 21
click at [281, 168] on input at bounding box center [226, 164] width 174 height 21
type input "[PERSON_NAME]"
click at [343, 159] on input at bounding box center [414, 164] width 174 height 21
type input "[EMAIL_ADDRESS][DOMAIN_NAME]"
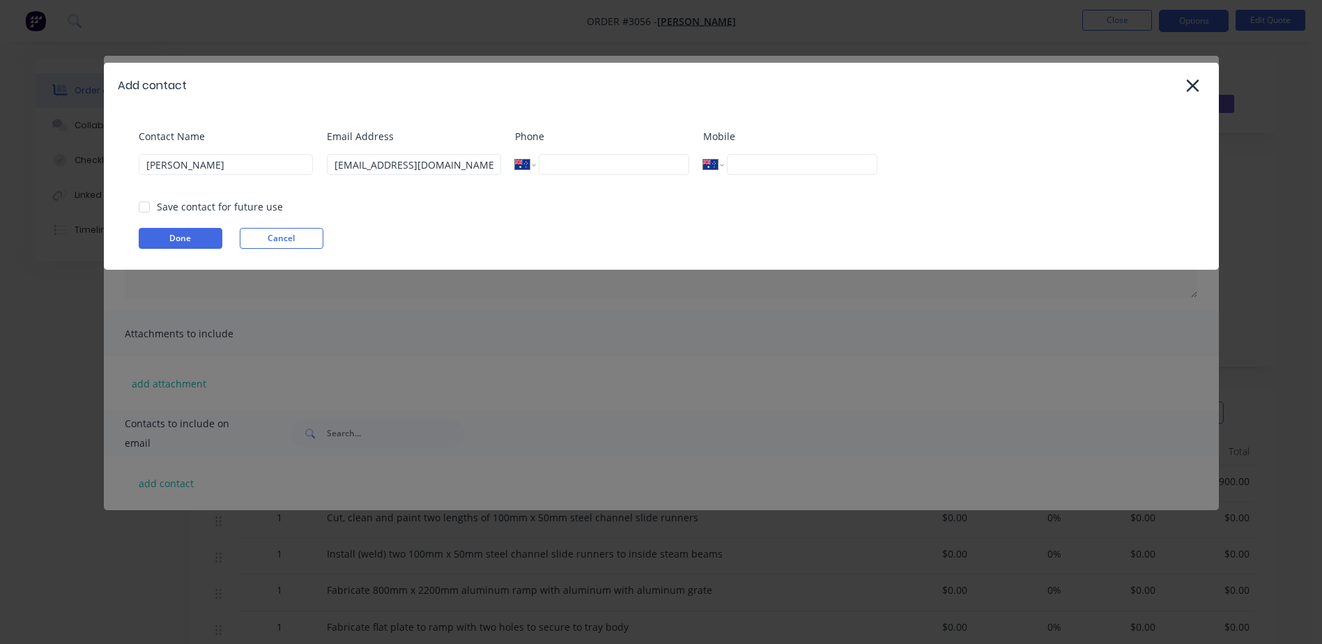
click at [780, 173] on input "tel" at bounding box center [802, 164] width 150 height 21
type input "0411 617 921"
click at [646, 294] on div "Add contact Contact Name [PERSON_NAME] Email Address [EMAIL_ADDRESS][DOMAIN_NAM…" at bounding box center [661, 322] width 1322 height 644
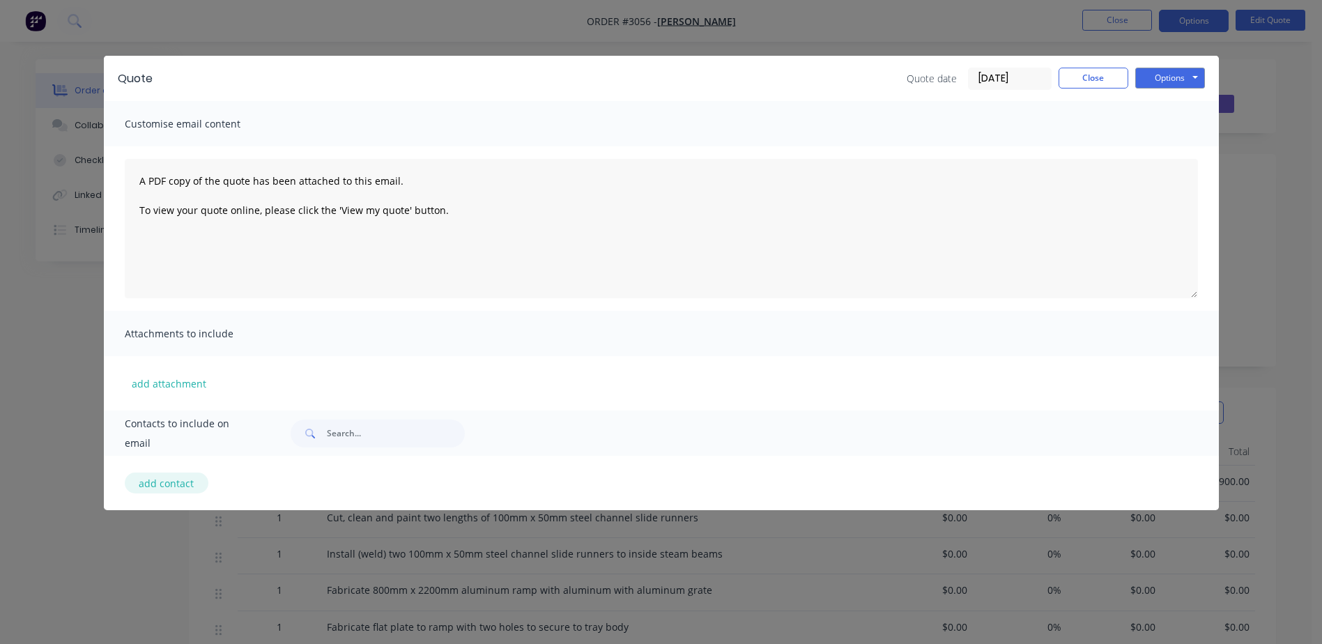
click at [141, 483] on button "add contact" at bounding box center [167, 483] width 84 height 21
select select "AU"
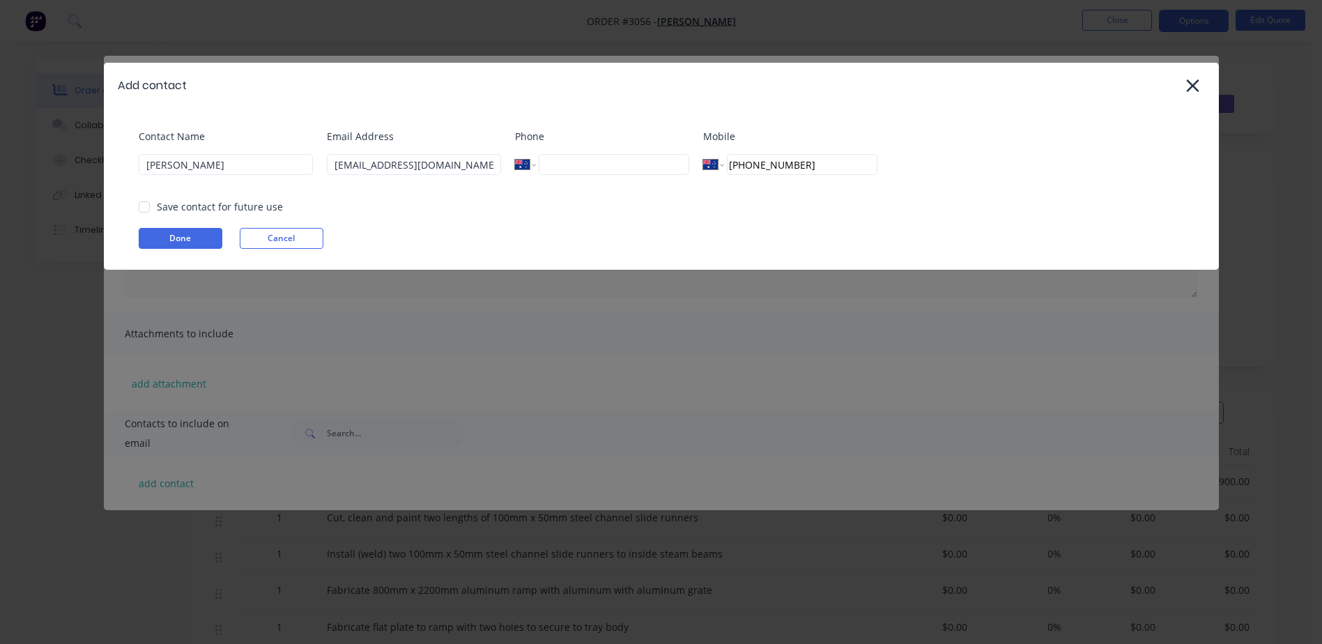
click at [166, 208] on div "Save contact for future use" at bounding box center [220, 206] width 126 height 15
click at [149, 209] on div at bounding box center [144, 207] width 28 height 28
click at [146, 208] on div at bounding box center [144, 207] width 28 height 28
click at [184, 240] on button "Done" at bounding box center [181, 238] width 84 height 21
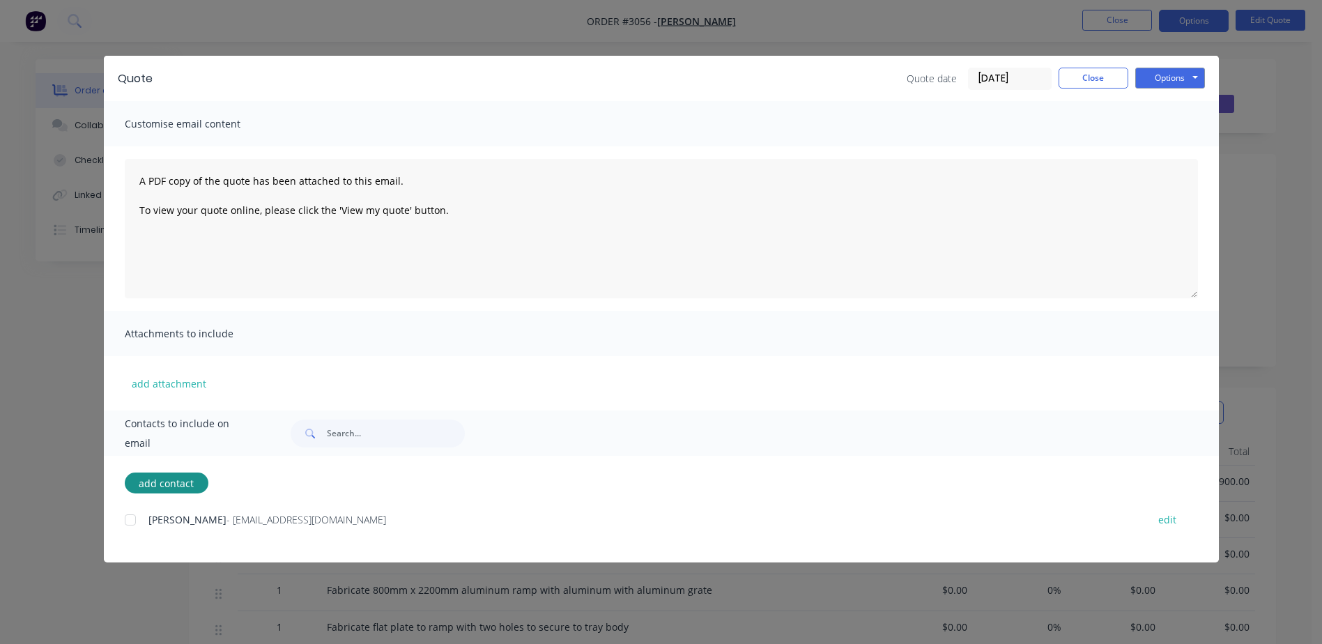
click at [135, 520] on div at bounding box center [130, 520] width 28 height 28
click at [1148, 70] on button "Options" at bounding box center [1171, 78] width 70 height 21
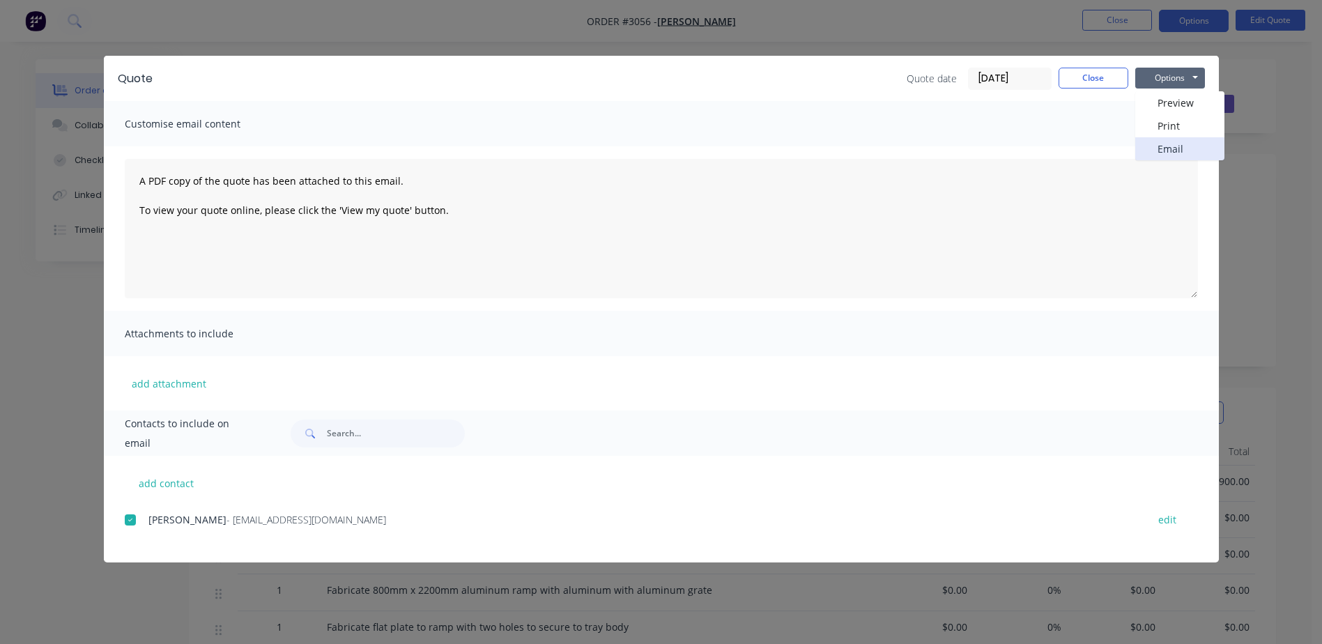
click at [1168, 148] on button "Email" at bounding box center [1180, 148] width 89 height 23
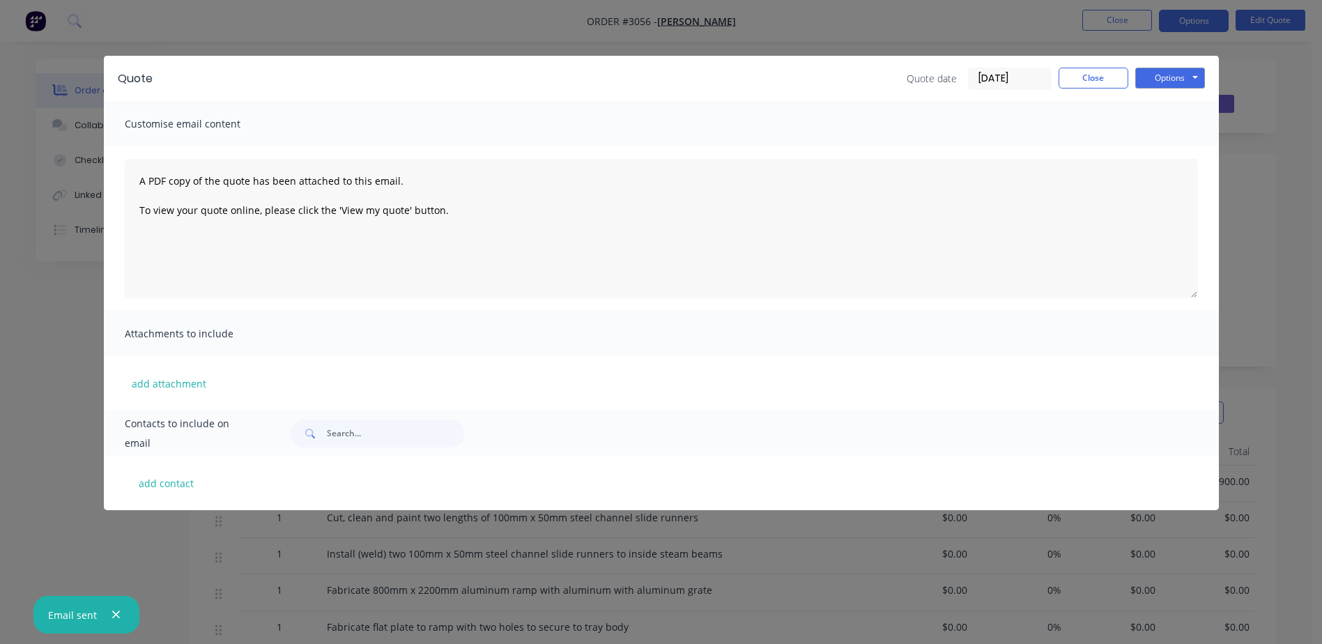
click at [1253, 162] on div "Quote Quote date [DATE] Close Options Preview Print Email Customise email conte…" at bounding box center [661, 322] width 1322 height 644
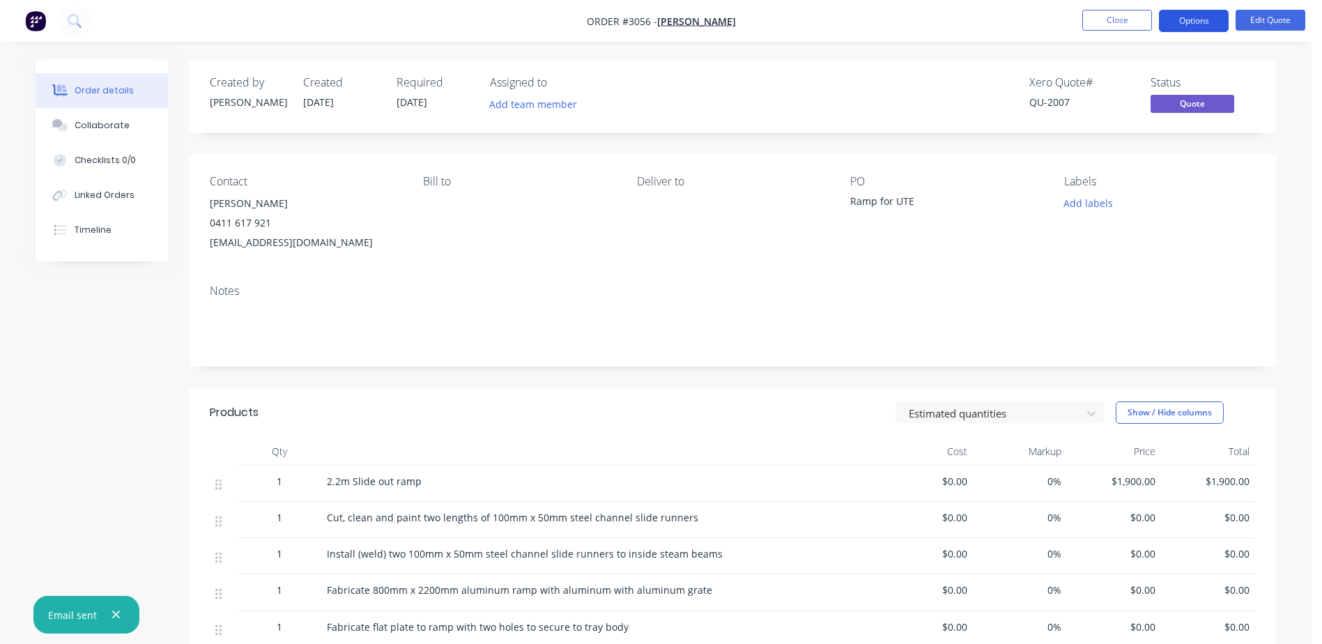
click at [1219, 16] on button "Options" at bounding box center [1194, 21] width 70 height 22
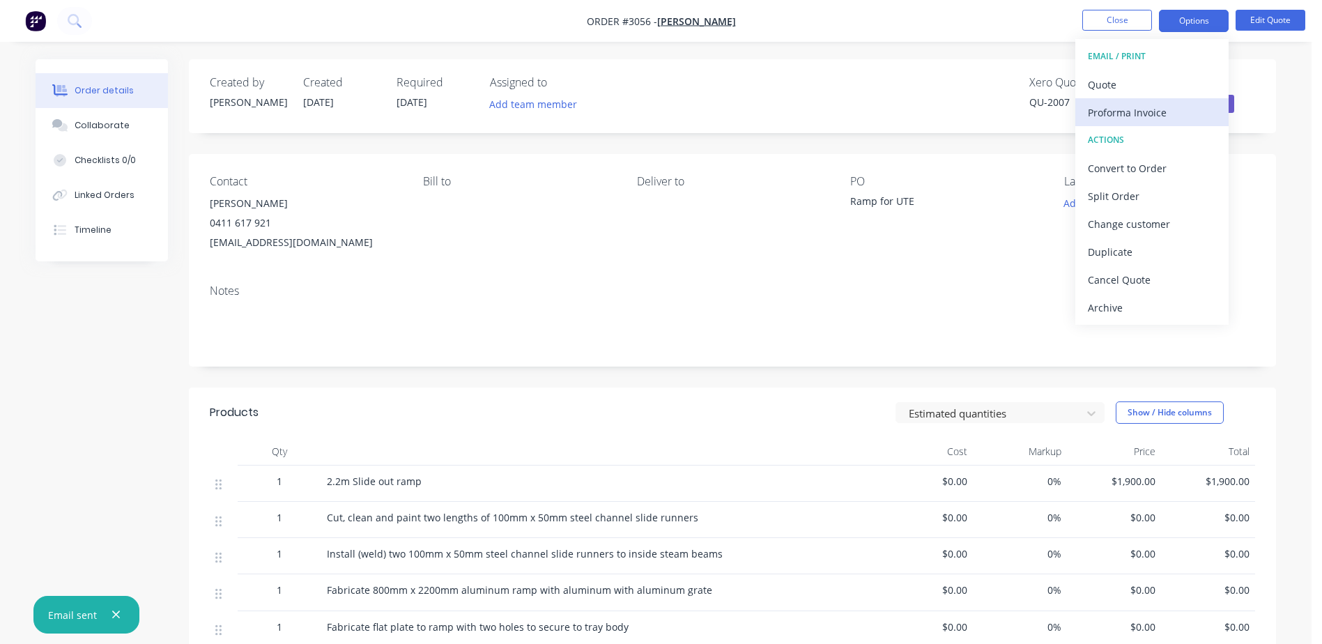
click at [1147, 110] on div "Proforma Invoice" at bounding box center [1152, 112] width 128 height 20
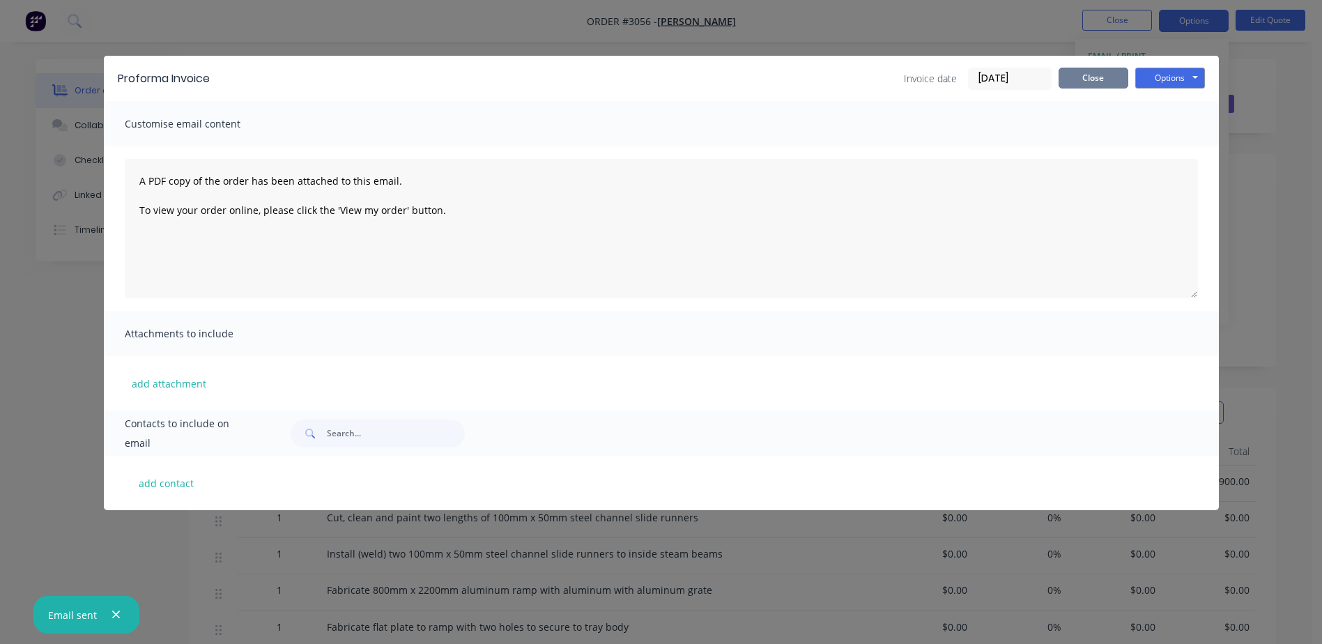
click at [1111, 77] on button "Close" at bounding box center [1094, 78] width 70 height 21
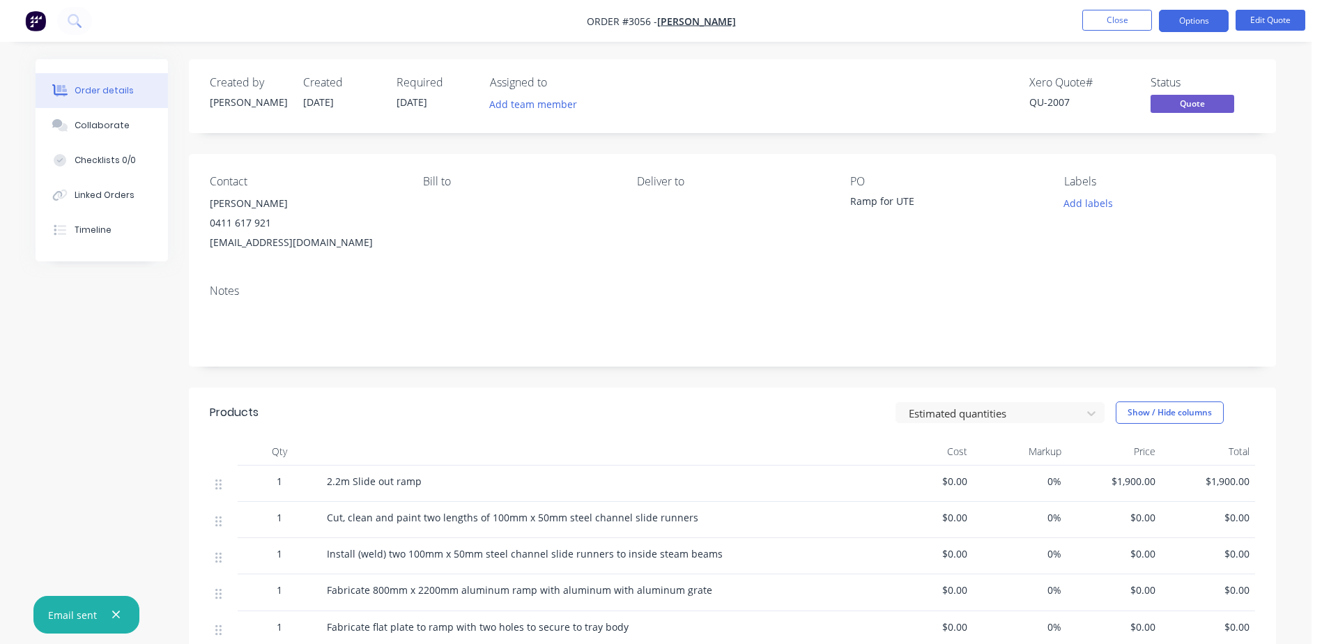
click at [1189, 96] on span "Quote" at bounding box center [1193, 103] width 84 height 17
click at [1199, 30] on button "Options" at bounding box center [1194, 21] width 70 height 22
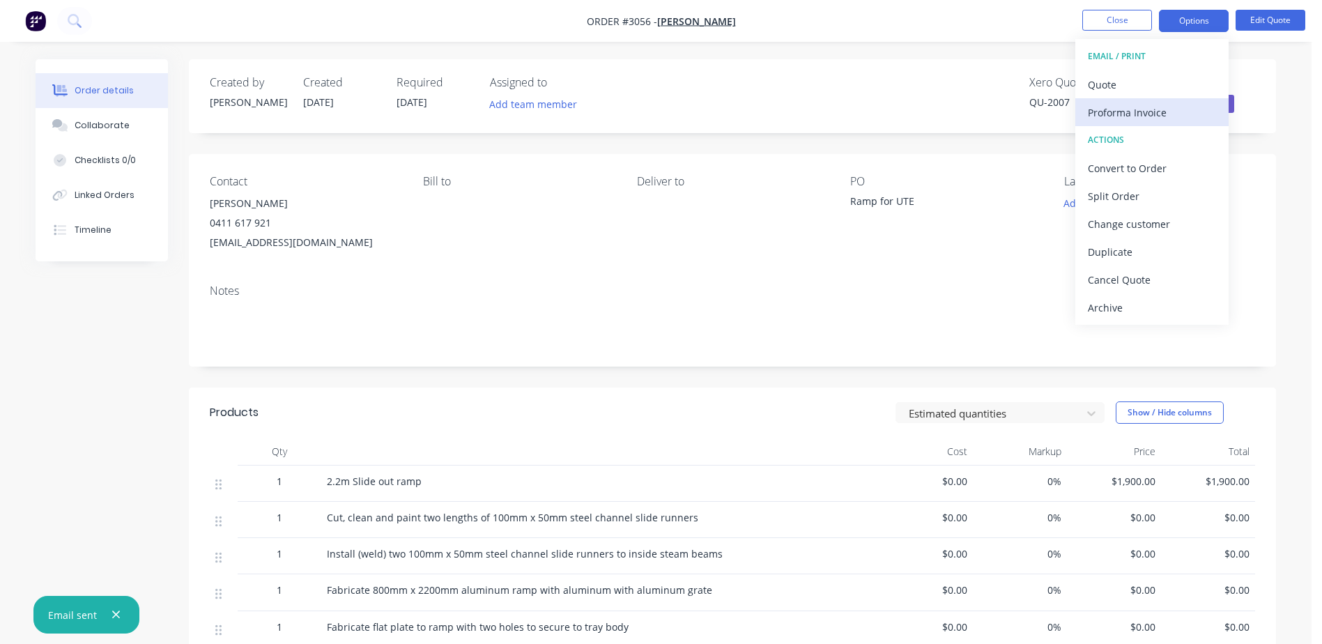
click at [1129, 109] on div "Proforma Invoice" at bounding box center [1152, 112] width 128 height 20
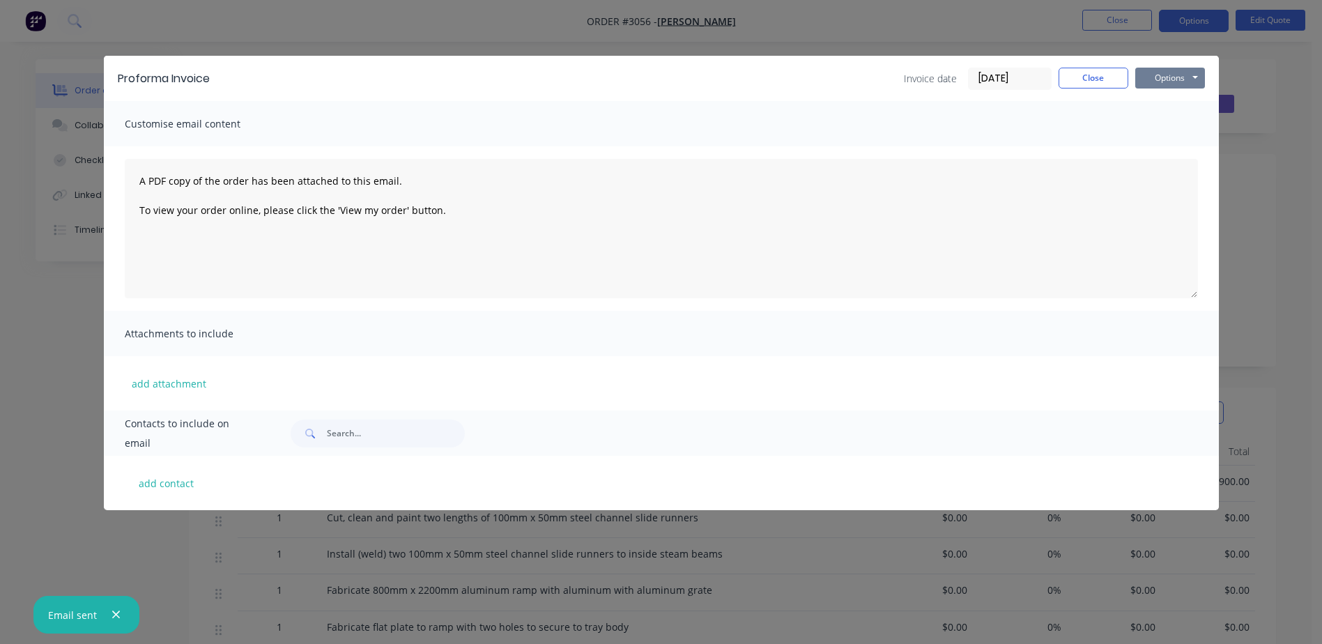
click at [1174, 72] on button "Options" at bounding box center [1171, 78] width 70 height 21
click at [1214, 54] on div "Proforma Invoice Invoice date [DATE] Close Options Preview Print Email Customis…" at bounding box center [661, 322] width 1322 height 644
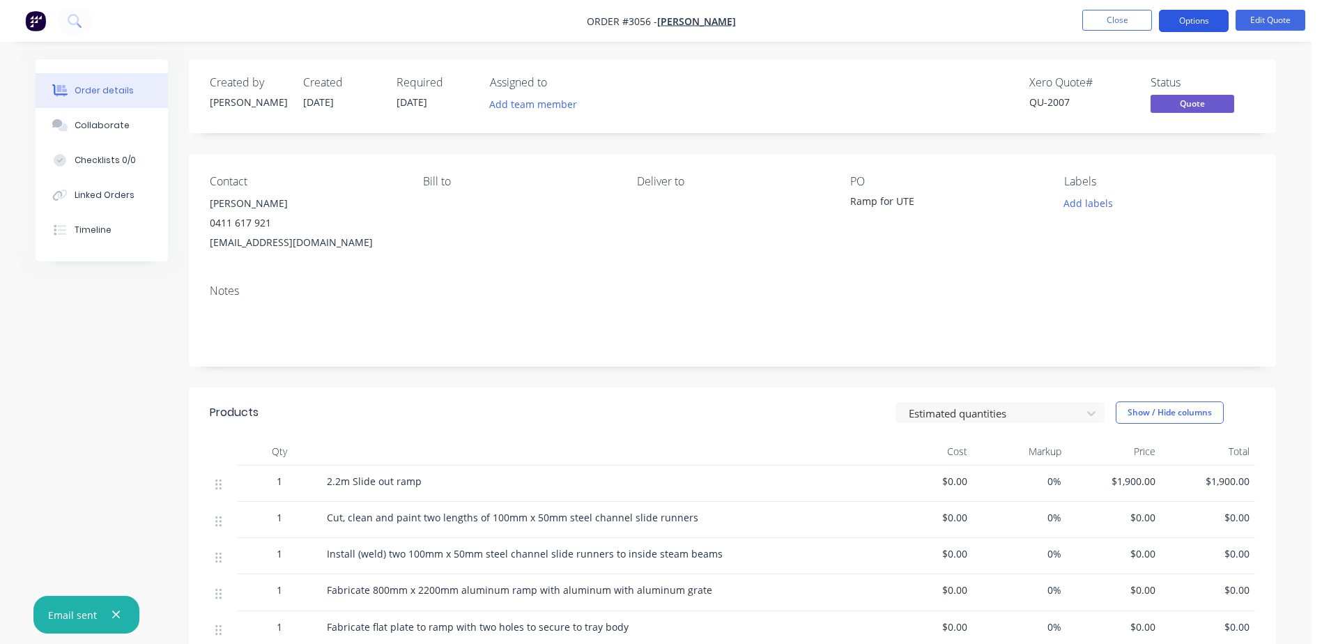
click at [1207, 27] on button "Options" at bounding box center [1194, 21] width 70 height 22
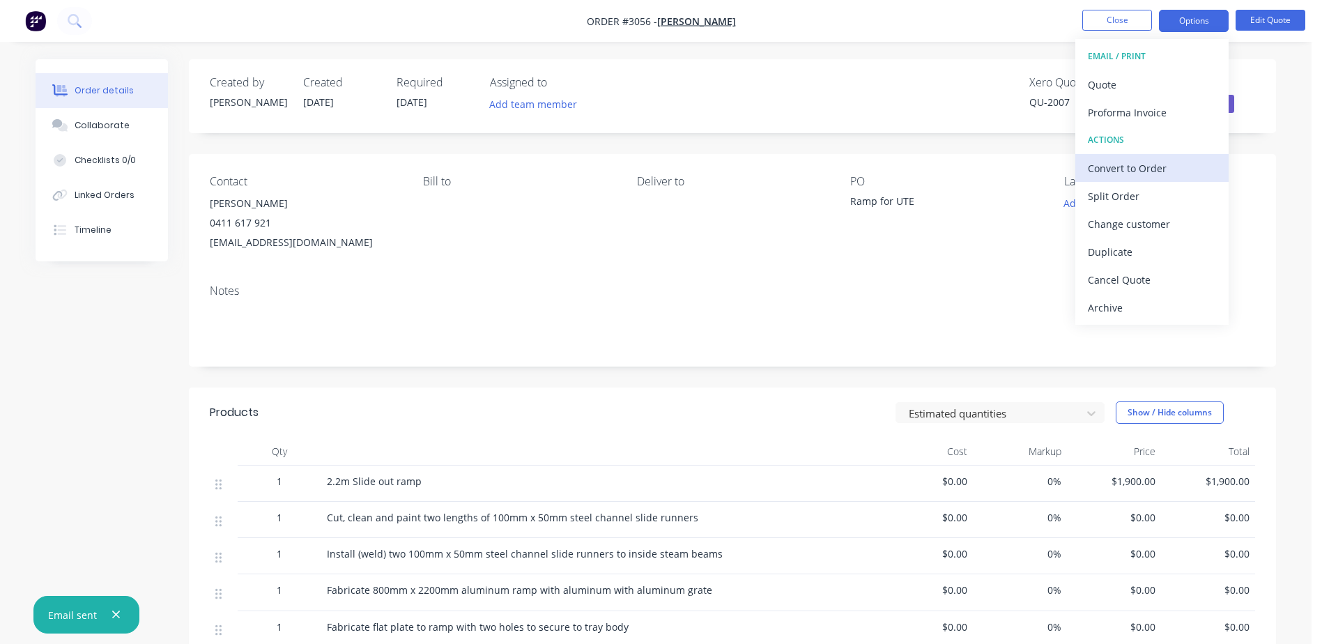
click at [1173, 164] on div "Convert to Order" at bounding box center [1152, 168] width 128 height 20
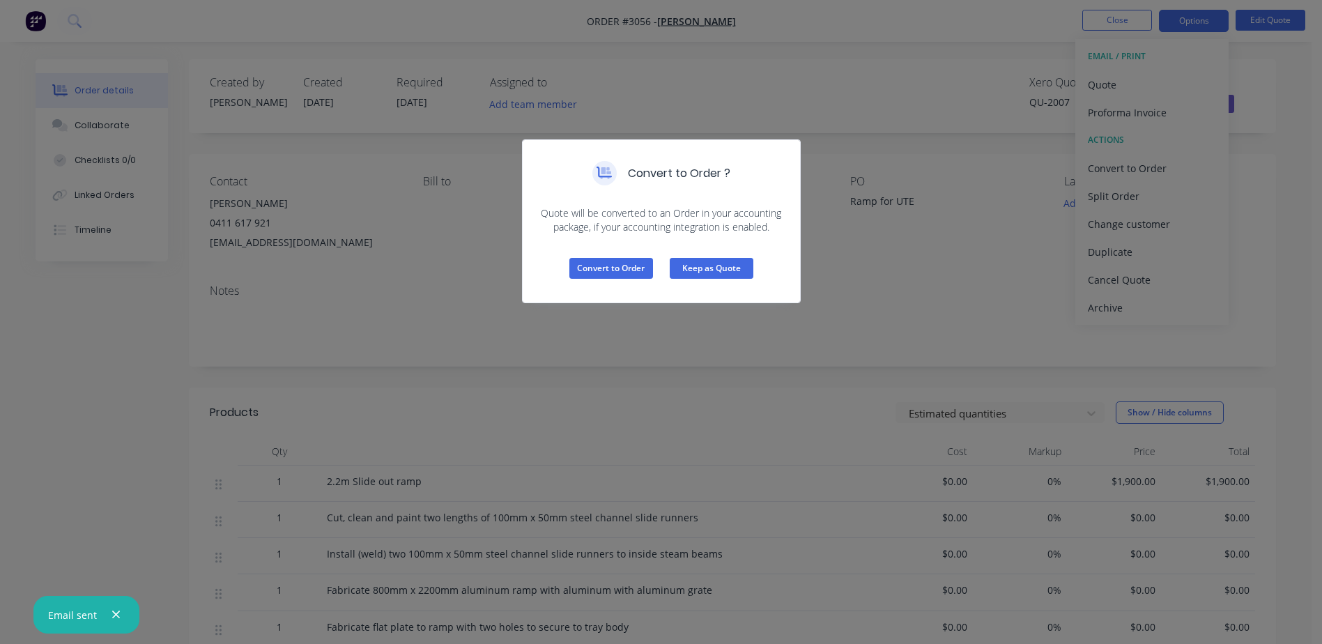
click at [697, 275] on button "Keep as Quote" at bounding box center [712, 268] width 84 height 21
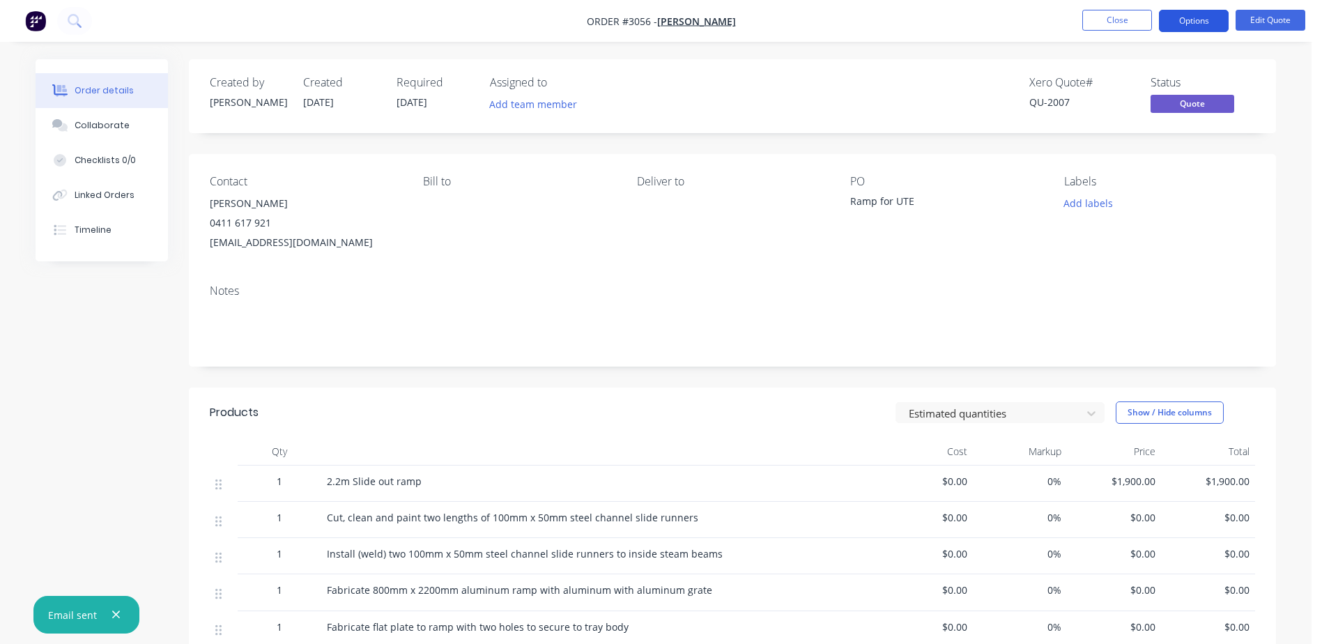
click at [1202, 17] on button "Options" at bounding box center [1194, 21] width 70 height 22
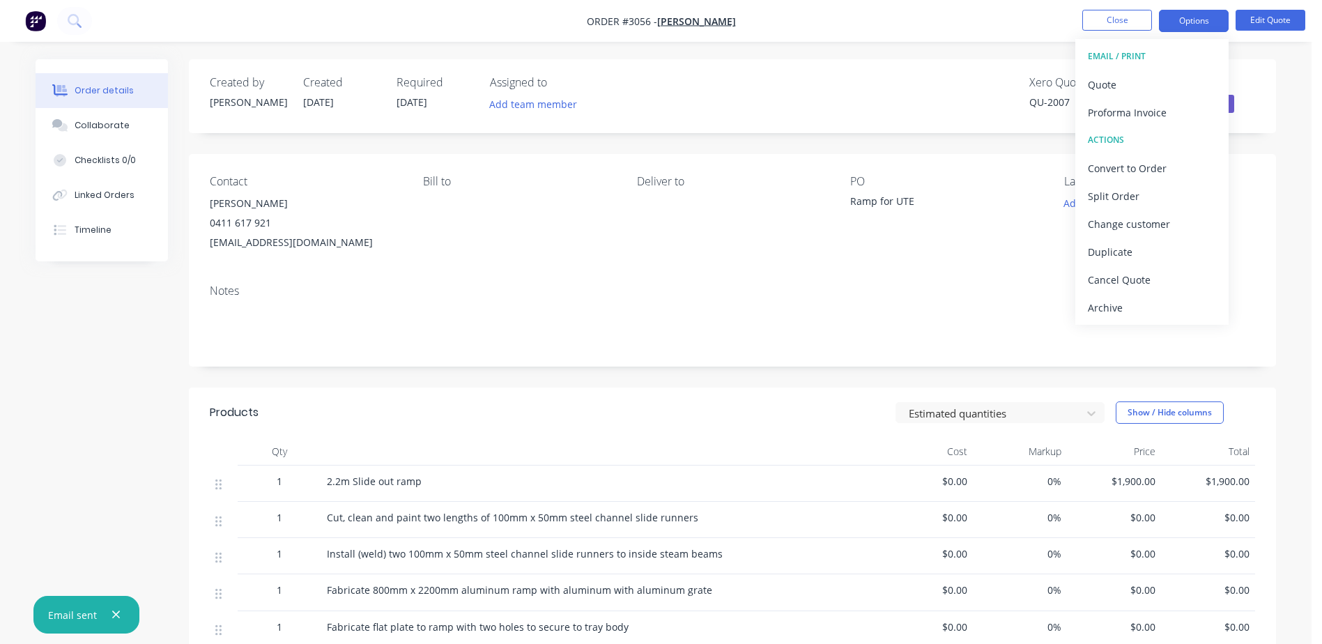
click at [947, 295] on div "Notes" at bounding box center [733, 290] width 1046 height 13
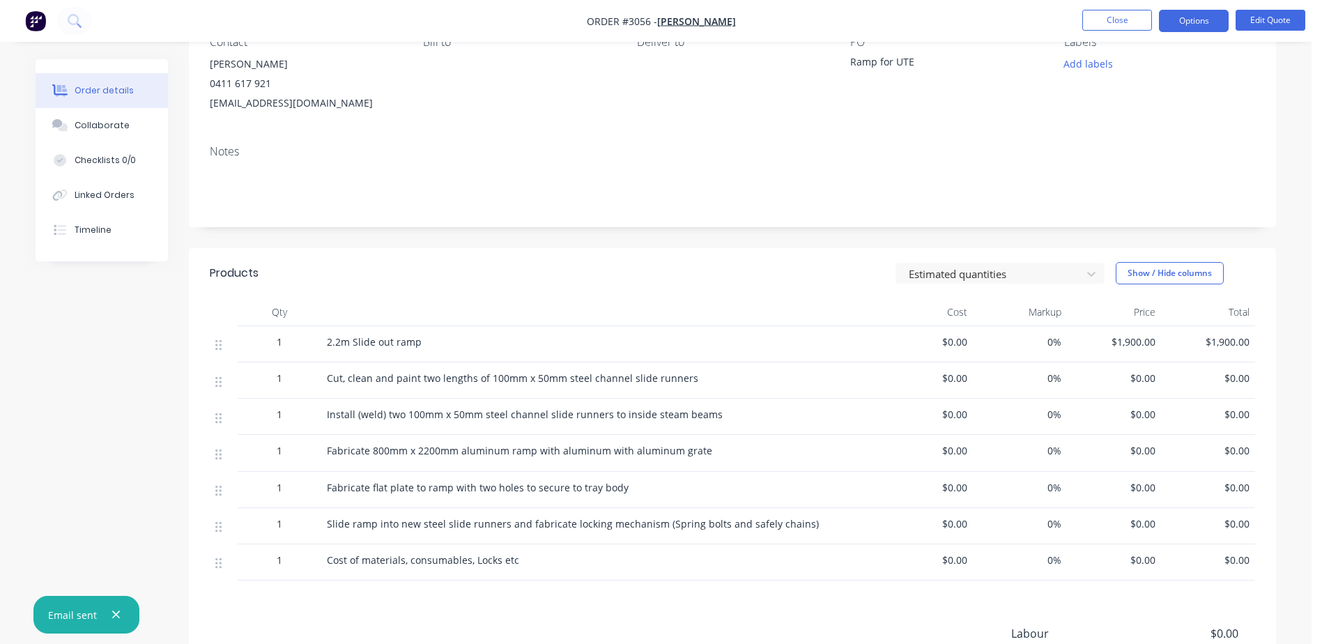
scroll to position [209, 0]
